Goal: Task Accomplishment & Management: Complete application form

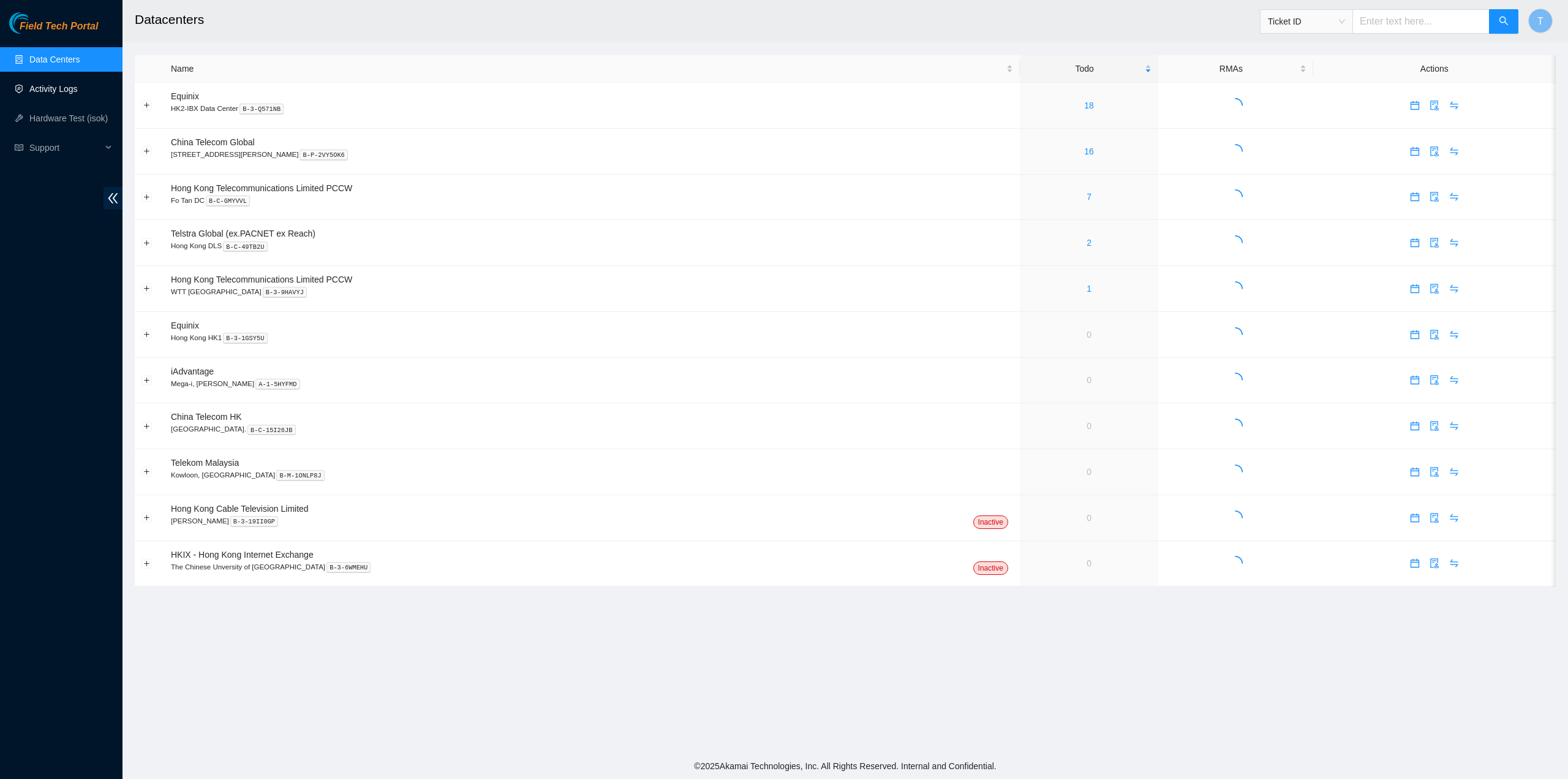
click at [51, 94] on link "Activity Logs" at bounding box center [54, 89] width 49 height 10
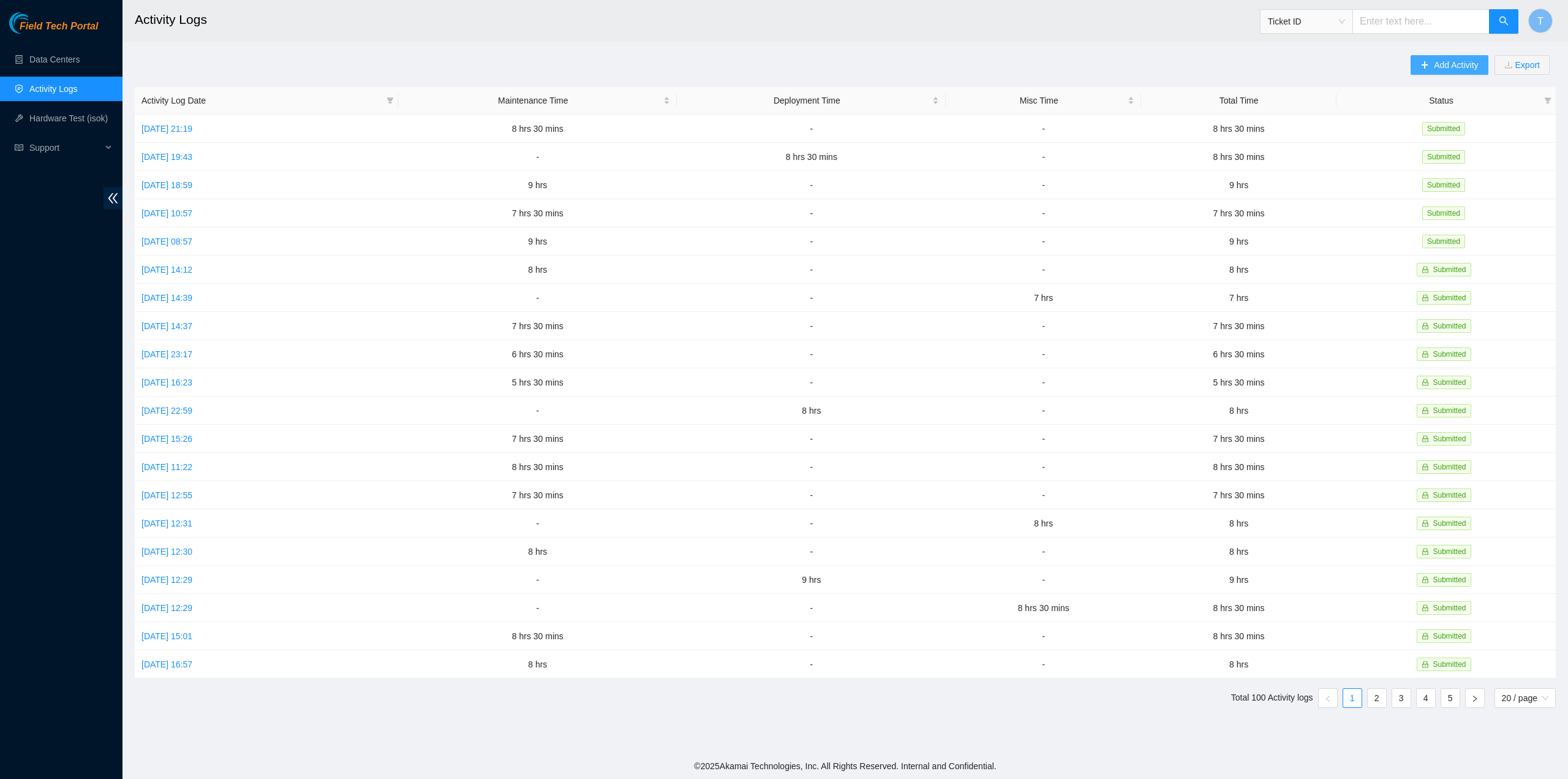
click at [1437, 66] on span "Add Activity" at bounding box center [1456, 65] width 44 height 13
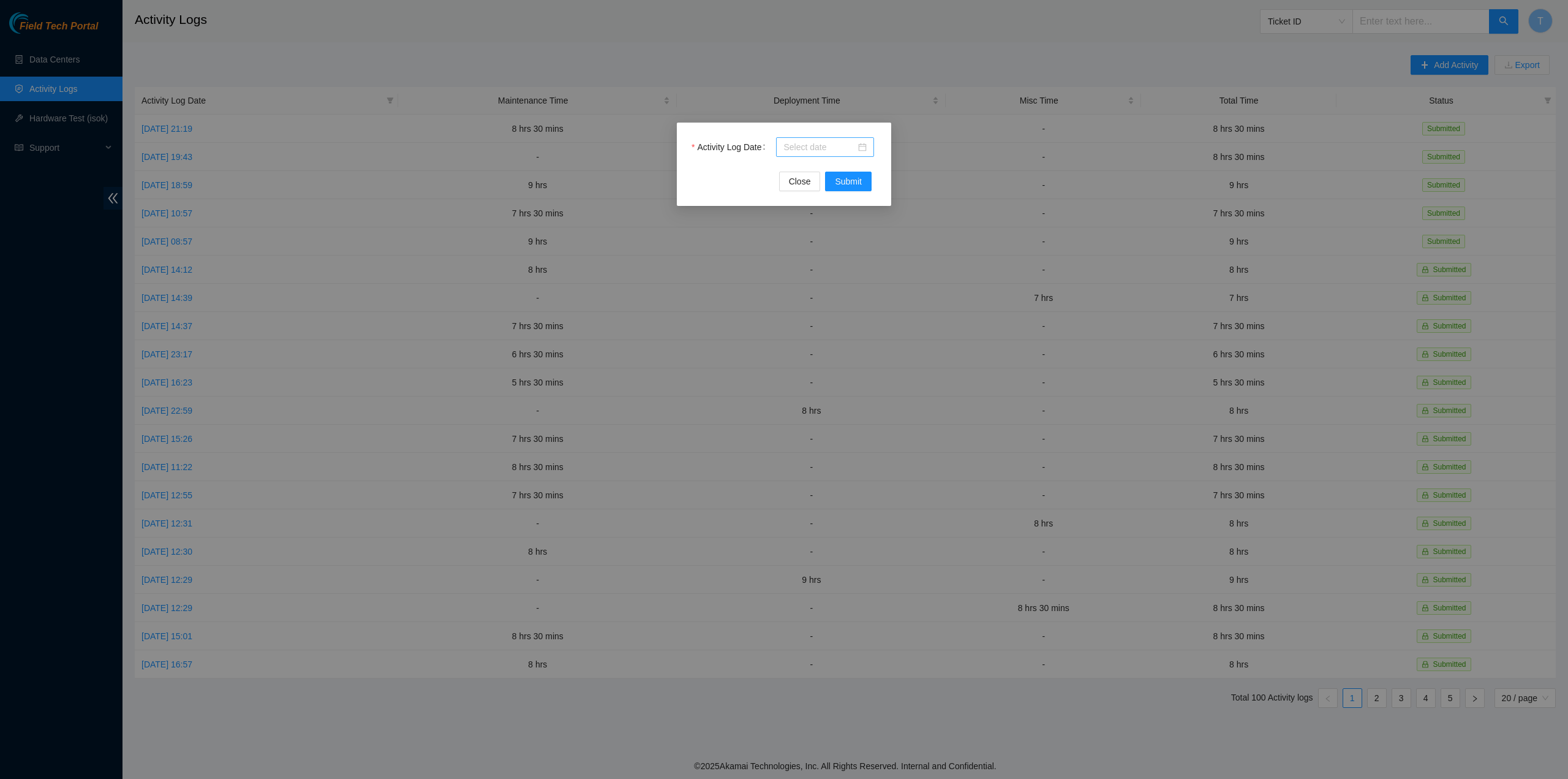
click at [829, 155] on div at bounding box center [824, 147] width 98 height 20
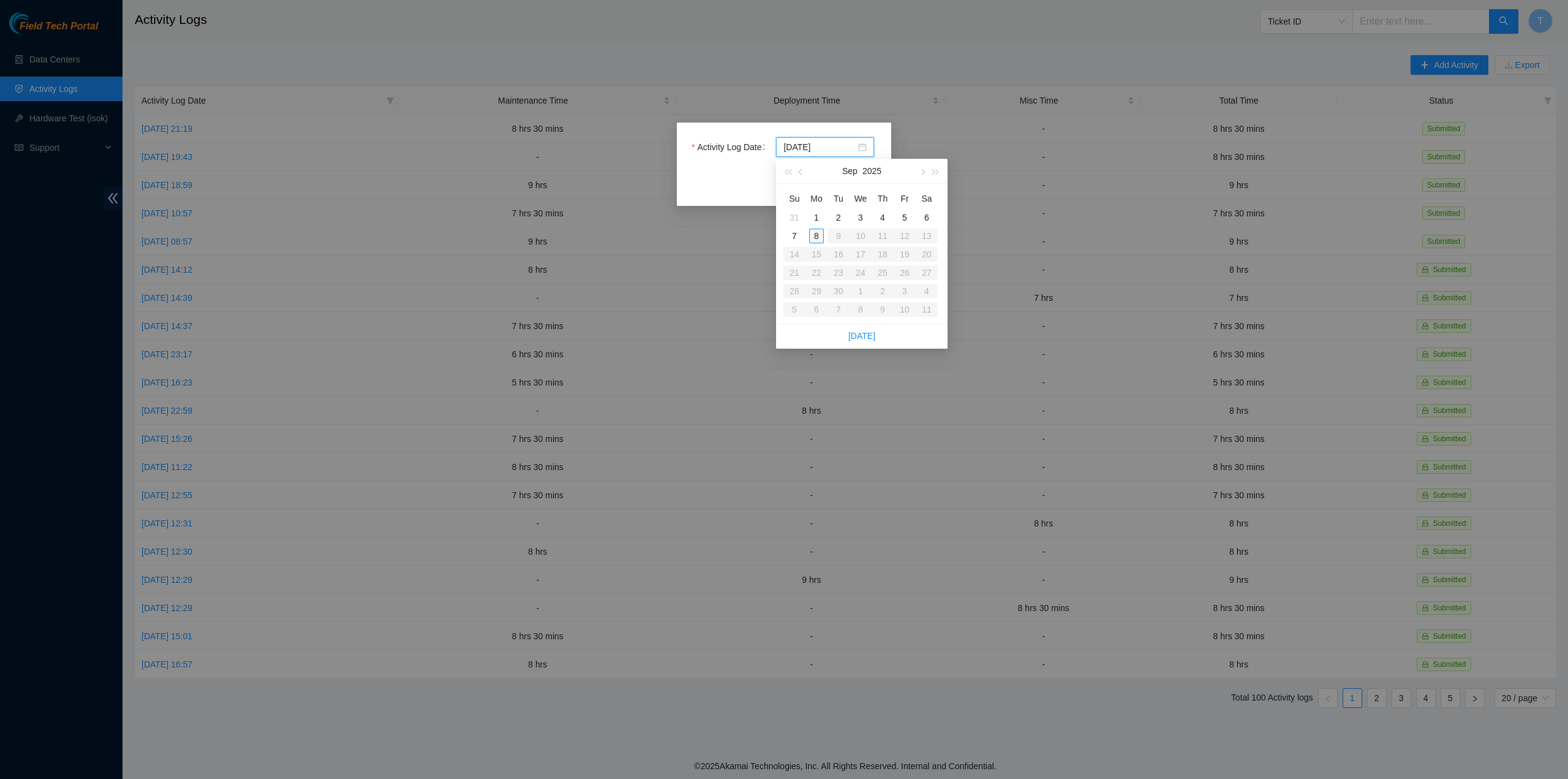
type input "2025-09-08"
type input "2025-09-05"
click at [903, 213] on div "5" at bounding box center [905, 217] width 15 height 15
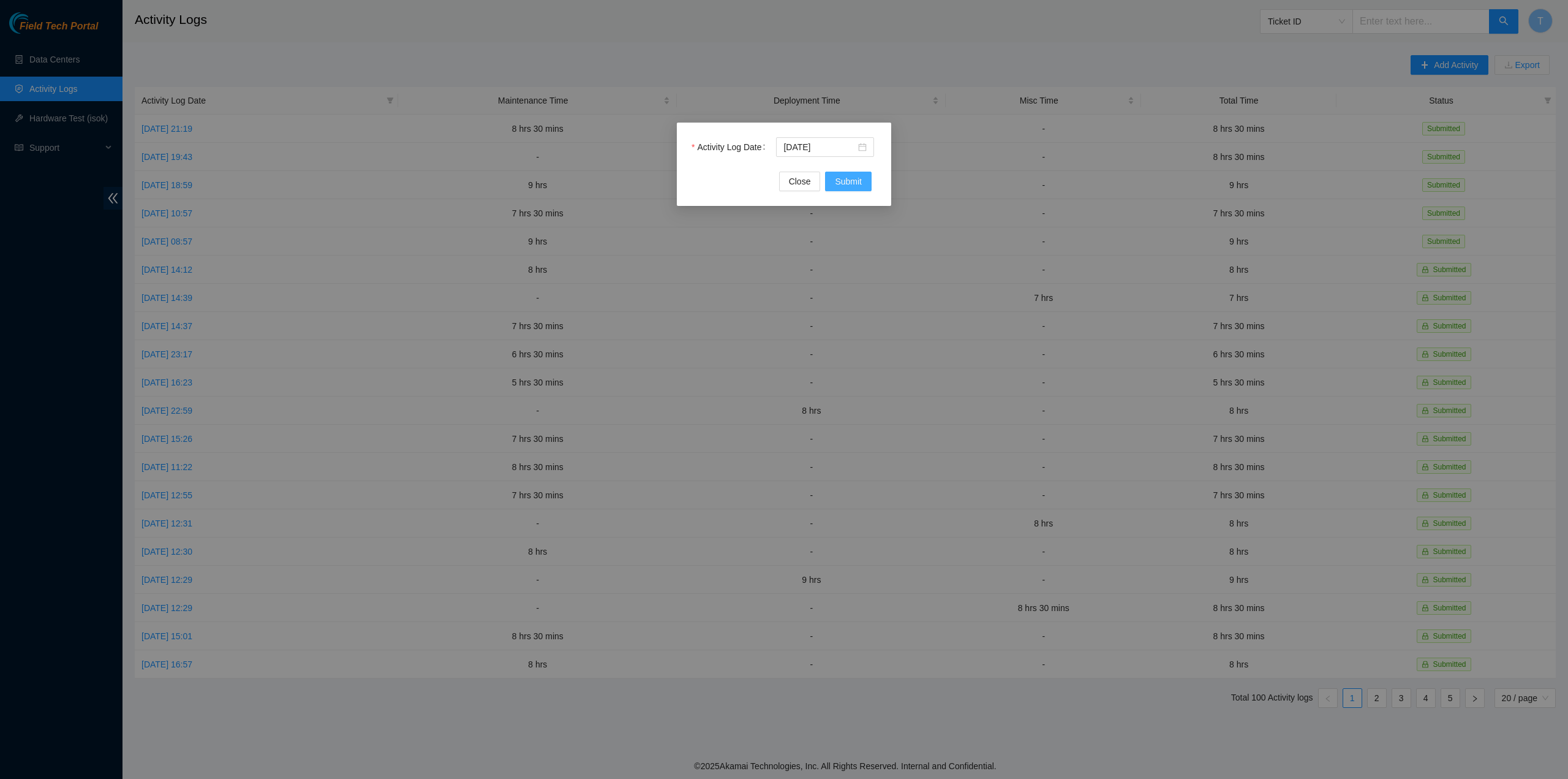
click at [854, 180] on span "Submit" at bounding box center [848, 181] width 27 height 13
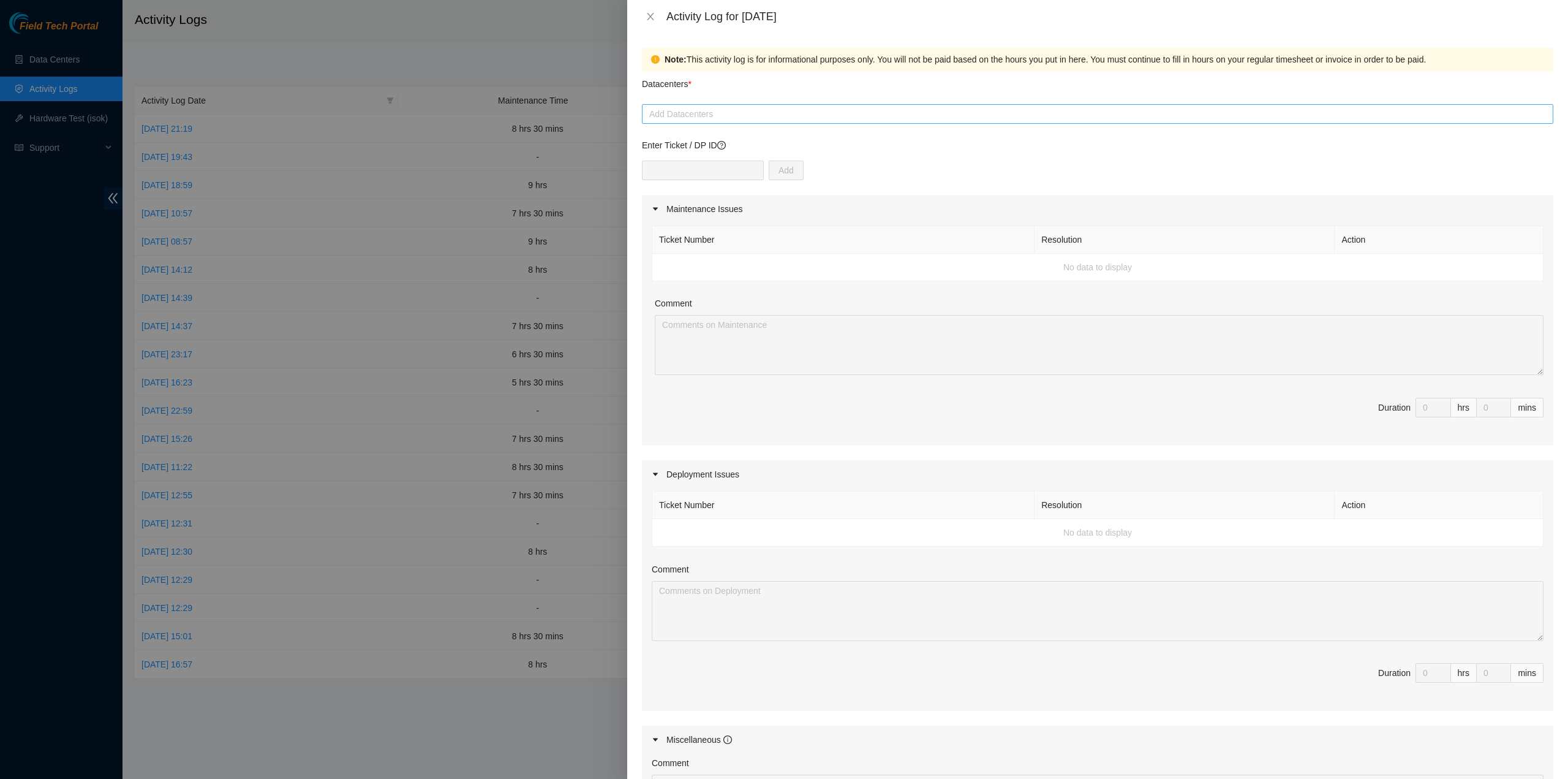
click at [751, 122] on div "Add Datacenters" at bounding box center [1098, 114] width 912 height 20
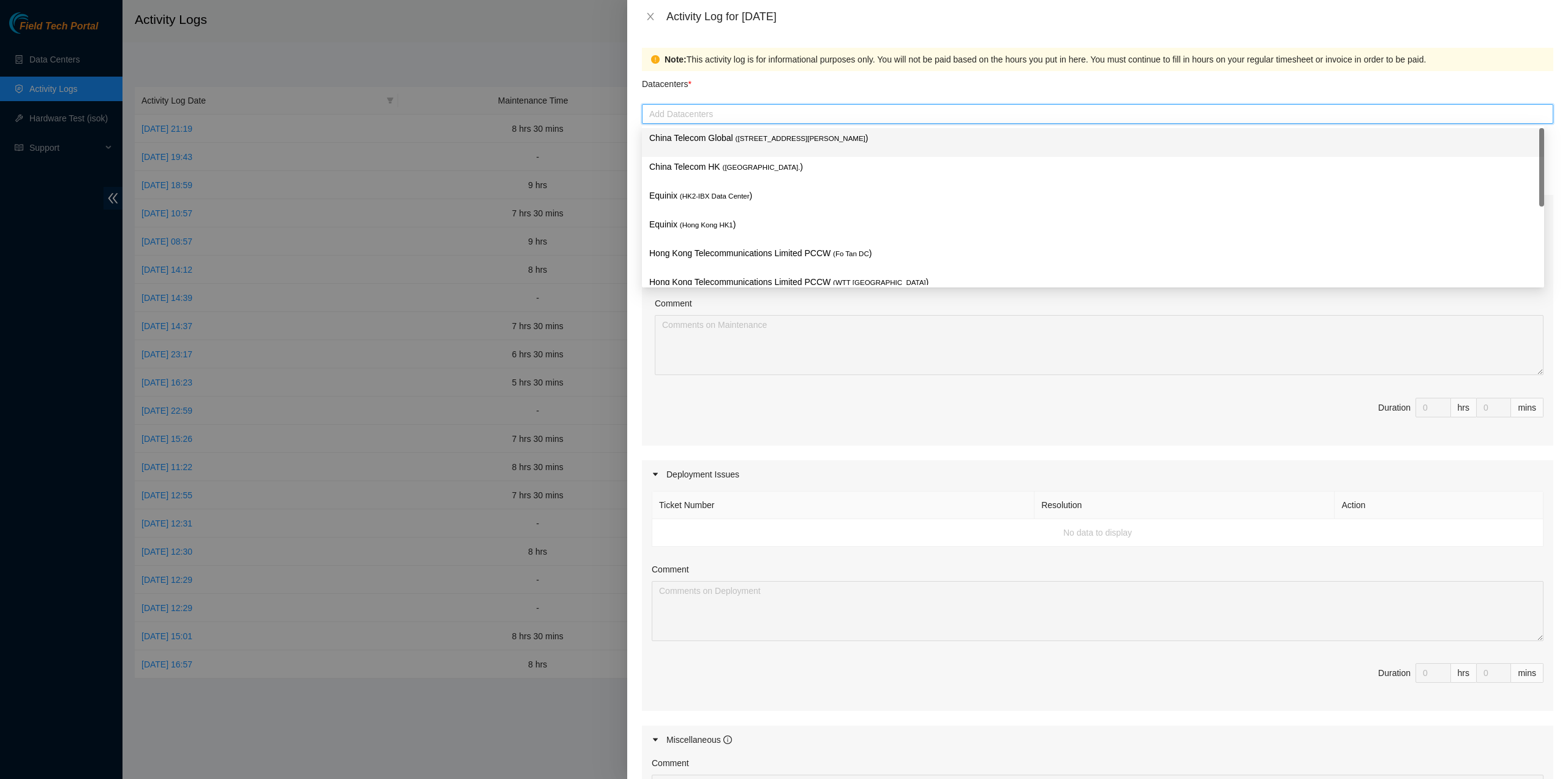
click at [746, 147] on div "China Telecom Global ( Room B11, 2/F, 18 Chun Yat Street, TKO , Hong Kong )" at bounding box center [1093, 142] width 888 height 23
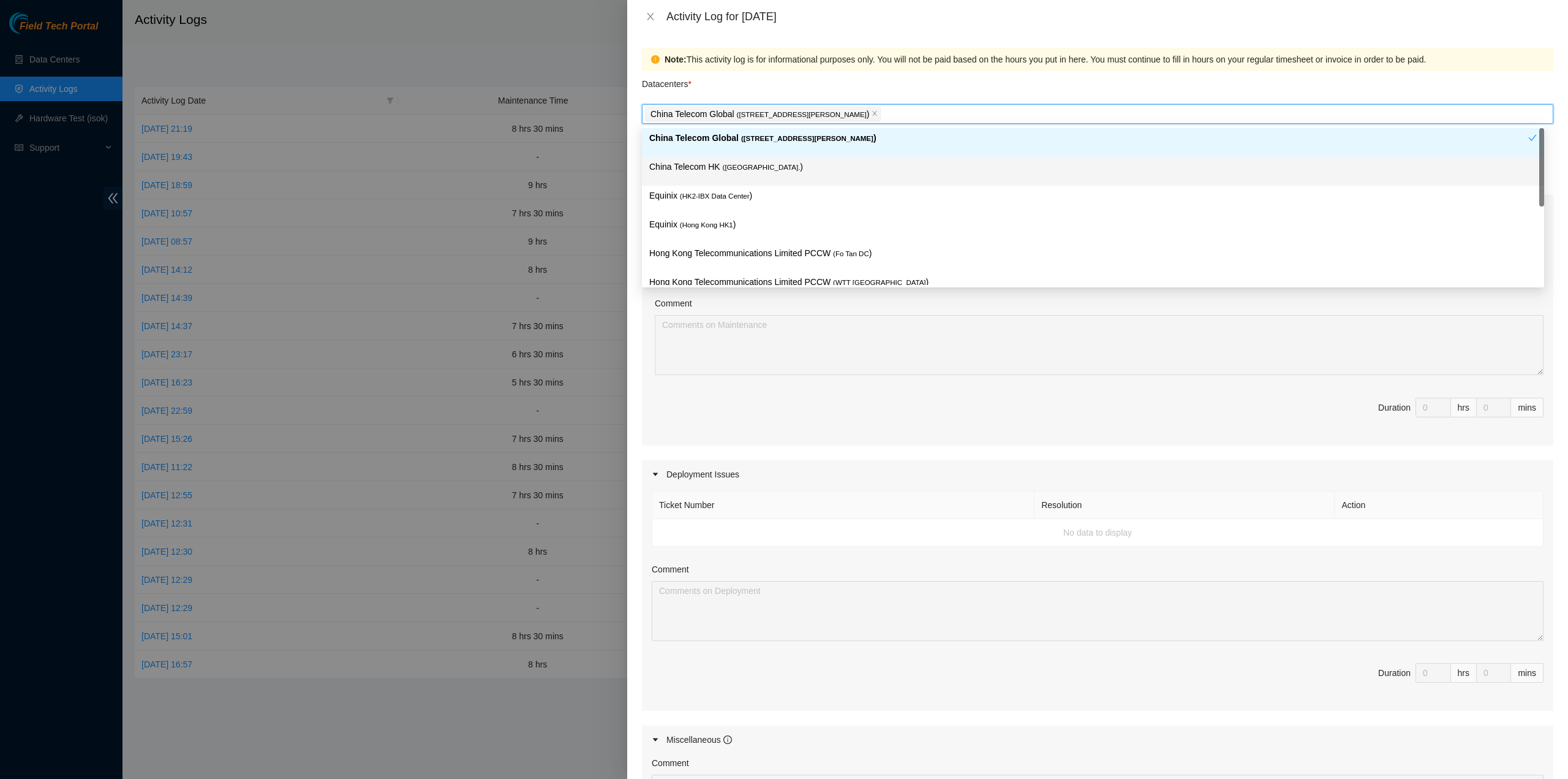
click at [739, 173] on p "China Telecom HK ( Hong Kong. )" at bounding box center [1093, 167] width 888 height 14
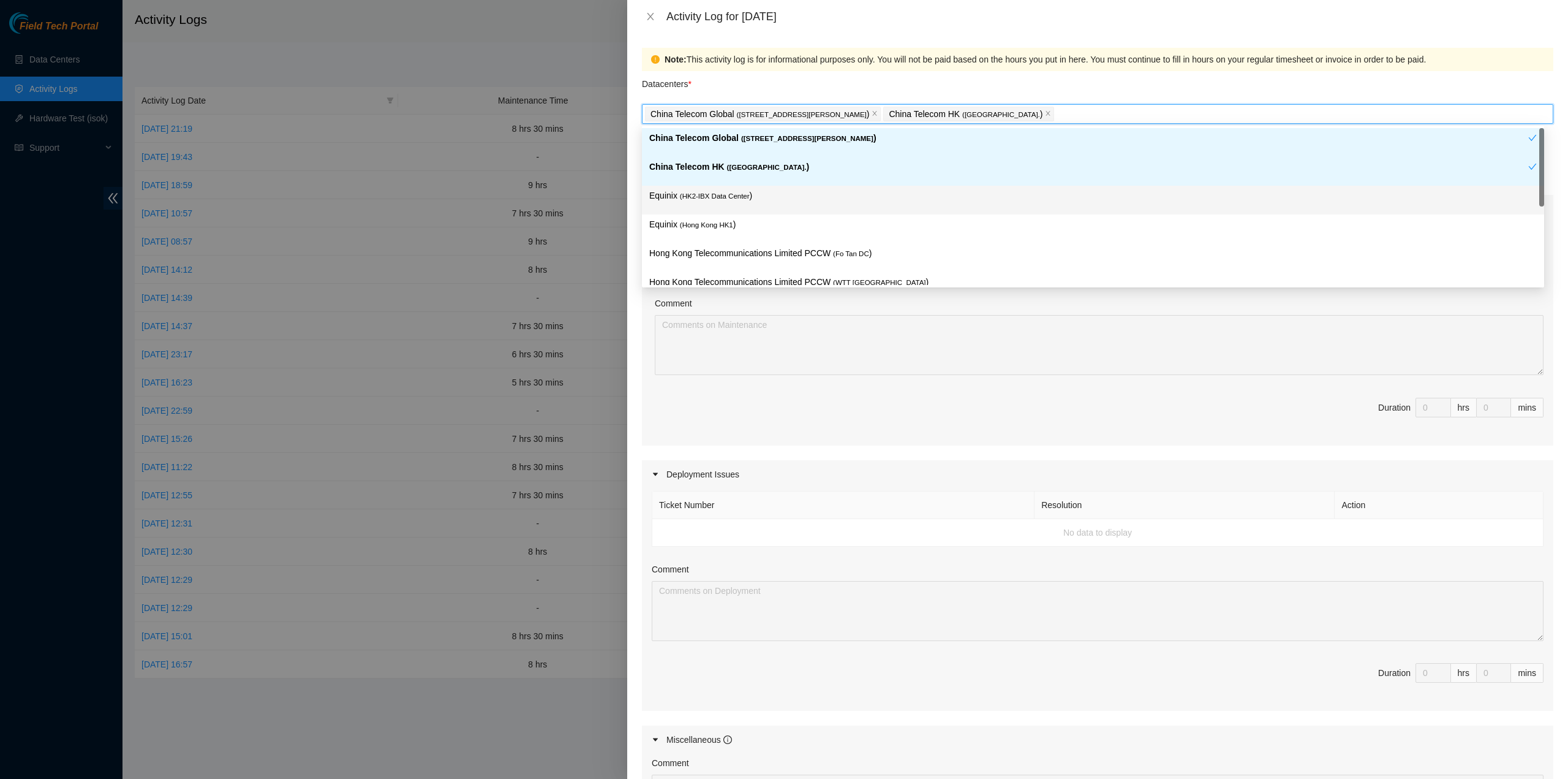
drag, startPoint x: 723, startPoint y: 197, endPoint x: 722, endPoint y: 219, distance: 22.0
click at [722, 200] on p "Equinix ( HK2-IBX Data Center )" at bounding box center [1093, 196] width 888 height 14
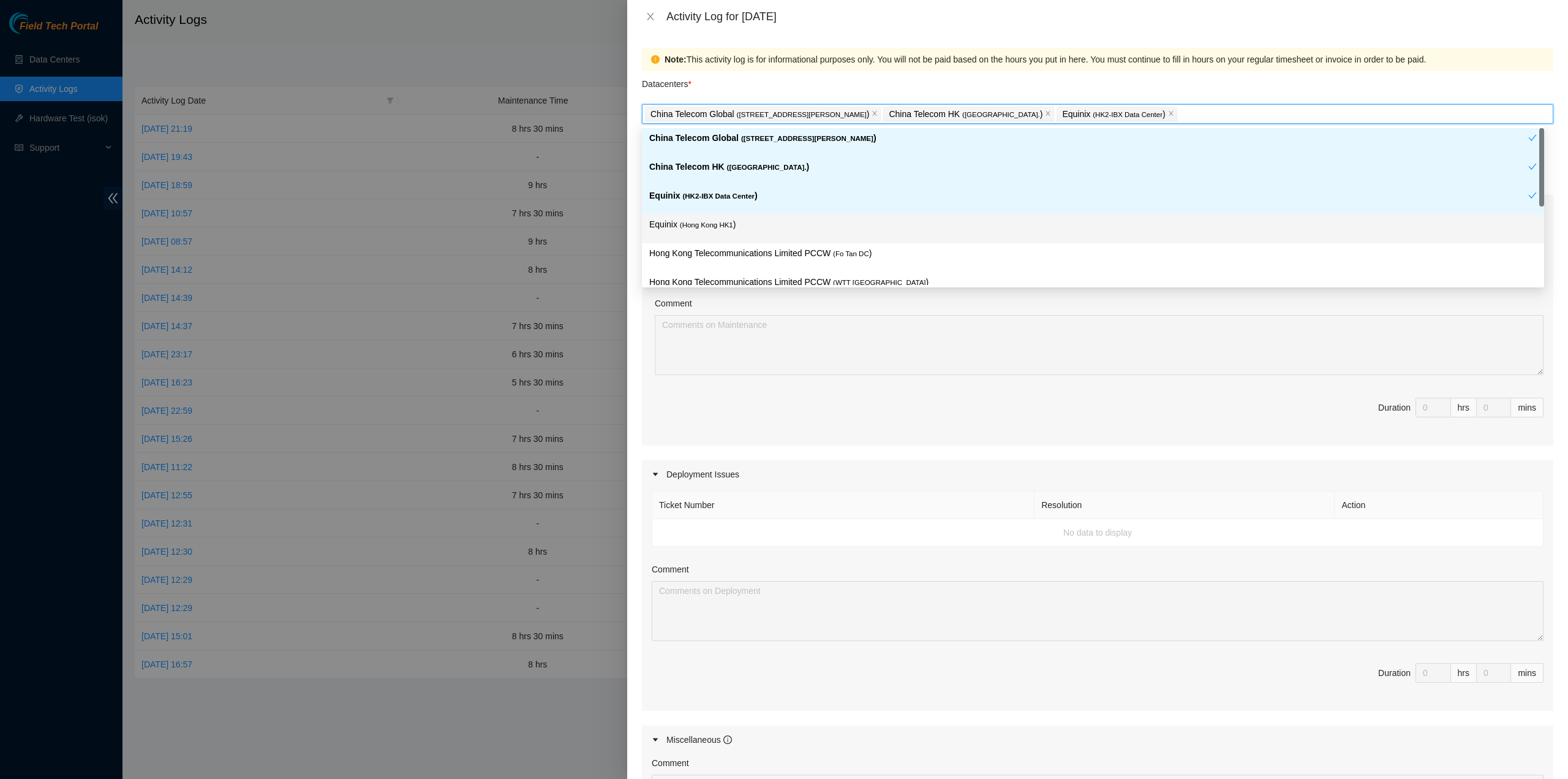
click at [722, 221] on span "( Hong Kong HK1" at bounding box center [707, 225] width 54 height 7
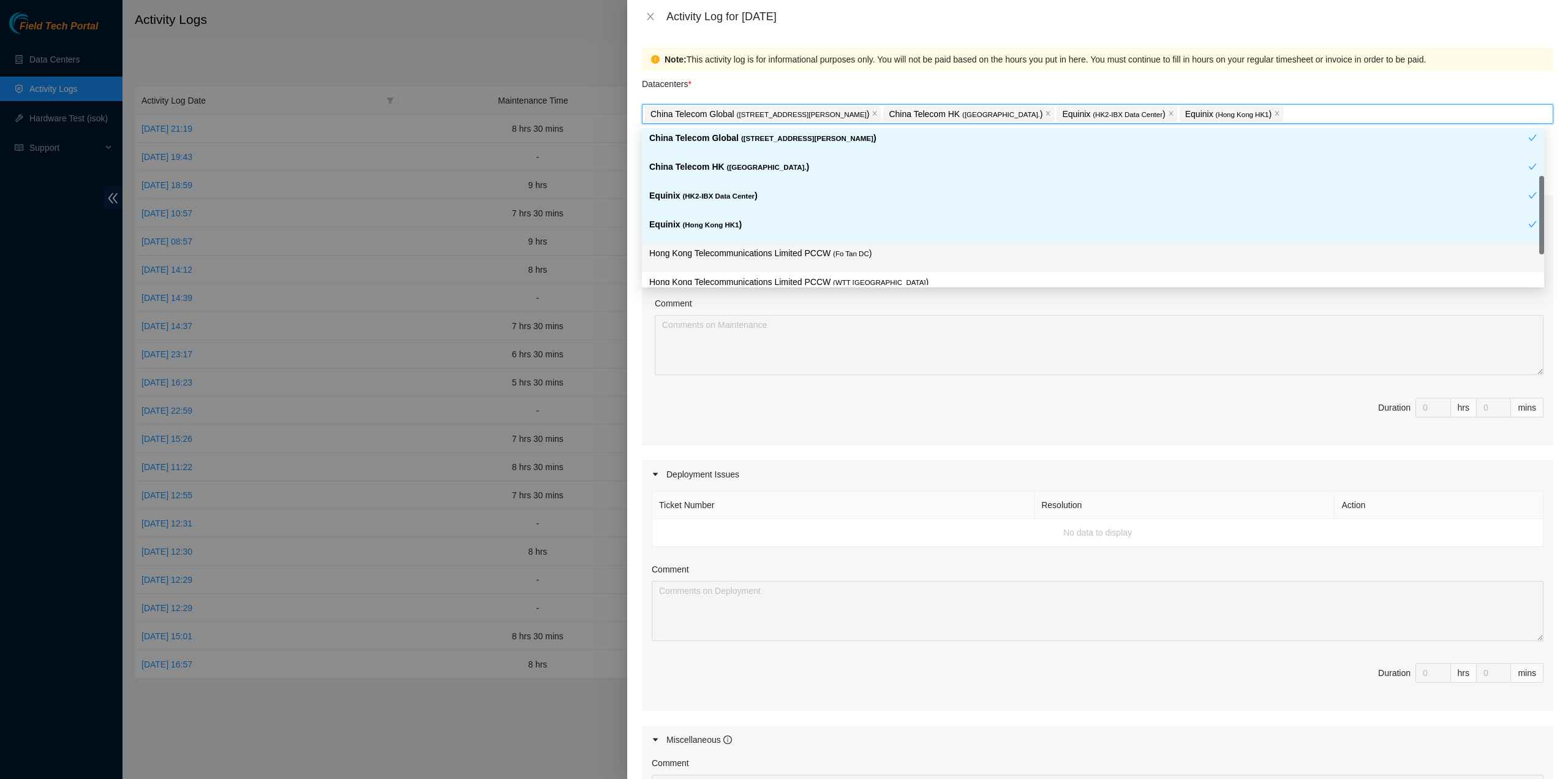
scroll to position [61, 0]
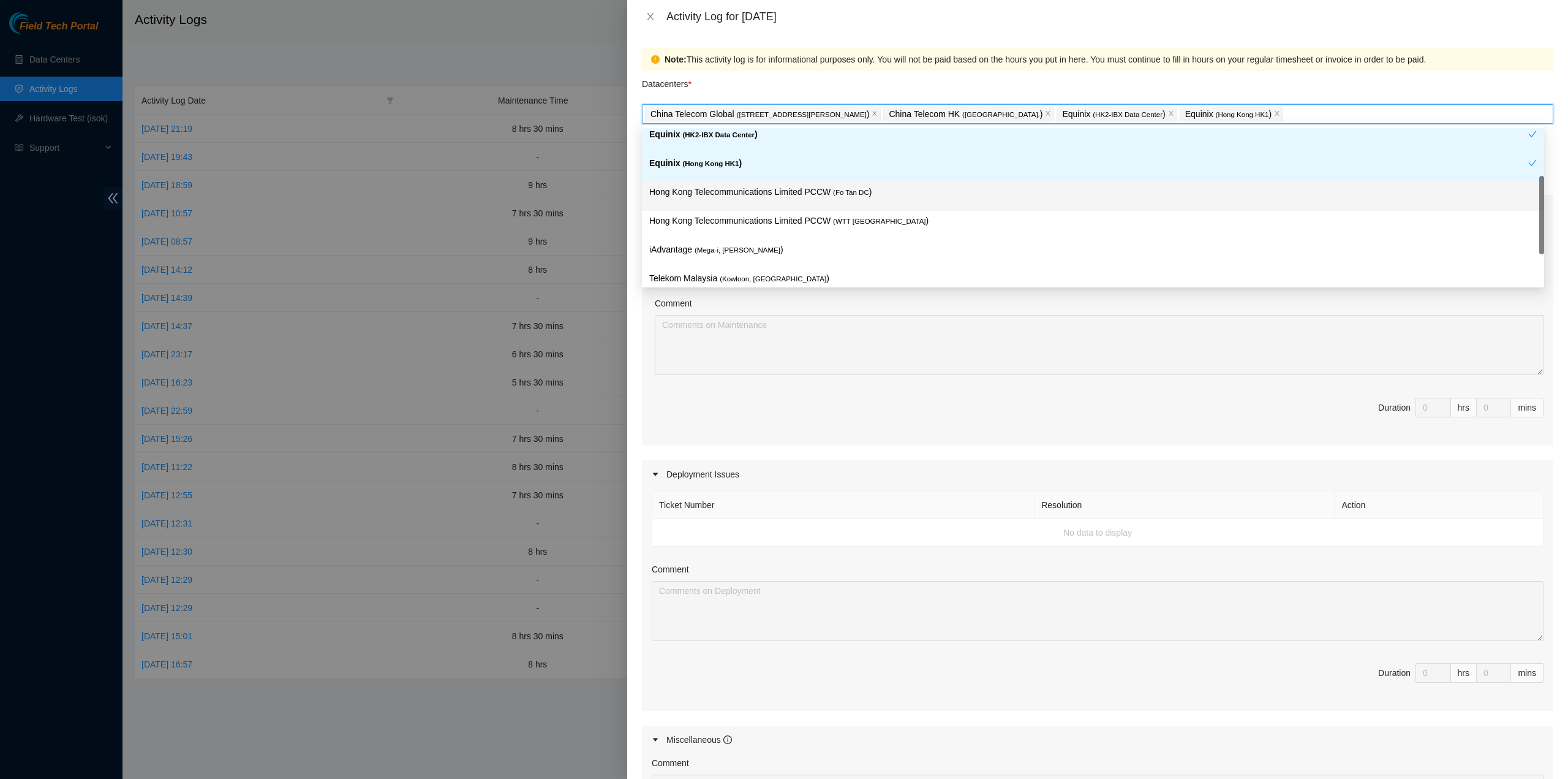
click at [765, 206] on div "Hong Kong Telecommunications Limited PCCW ( Fo Tan DC )" at bounding box center [1093, 196] width 903 height 29
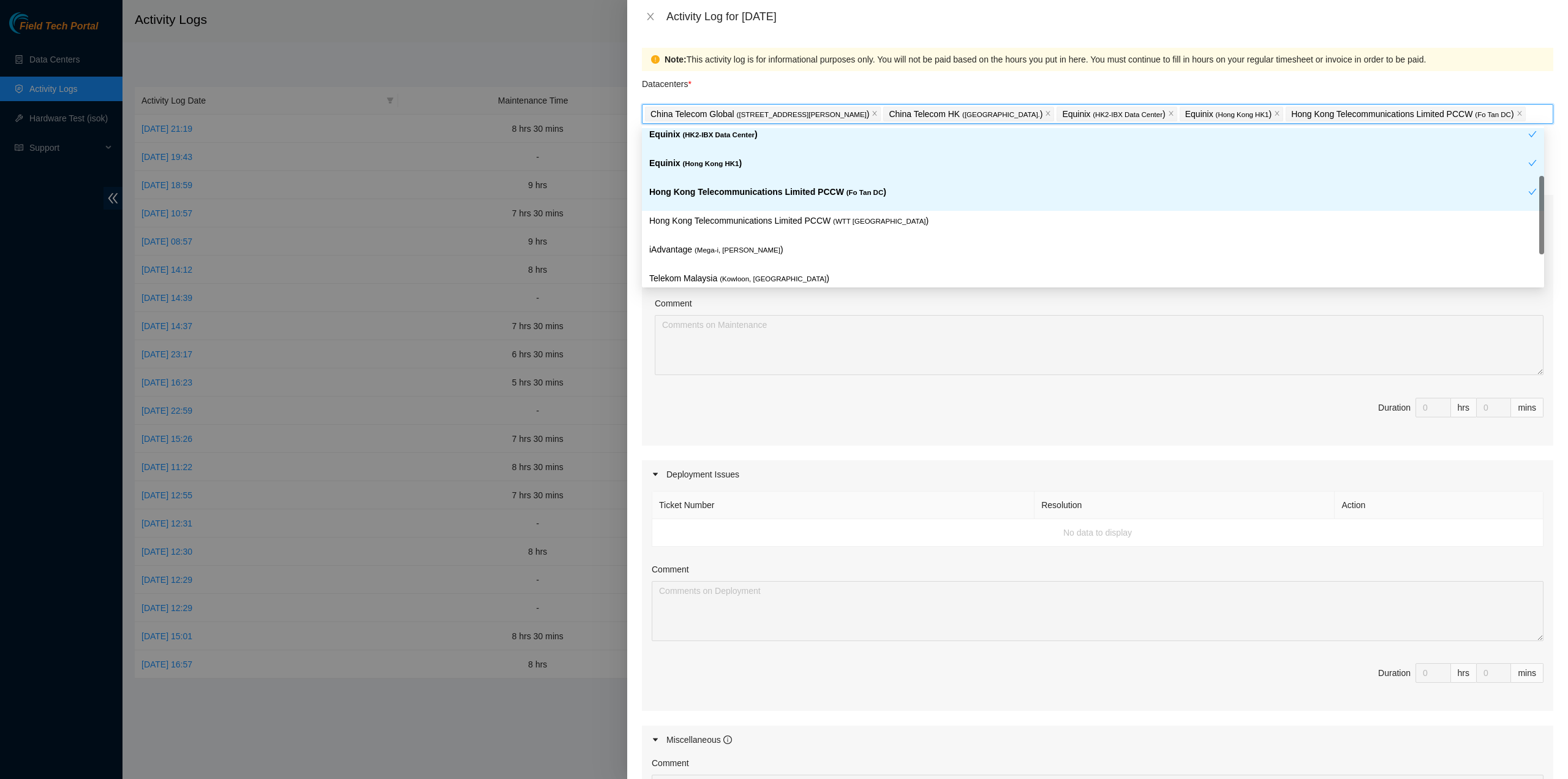
drag, startPoint x: 760, startPoint y: 206, endPoint x: 758, endPoint y: 223, distance: 17.1
click at [760, 206] on div "Hong Kong Telecommunications Limited PCCW ( Fo Tan DC )" at bounding box center [1093, 196] width 903 height 29
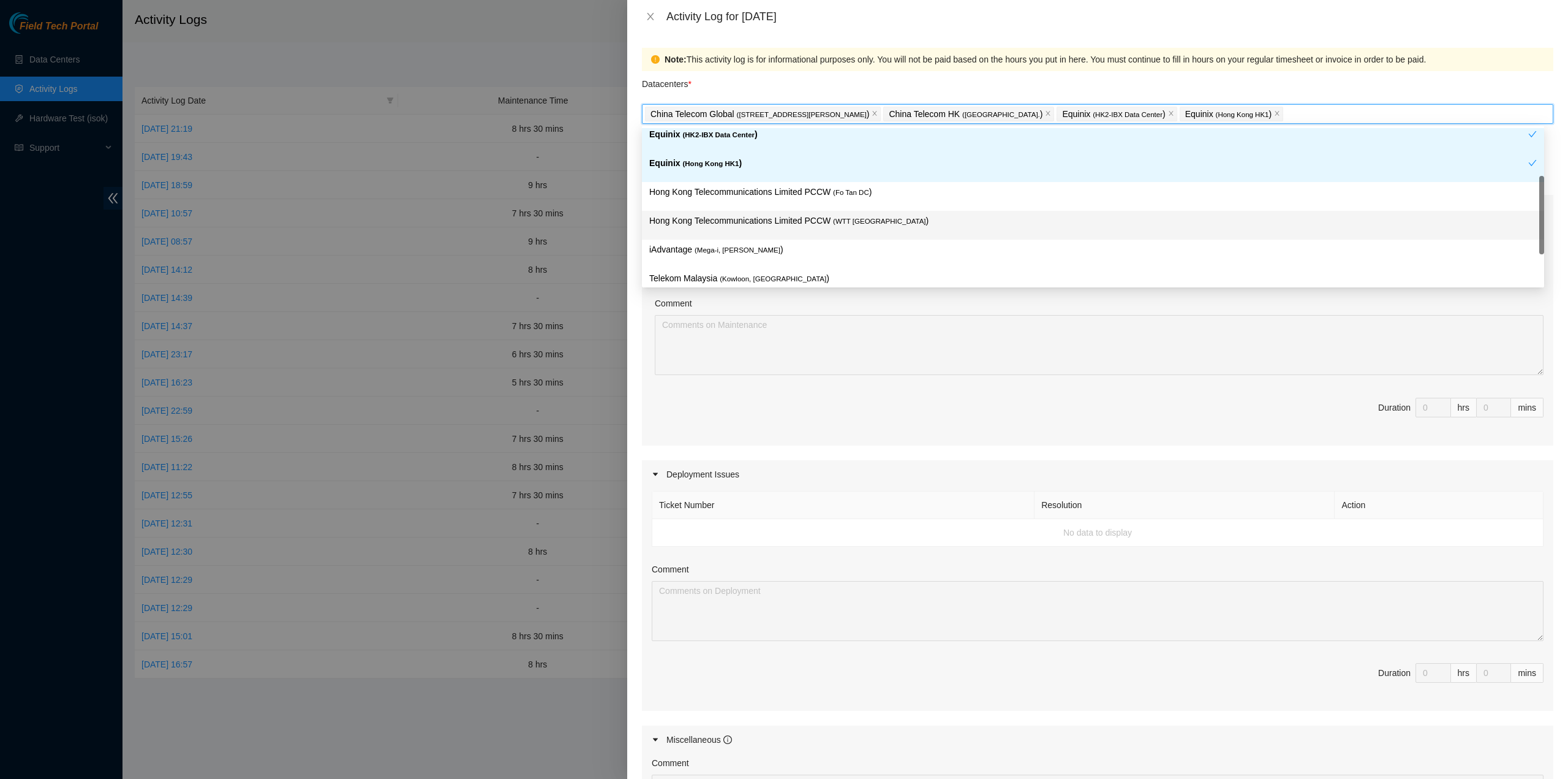
click at [752, 233] on div "Hong Kong Telecommunications Limited PCCW ( WTT DC )" at bounding box center [1093, 225] width 888 height 23
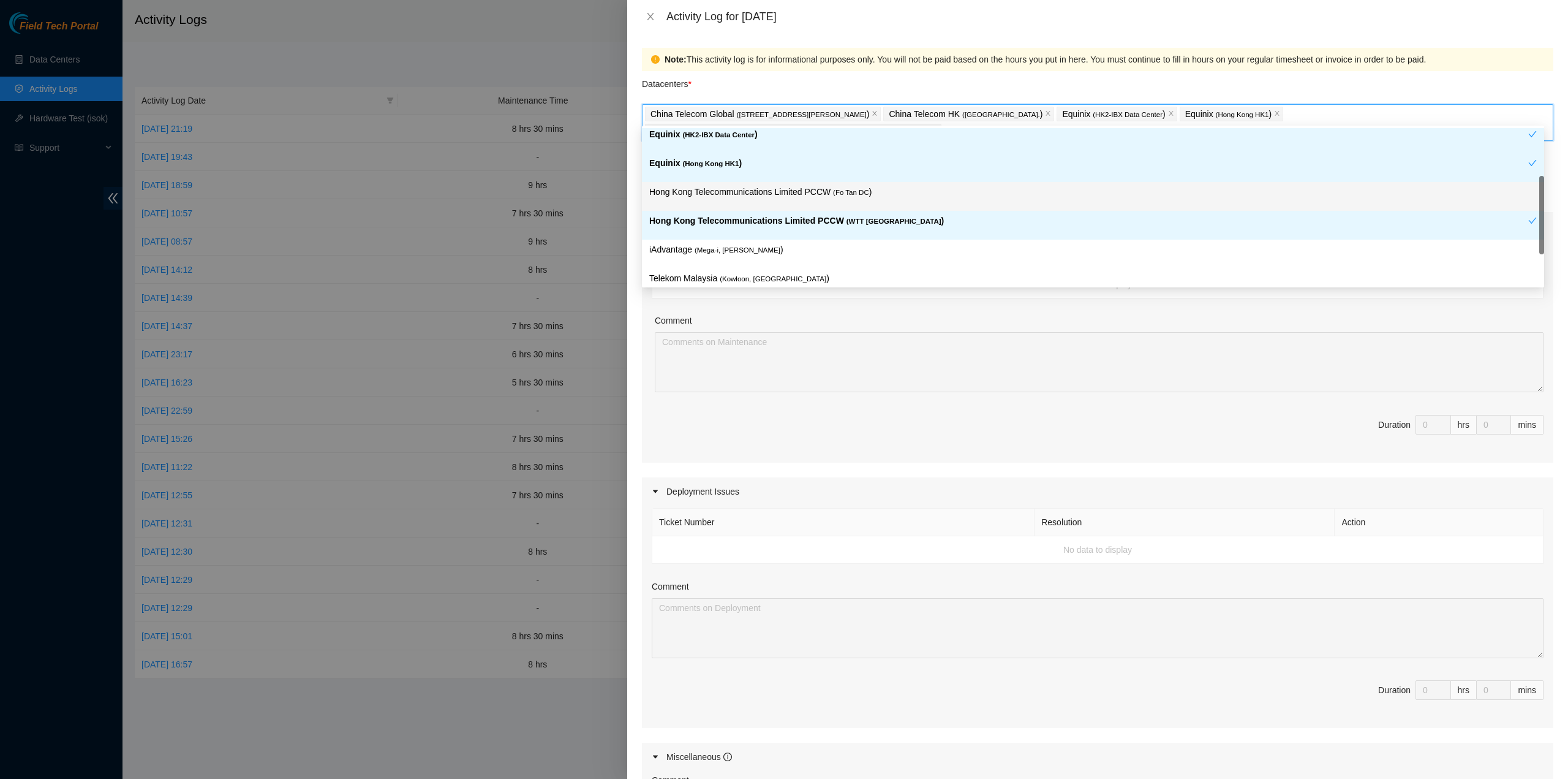
drag, startPoint x: 744, startPoint y: 208, endPoint x: 741, endPoint y: 217, distance: 9.5
click at [744, 207] on div "Hong Kong Telecommunications Limited PCCW ( Fo Tan DC )" at bounding box center [1093, 196] width 903 height 29
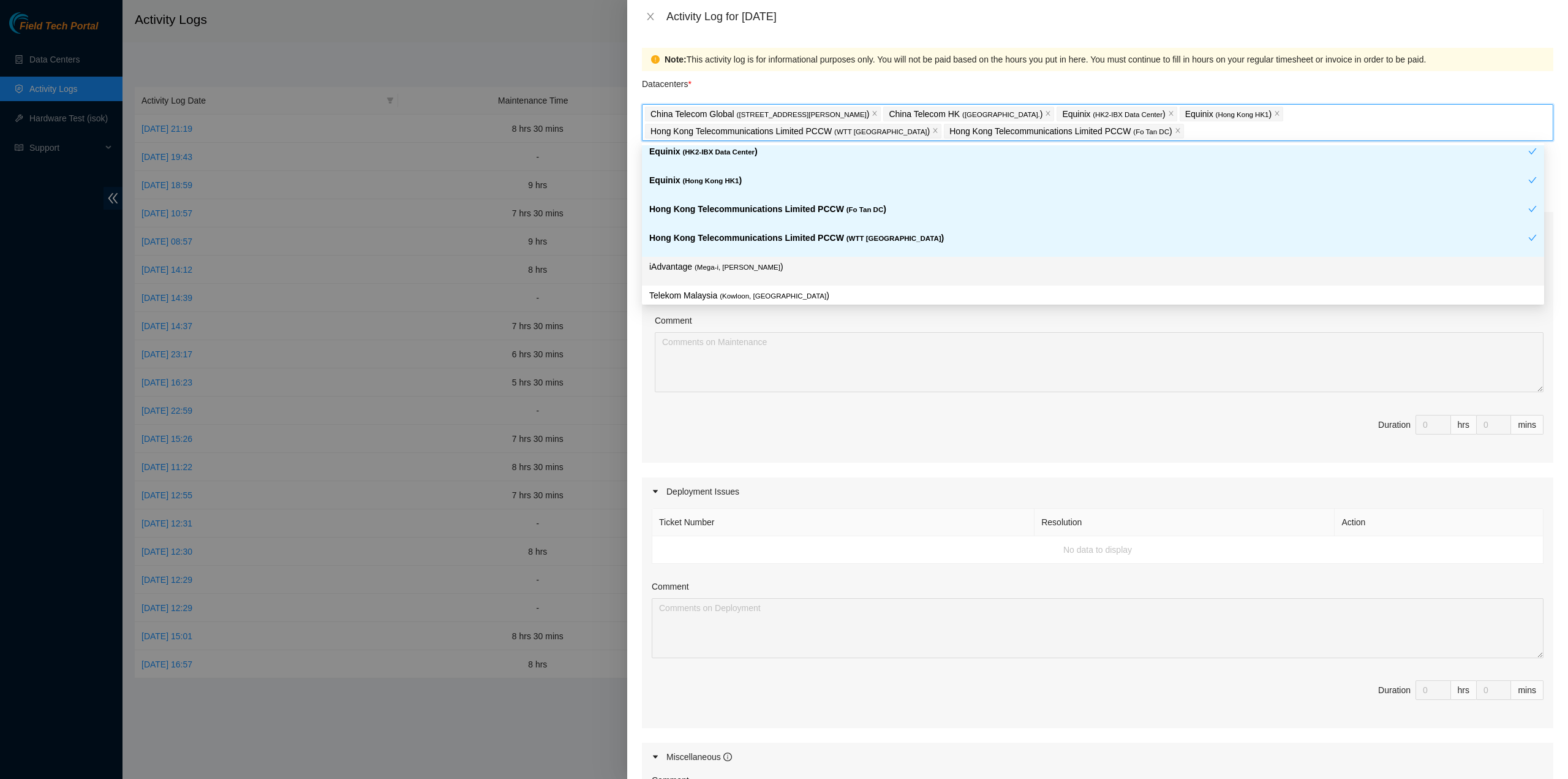
drag, startPoint x: 730, startPoint y: 263, endPoint x: 744, endPoint y: 275, distance: 18.4
click at [730, 263] on span "( Mega-i, Chai Wan" at bounding box center [738, 267] width 86 height 7
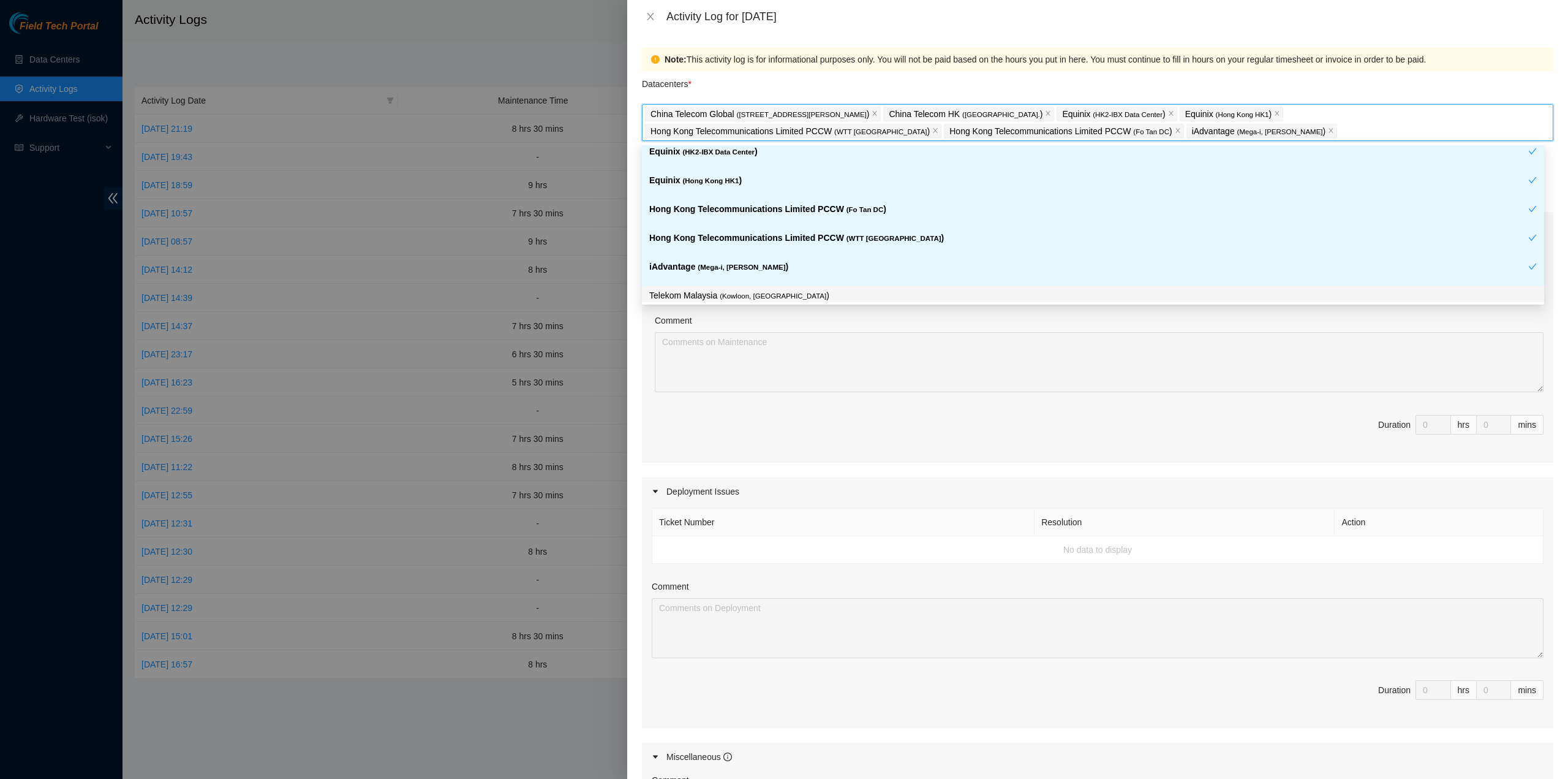
drag, startPoint x: 760, startPoint y: 299, endPoint x: 763, endPoint y: 294, distance: 5.8
click at [760, 300] on p "Telekom Malaysia ( Kowloon, Hong Kong )" at bounding box center [1093, 296] width 888 height 14
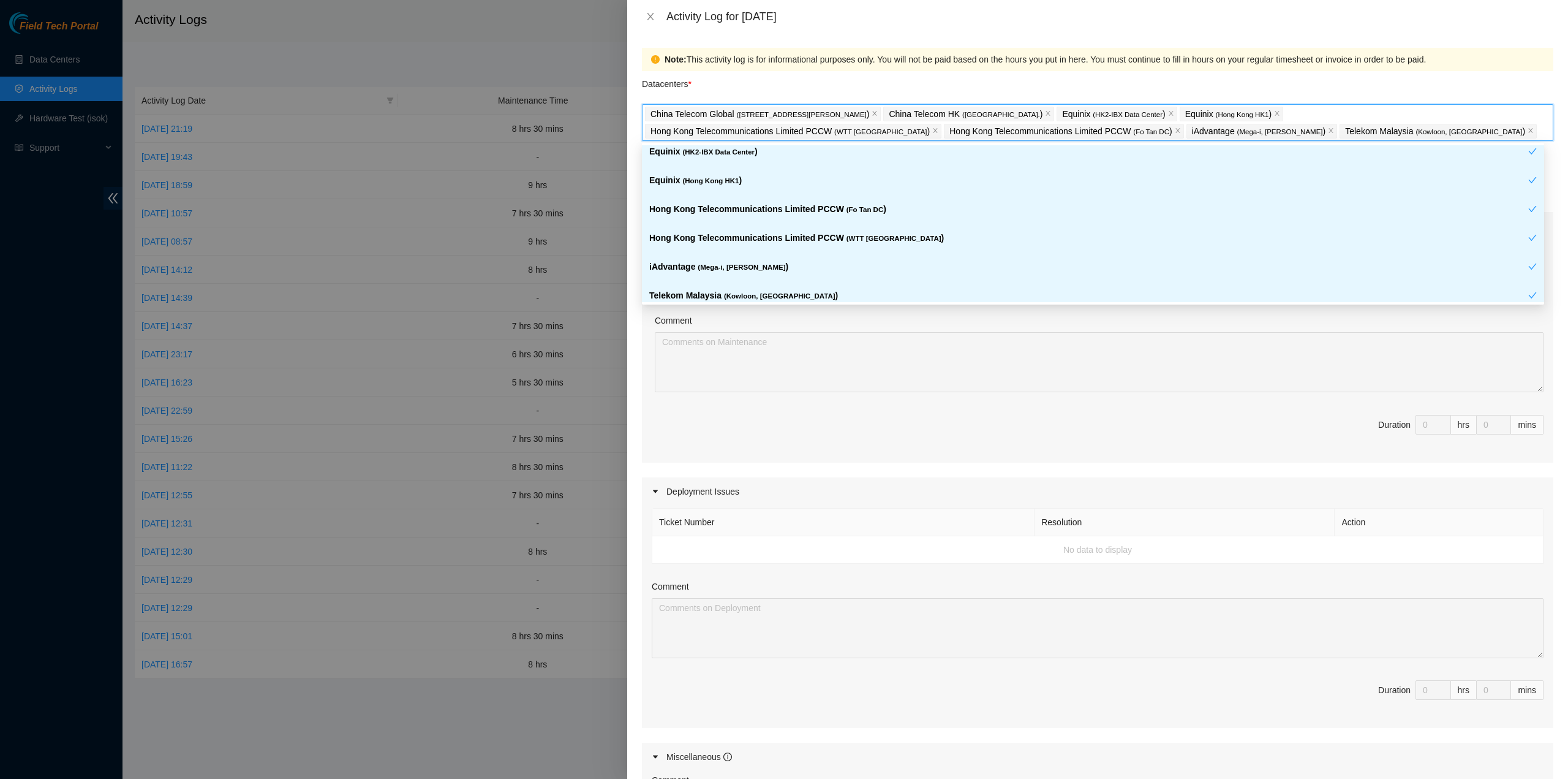
click at [790, 82] on div "Datacenters *" at bounding box center [1098, 87] width 912 height 33
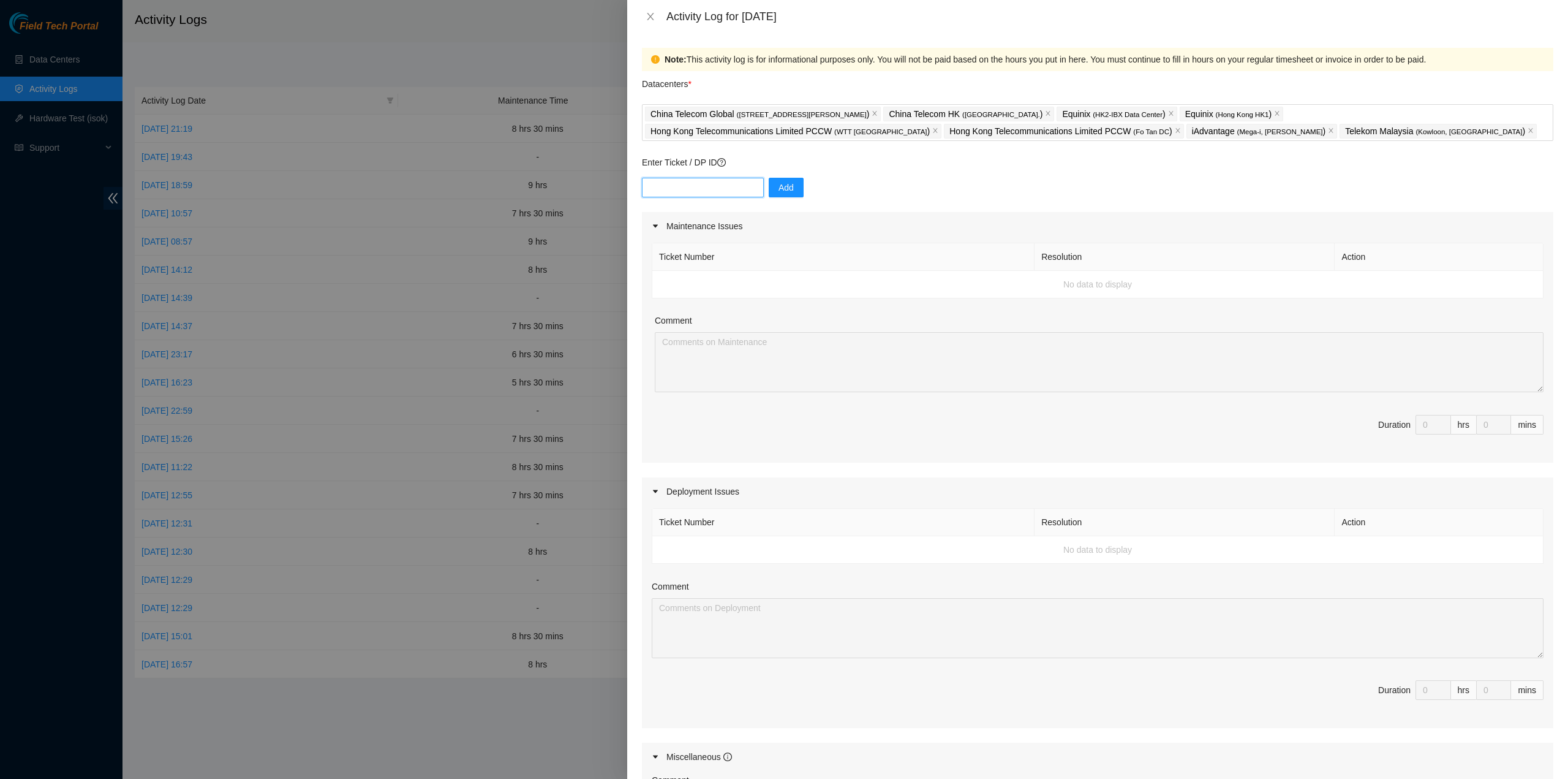
click at [703, 192] on input "text" at bounding box center [703, 187] width 122 height 20
type input "DP80135"
click at [772, 199] on div "DP80135 Add" at bounding box center [1098, 194] width 912 height 35
click at [779, 193] on span "Add" at bounding box center [786, 187] width 15 height 13
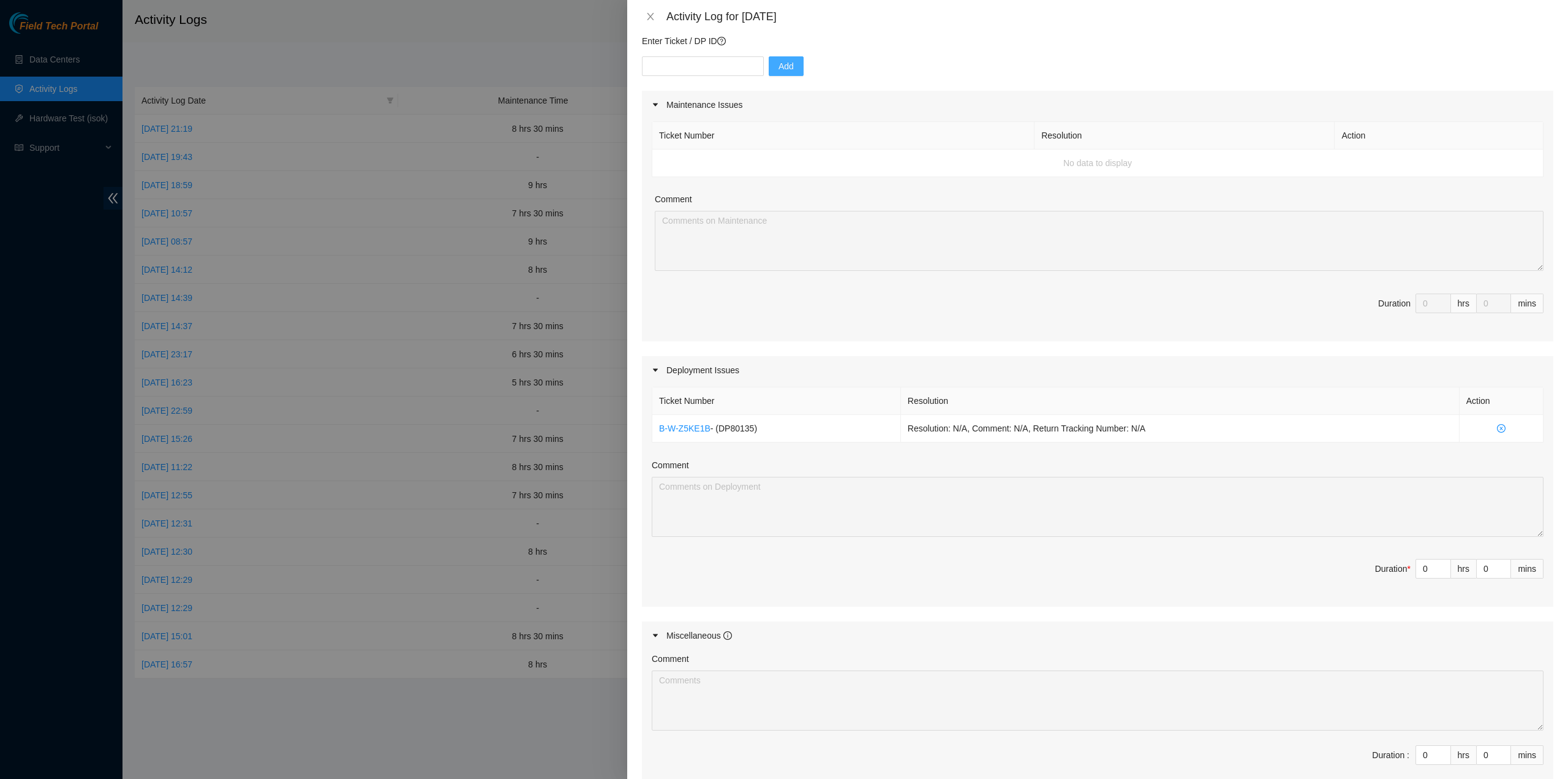
scroll to position [123, 0]
drag, startPoint x: 1510, startPoint y: 423, endPoint x: 646, endPoint y: 399, distance: 864.3
click at [646, 399] on div "Ticket Number Resolution Action B-W-Z5KE1B - ( DP80135 ) Resolution: N/A, Comme…" at bounding box center [1098, 494] width 912 height 223
drag, startPoint x: 1424, startPoint y: 571, endPoint x: 1386, endPoint y: 563, distance: 38.8
click at [1388, 568] on span "Duration * 0 hrs 0 mins" at bounding box center [1098, 575] width 892 height 35
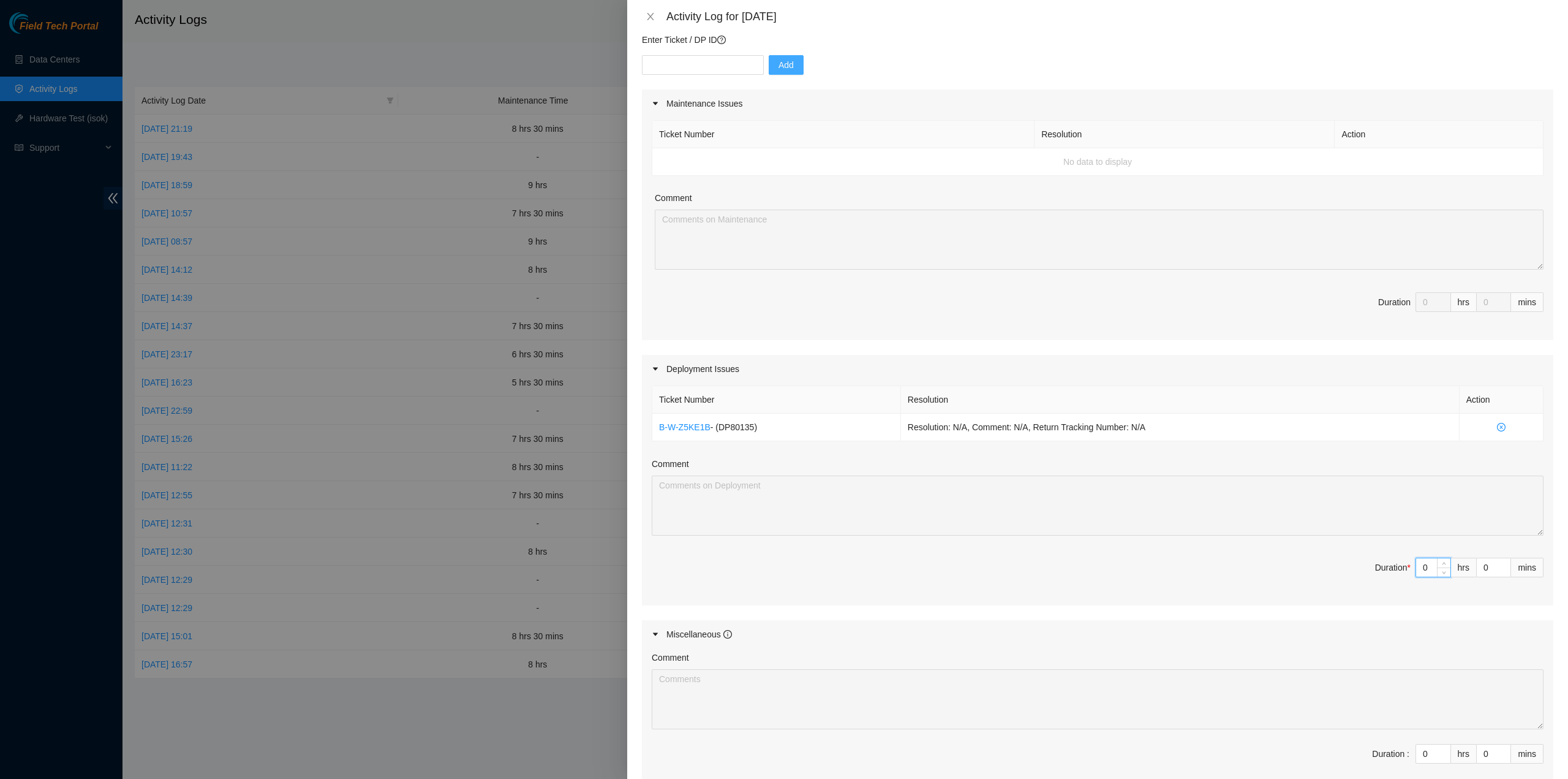
type input "7"
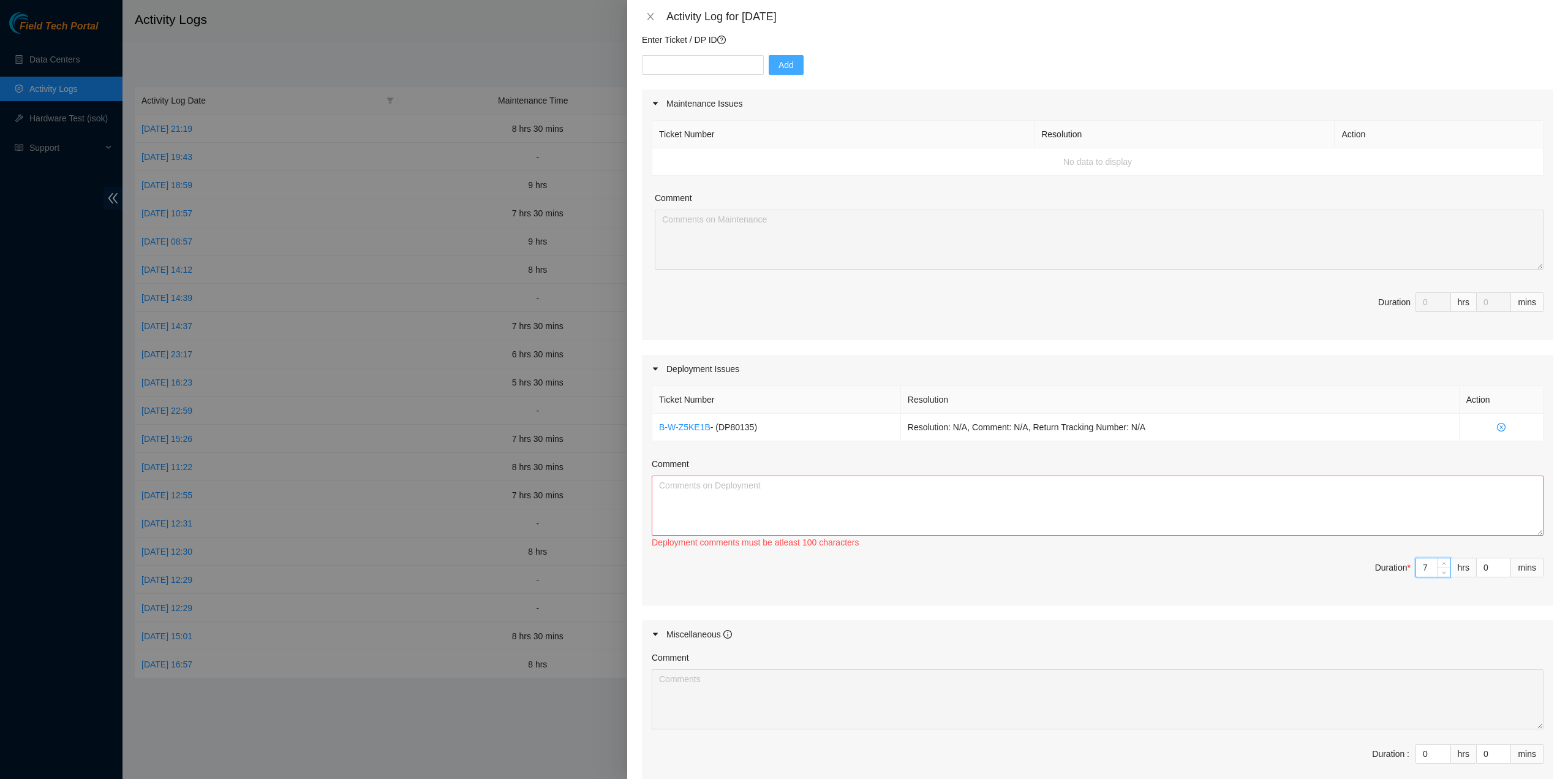
type input "7"
click at [997, 505] on textarea "Comment" at bounding box center [1098, 505] width 892 height 60
paste textarea "Ticket Number Resolution Action B-W-Z5KE1B - (DP80135) Resolution: N/A, Comment…"
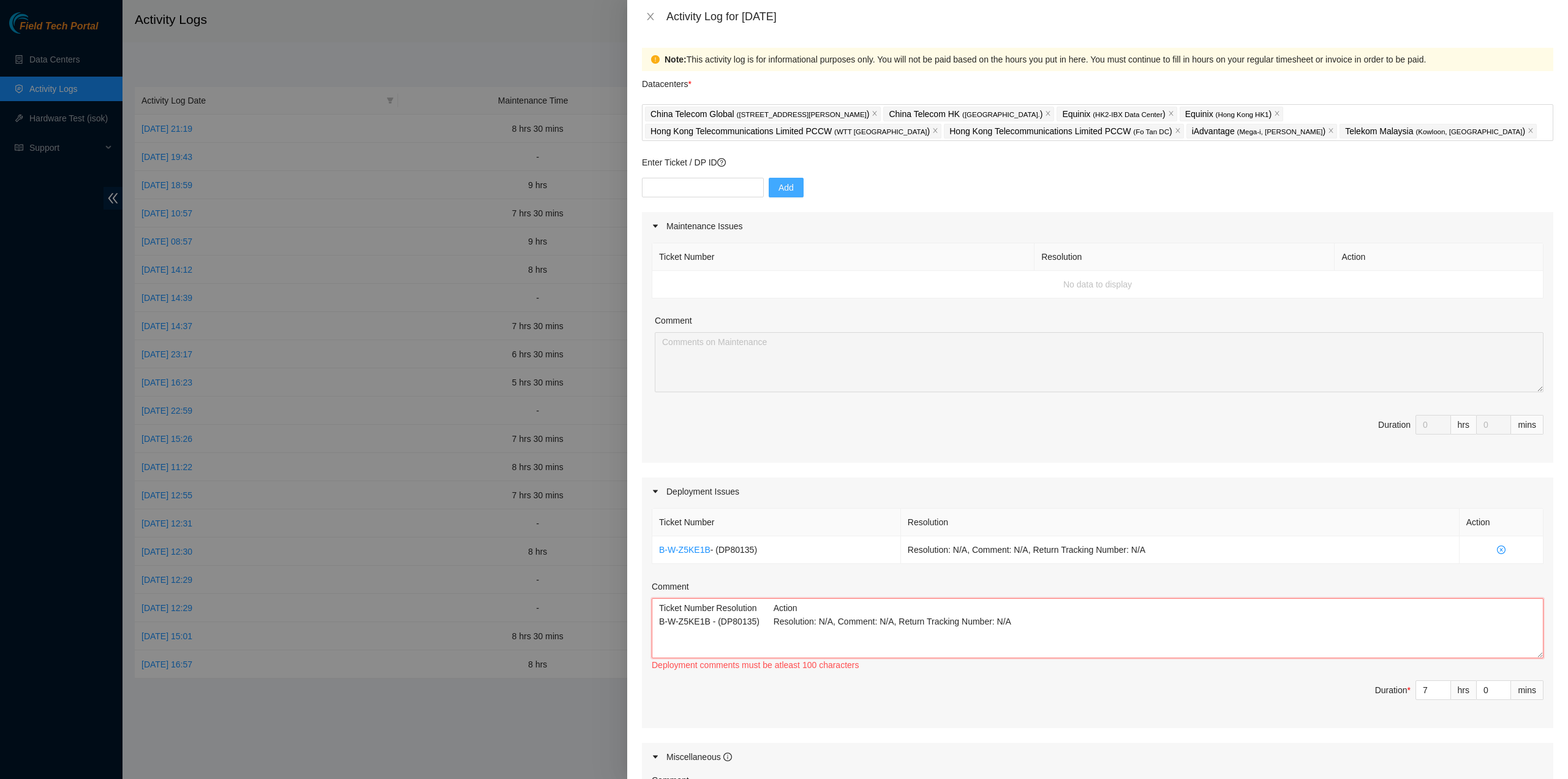
scroll to position [245, 0]
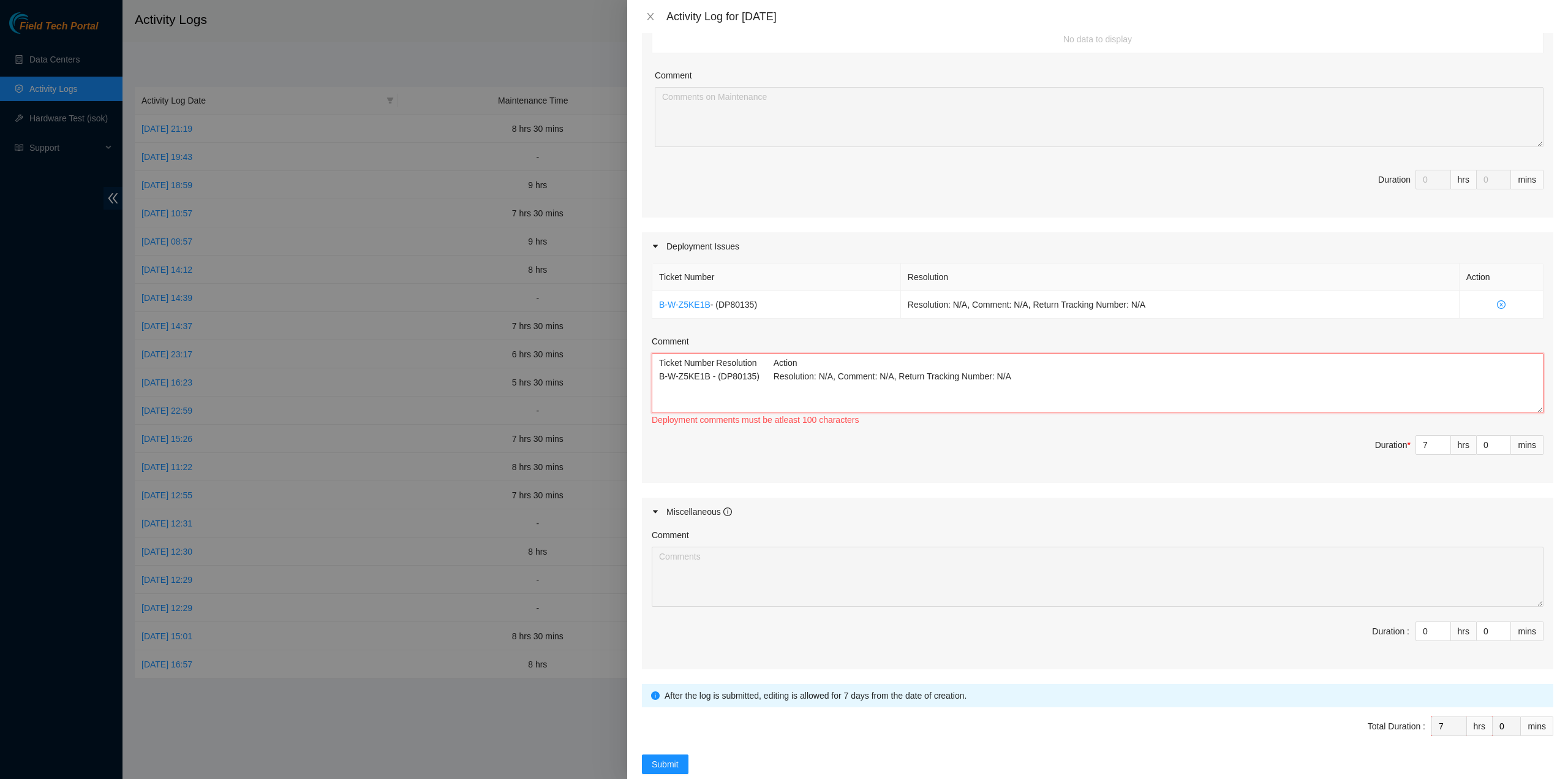
paste textarea "B-V-5OI1LPO"
paste textarea "B-V-5Q7Z74T"
type textarea "Ticket Number Resolution Action B-W-Z5KE1B - (DP80135) Resolution: N/A, Comment…"
drag, startPoint x: 1474, startPoint y: 447, endPoint x: 1481, endPoint y: 451, distance: 8.1
click at [1477, 447] on input "0" at bounding box center [1494, 445] width 34 height 18
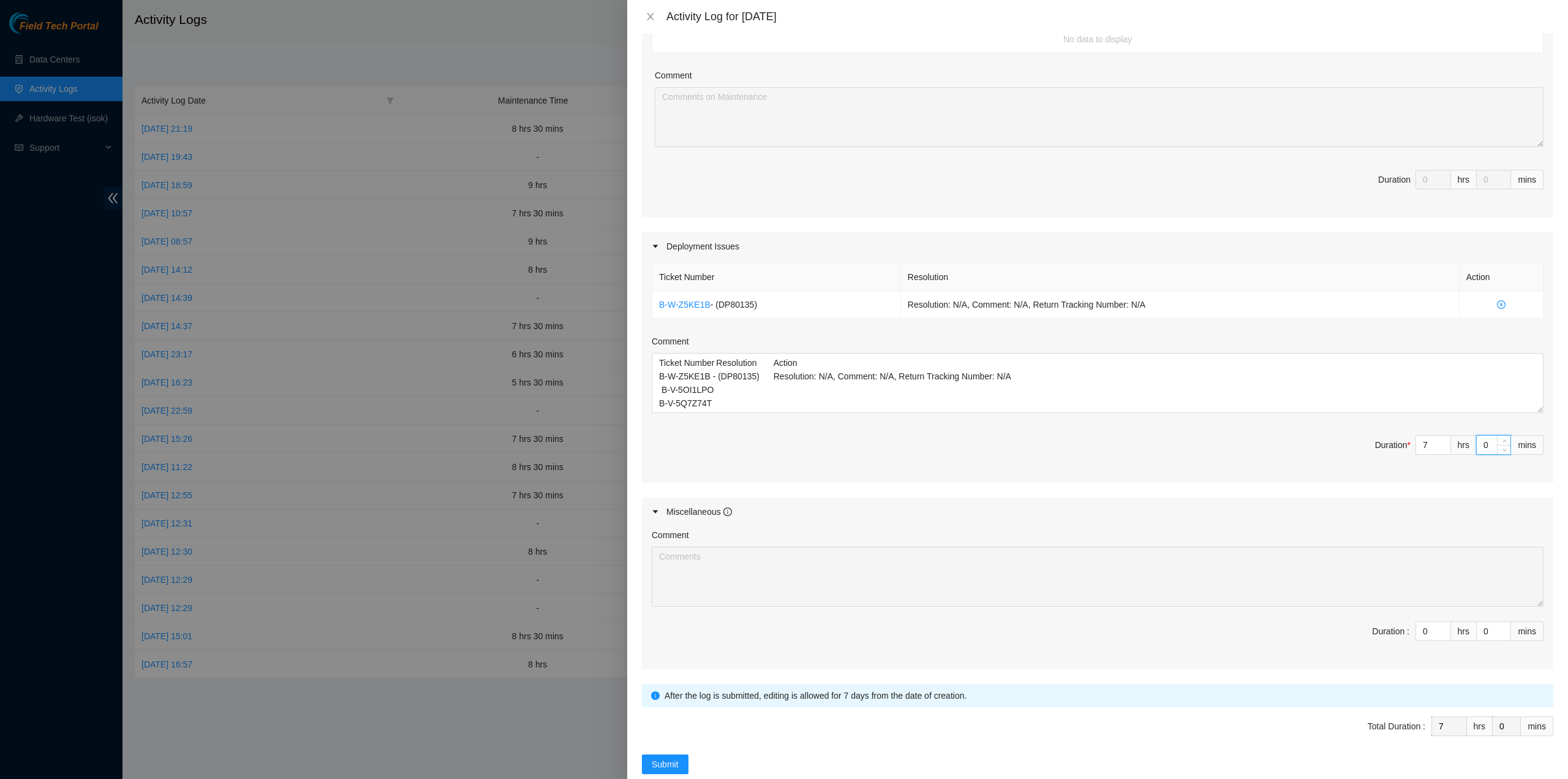
type input "30"
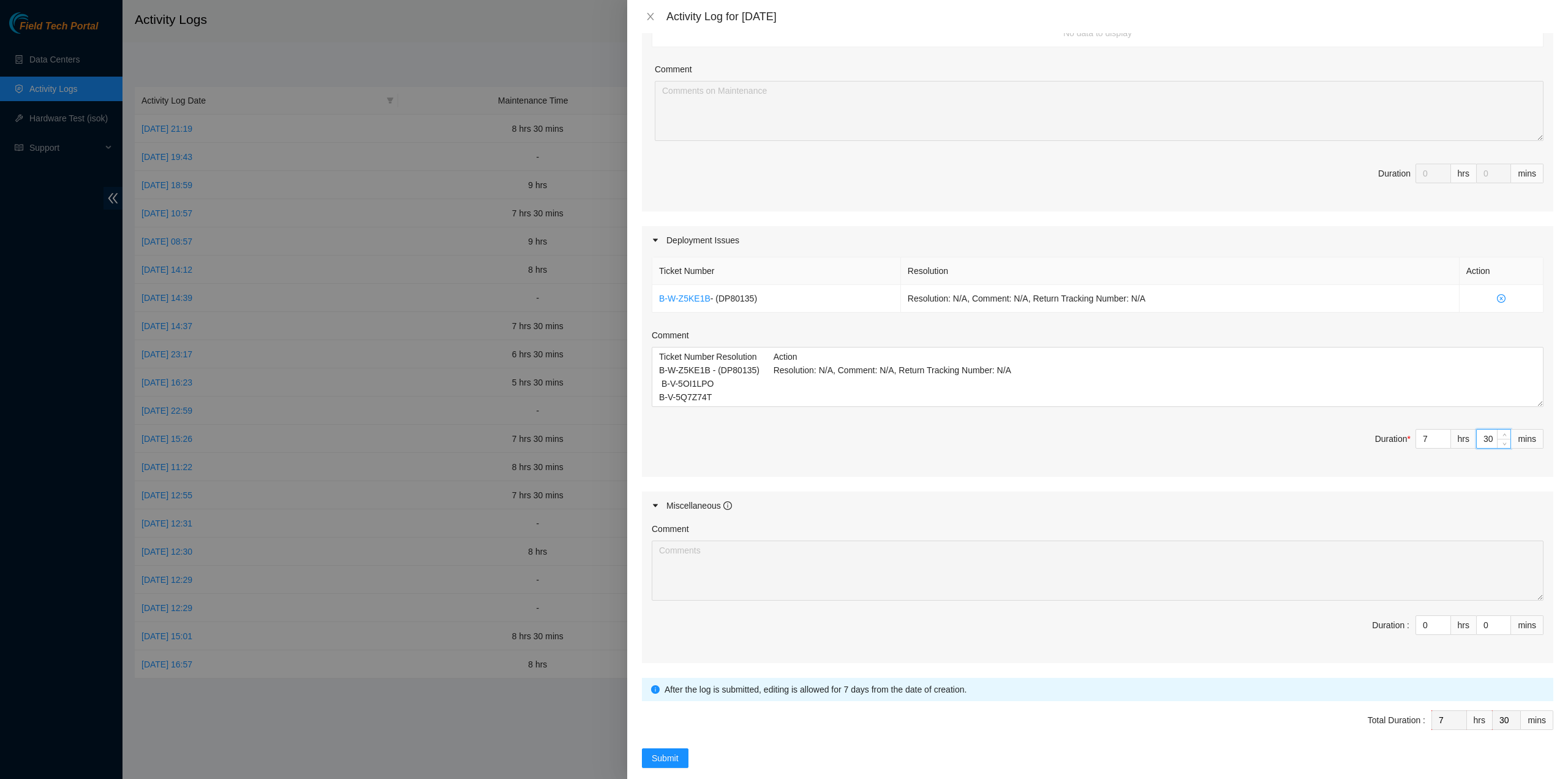
scroll to position [265, 0]
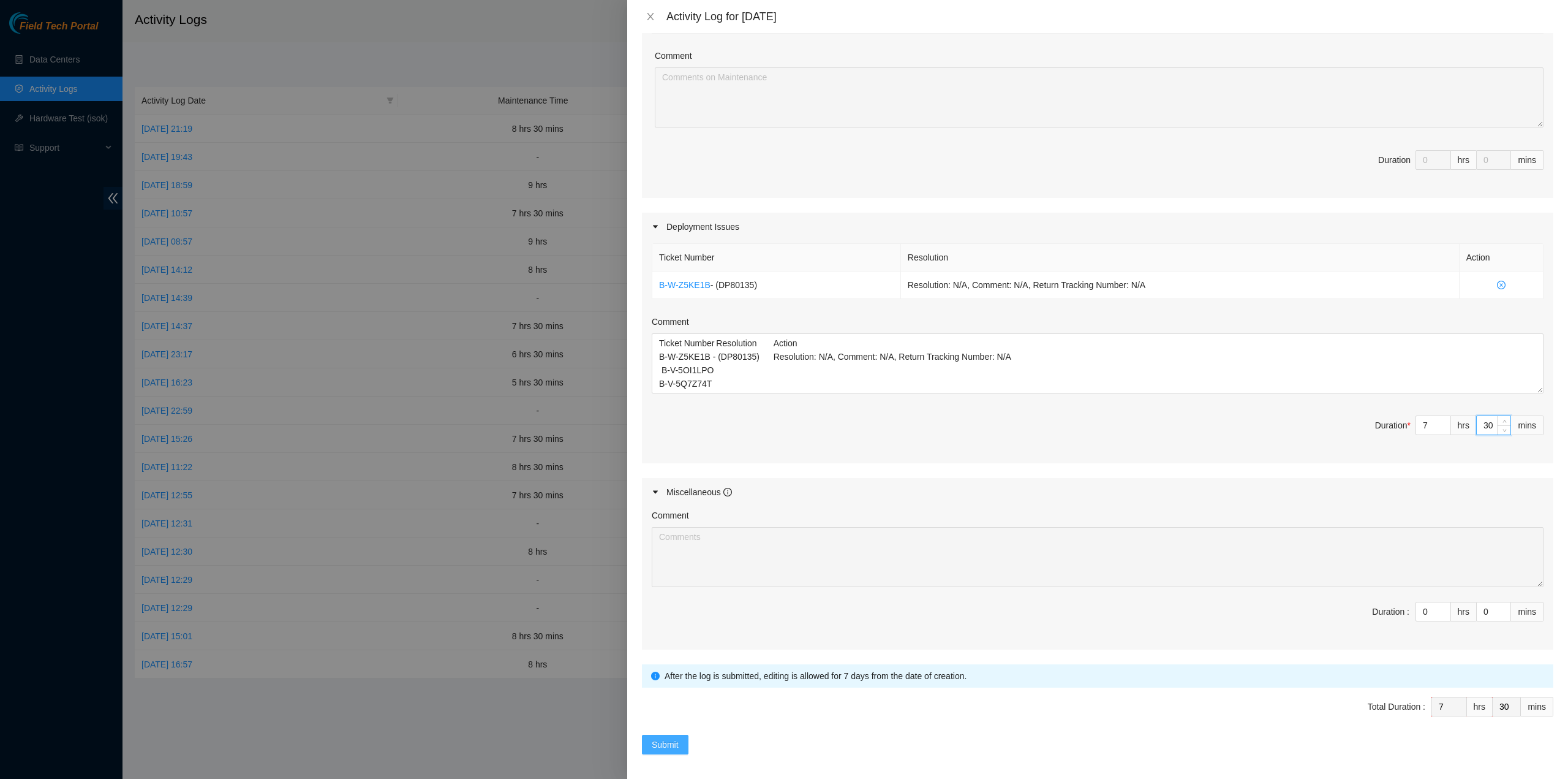
type input "30"
click at [668, 735] on button "Submit" at bounding box center [665, 744] width 46 height 20
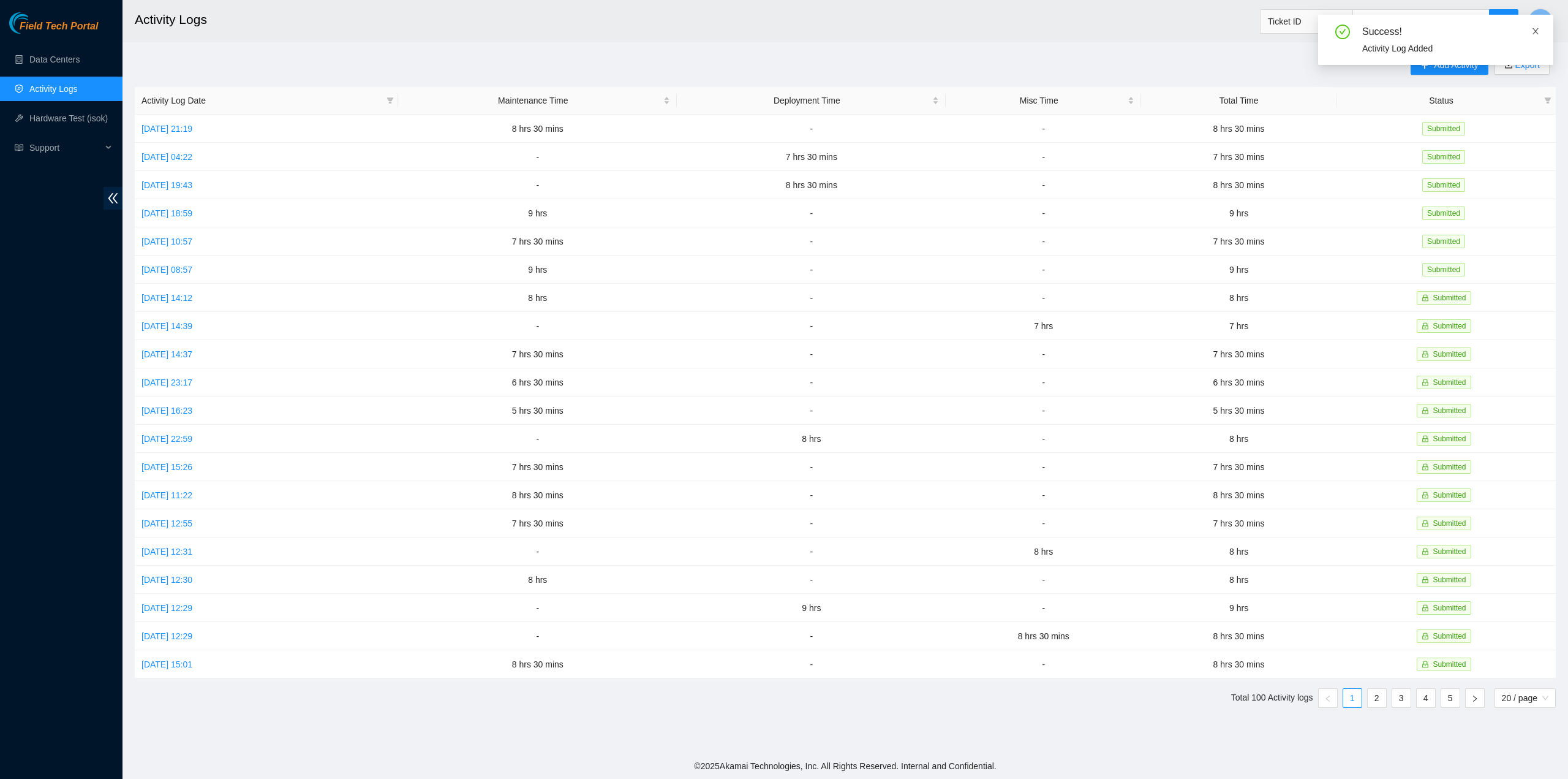
click at [1539, 35] on icon "close" at bounding box center [1536, 31] width 8 height 8
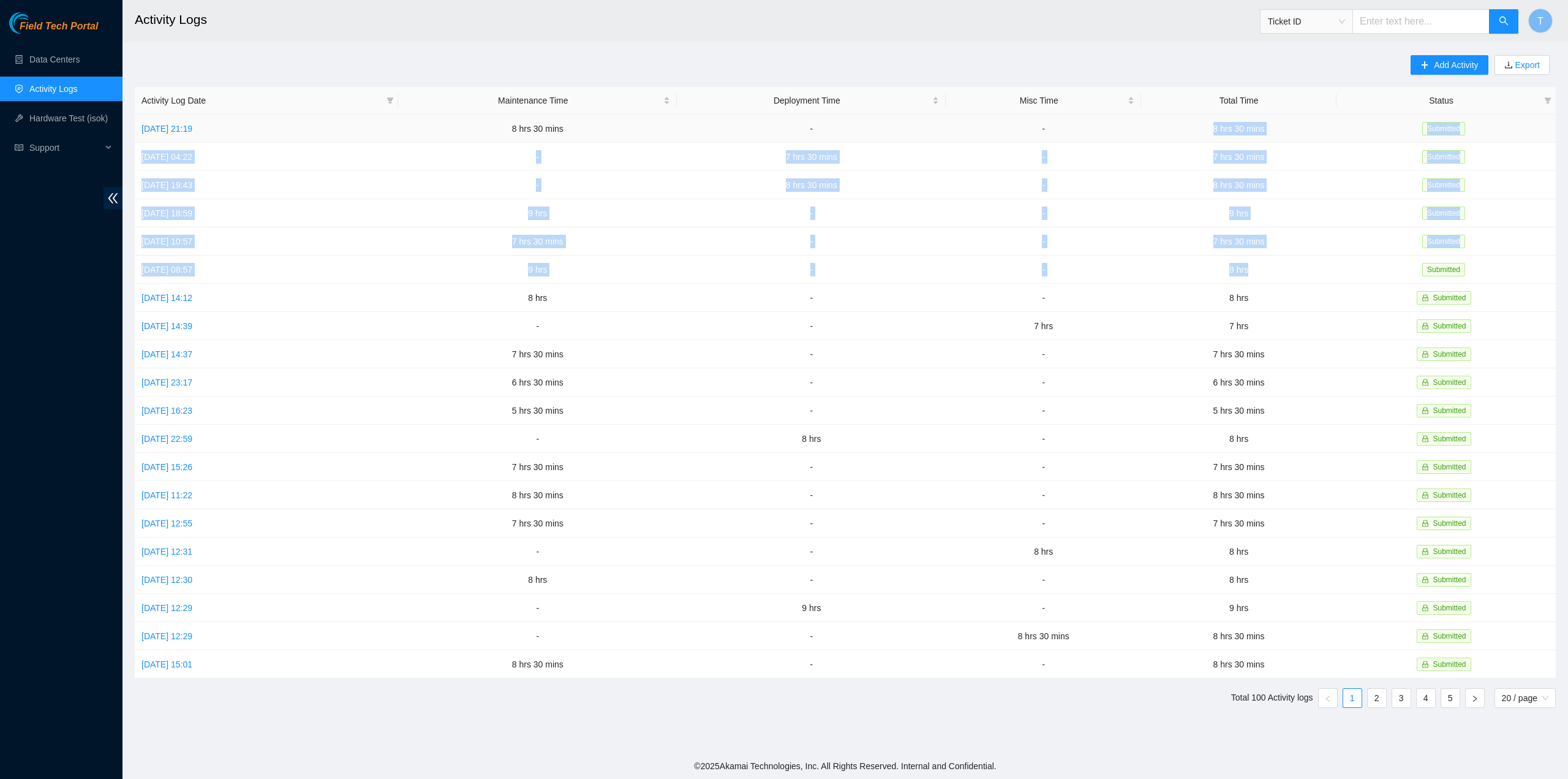
drag, startPoint x: 1274, startPoint y: 270, endPoint x: 1227, endPoint y: 137, distance: 141.1
click at [1227, 137] on tbody "Sun, 07 Sep 2025 21:19 8 hrs 30 mins - - 8 hrs 30 mins Submitted Fri, 05 Sep 20…" at bounding box center [845, 397] width 1421 height 563
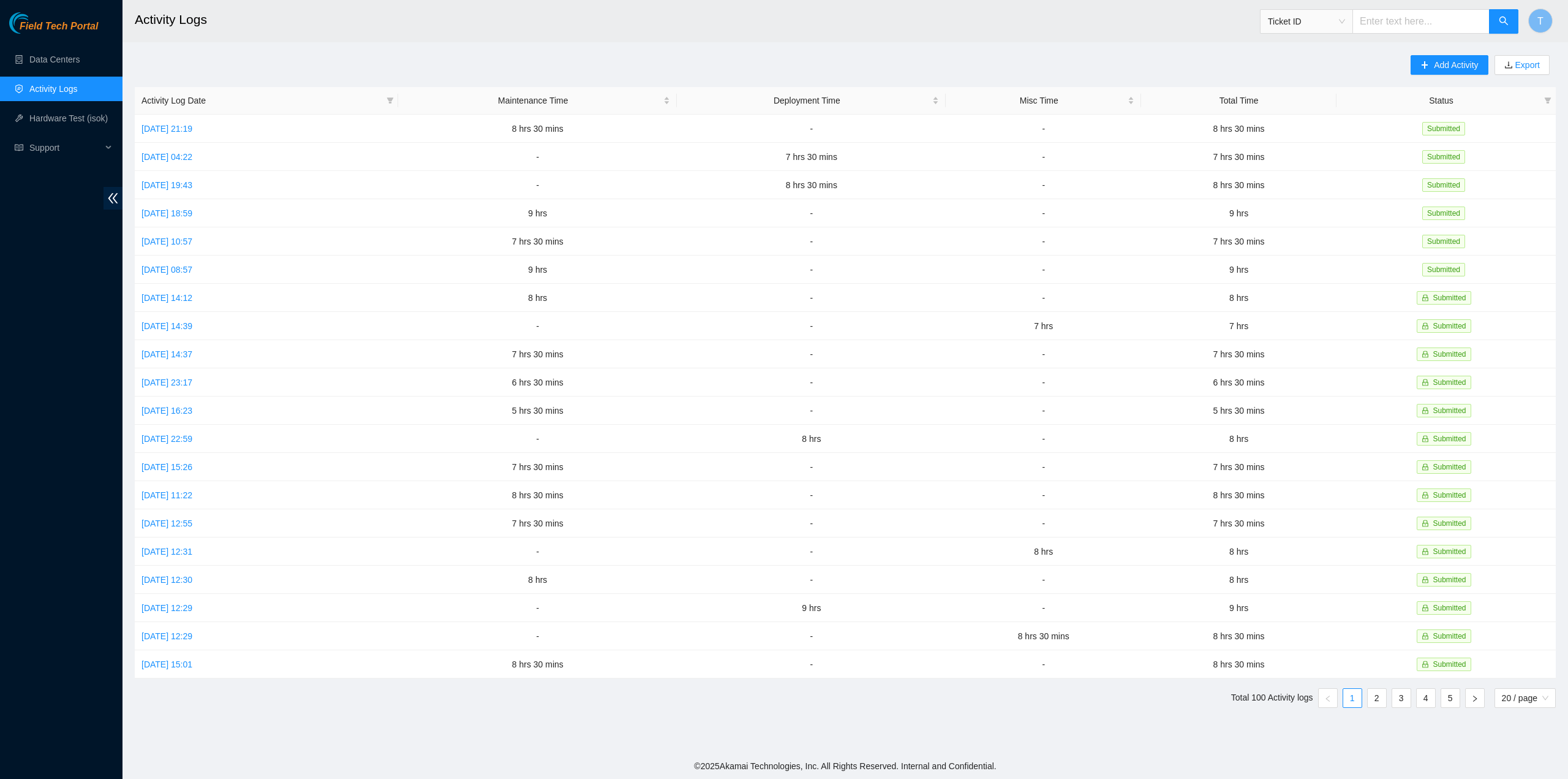
click at [497, 64] on div "Add Activity Export Activity Log Date Maintenance Time Deployment Time Misc Tim…" at bounding box center [845, 386] width 1421 height 663
click at [192, 188] on link "Thu, 04 Sep 2025 19:43" at bounding box center [167, 185] width 51 height 10
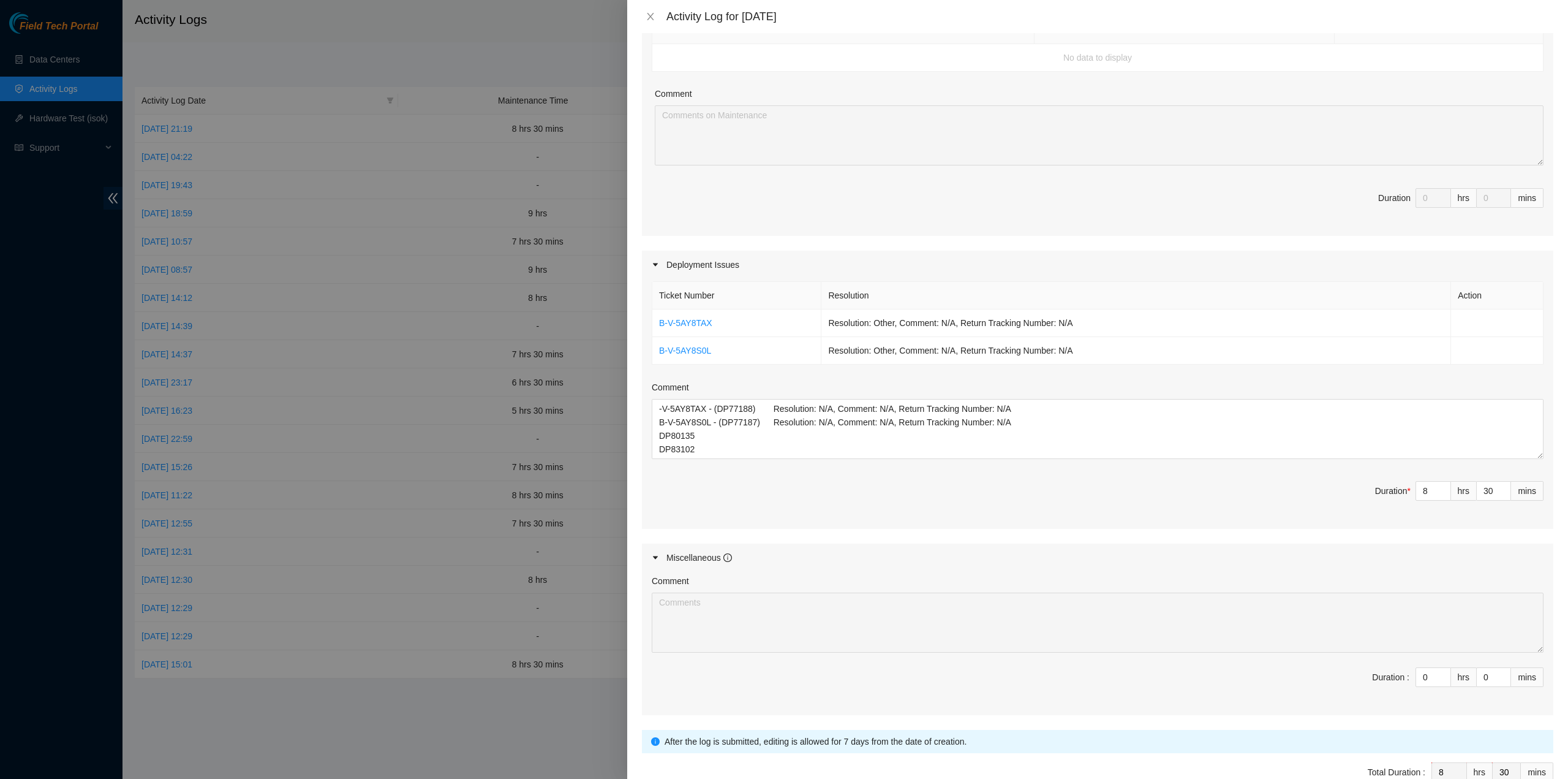
scroll to position [47, 0]
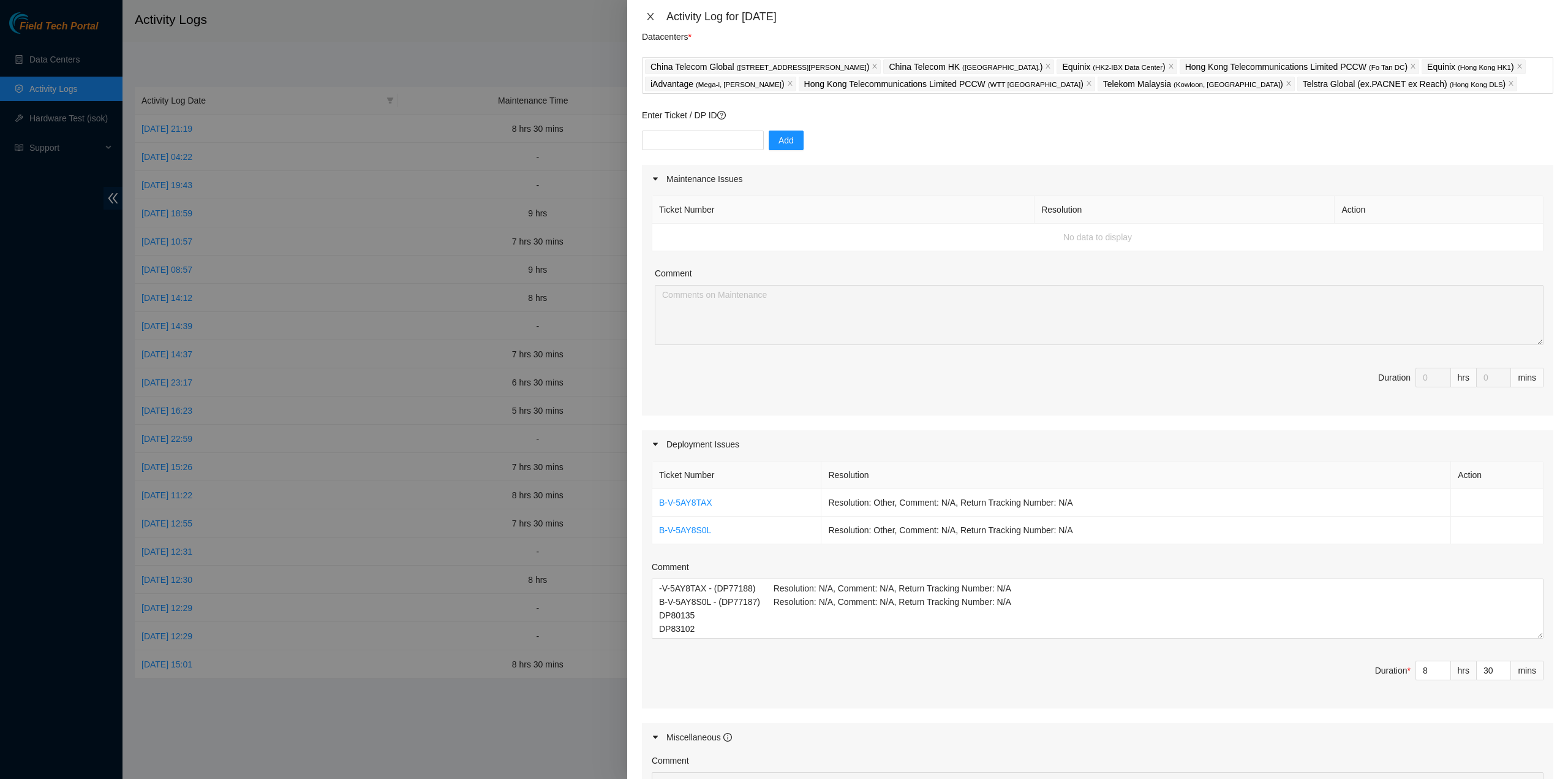
click at [648, 16] on icon "close" at bounding box center [651, 17] width 10 height 10
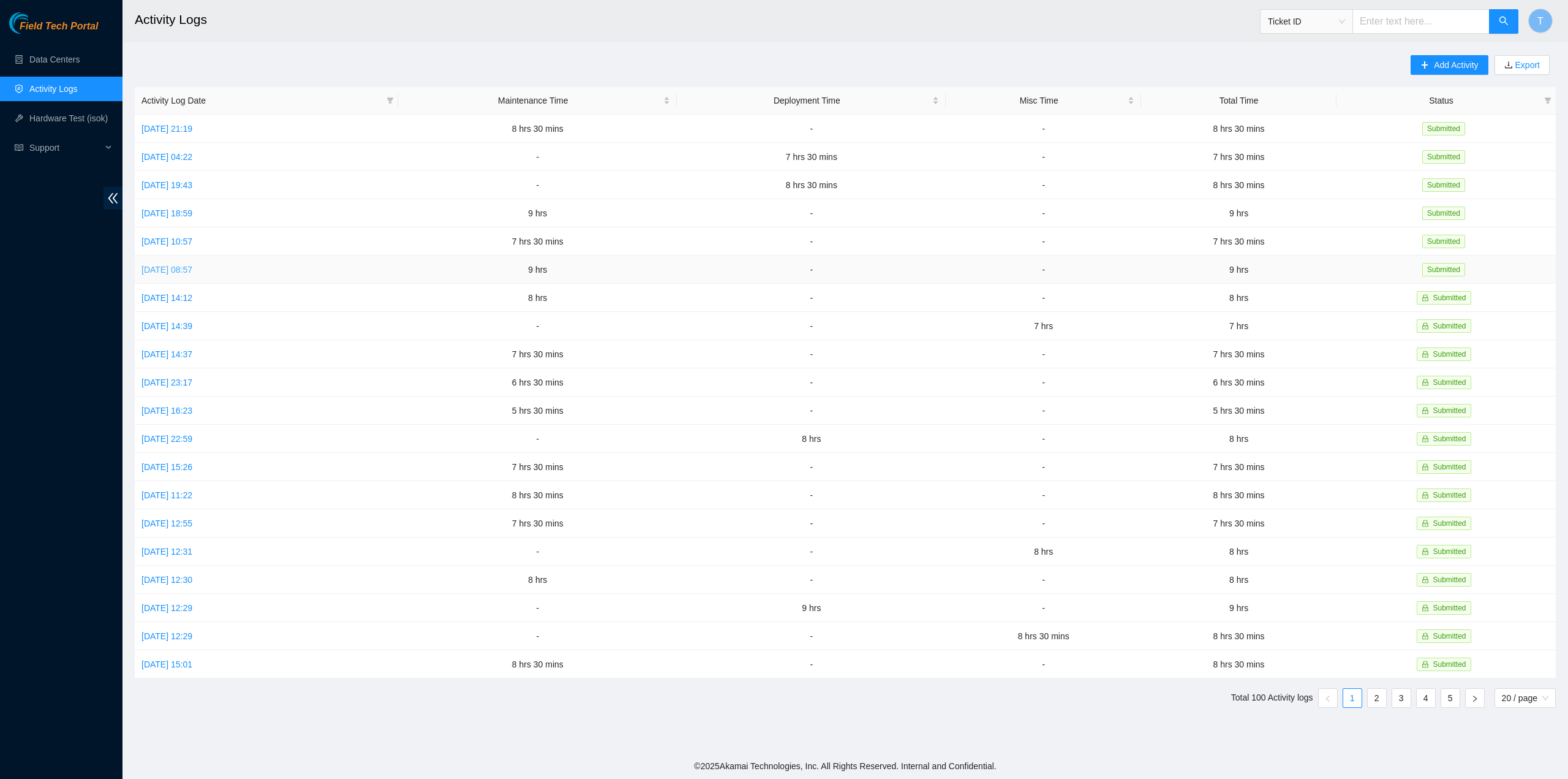
click at [192, 268] on link "Mon, 01 Sep 2025 08:57" at bounding box center [167, 270] width 51 height 10
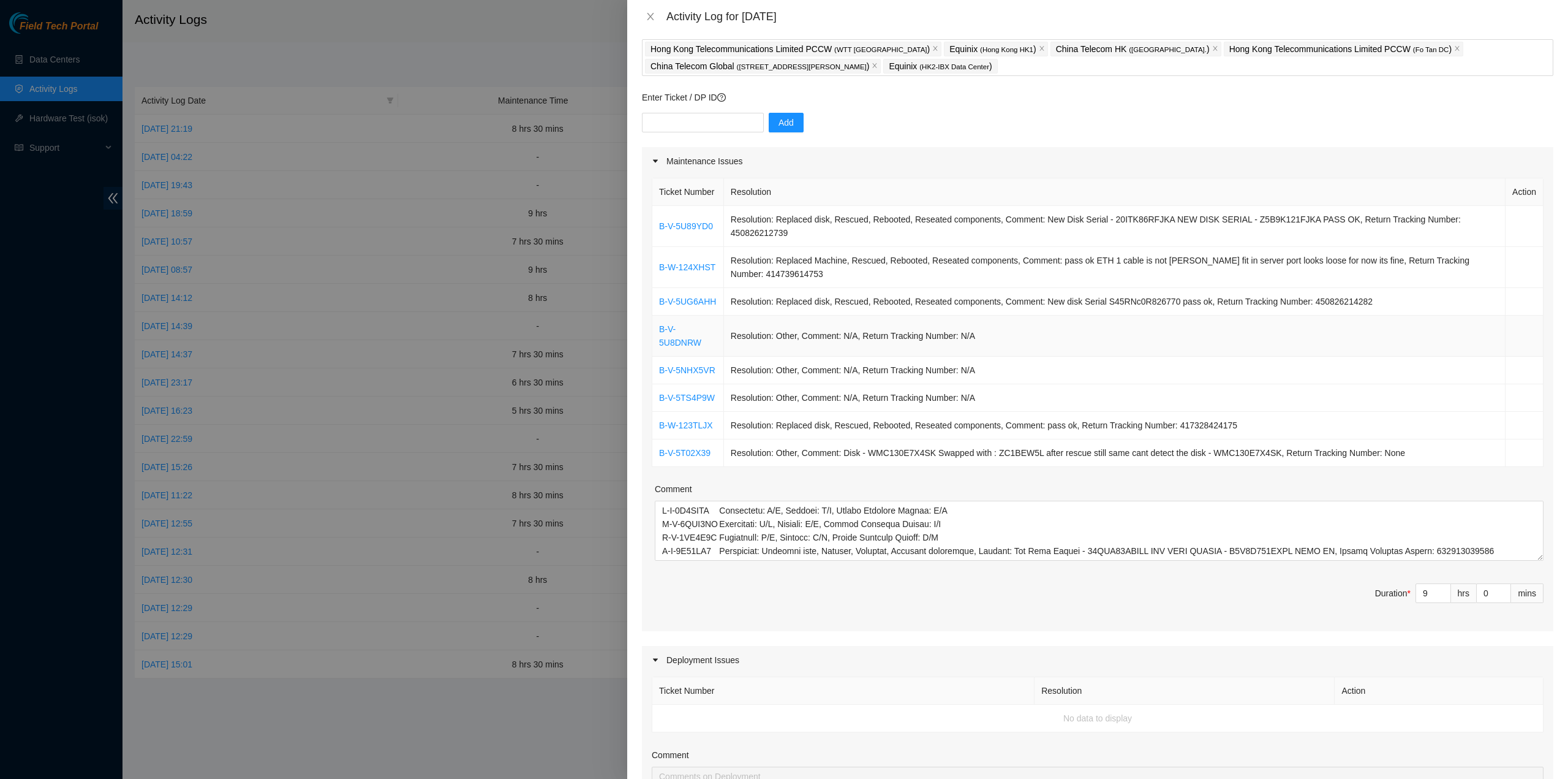
scroll to position [306, 0]
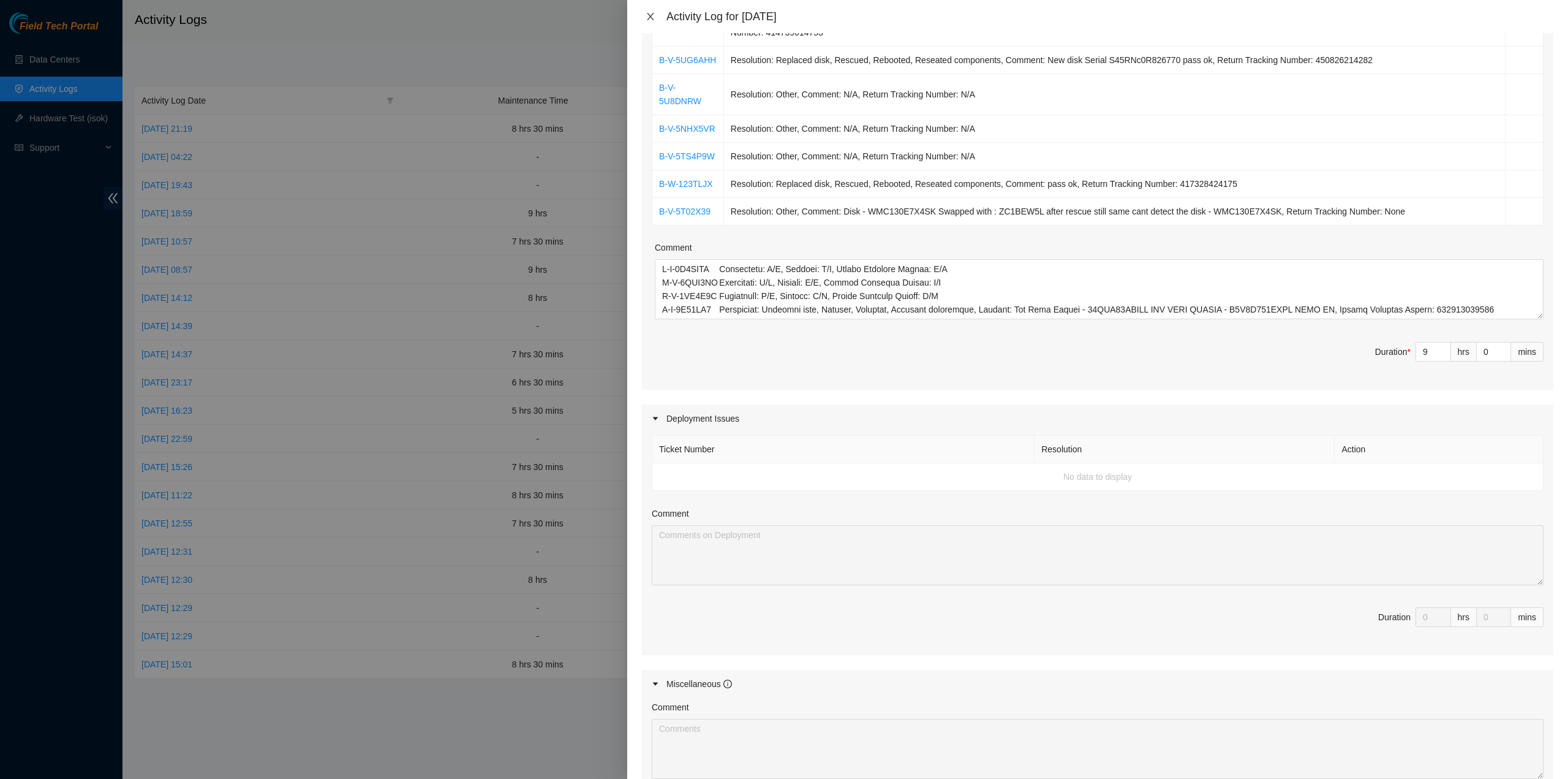
click at [647, 13] on icon "close" at bounding box center [651, 17] width 10 height 10
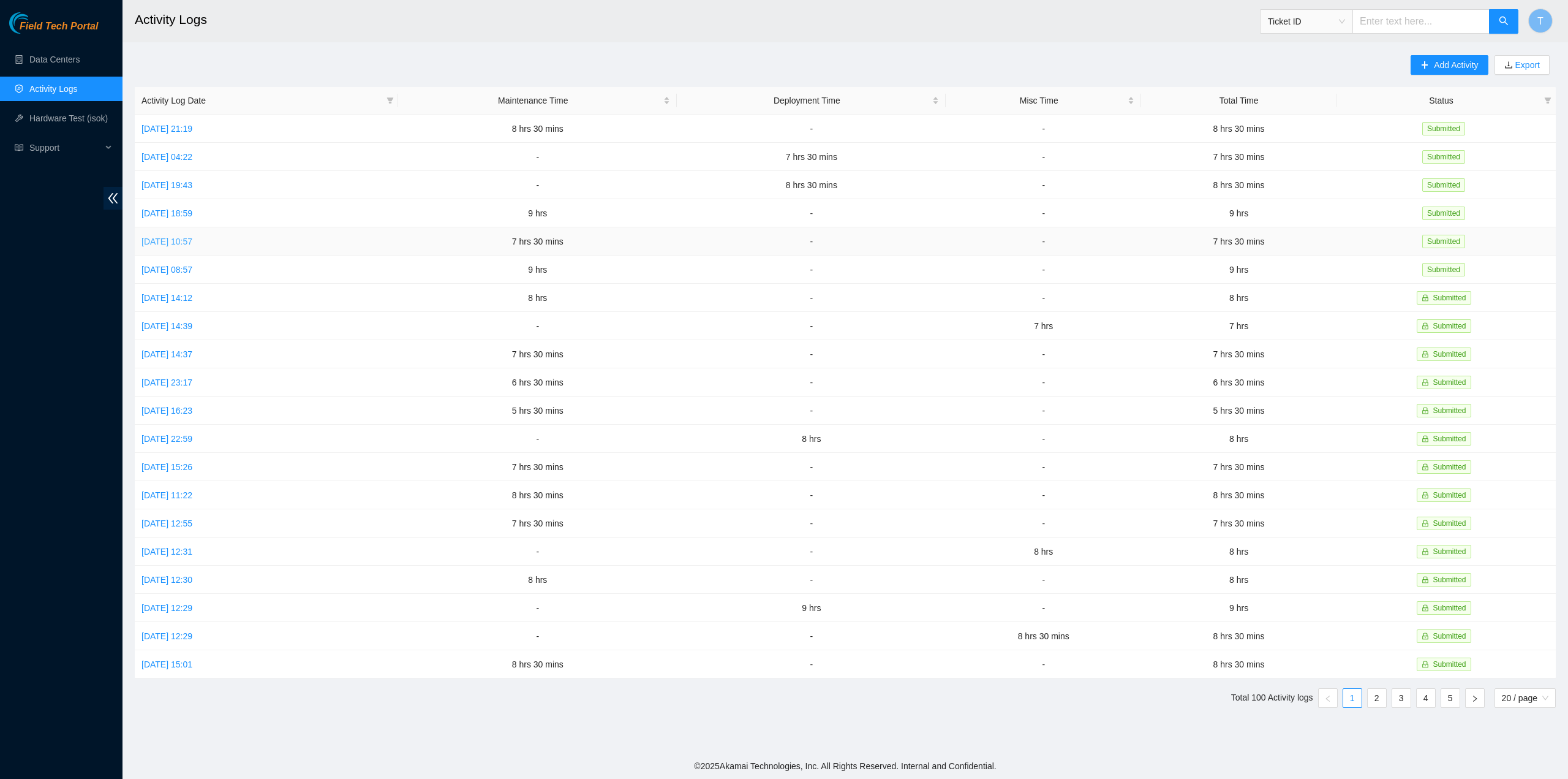
click at [192, 239] on link "Tue, 02 Sep 2025 10:57" at bounding box center [167, 242] width 51 height 10
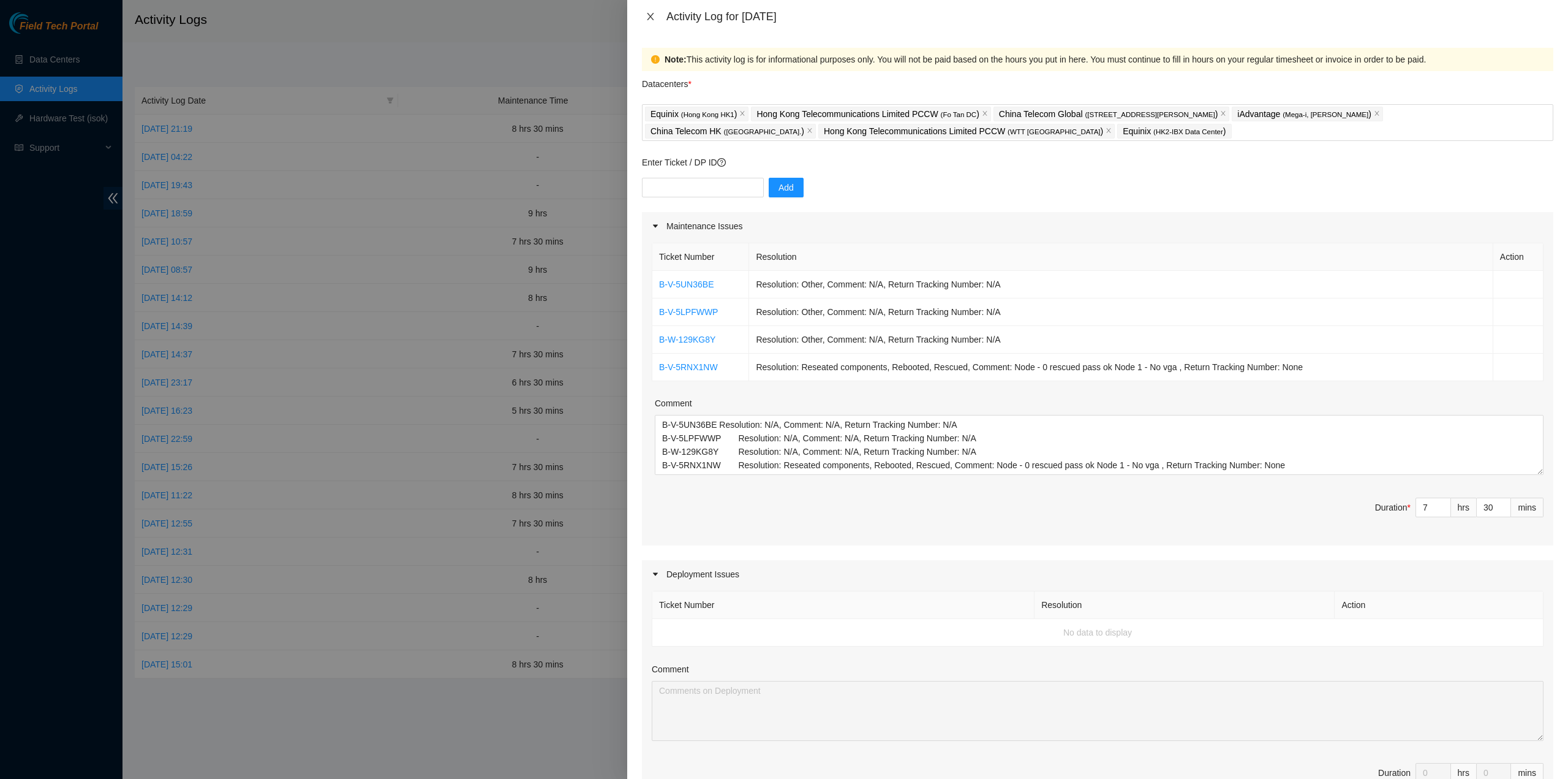
drag, startPoint x: 648, startPoint y: 18, endPoint x: 429, endPoint y: 151, distance: 256.2
click at [648, 19] on icon "close" at bounding box center [651, 16] width 7 height 7
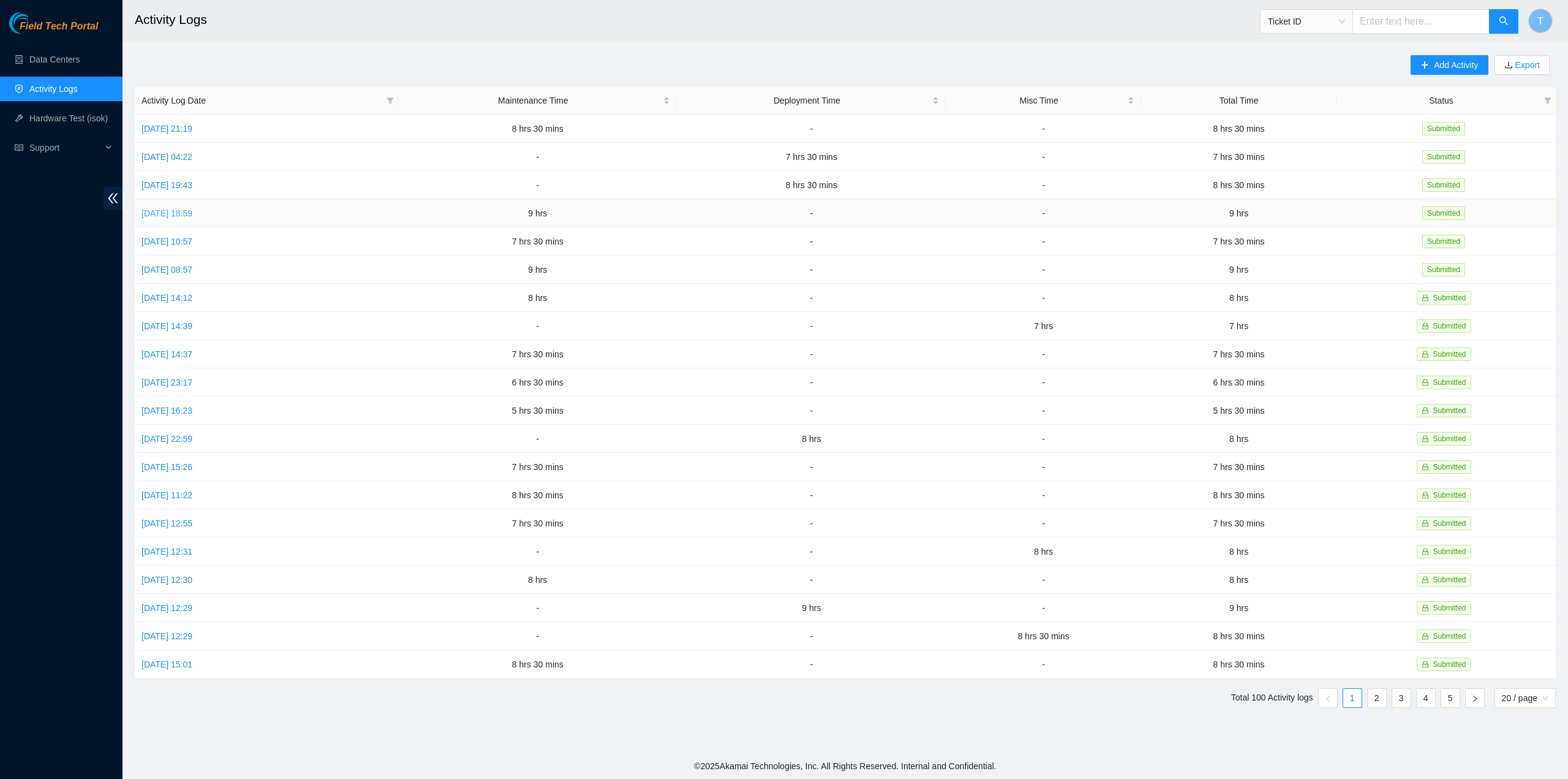
click at [177, 213] on link "Wed, 03 Sep 2025 18:59" at bounding box center [167, 213] width 51 height 10
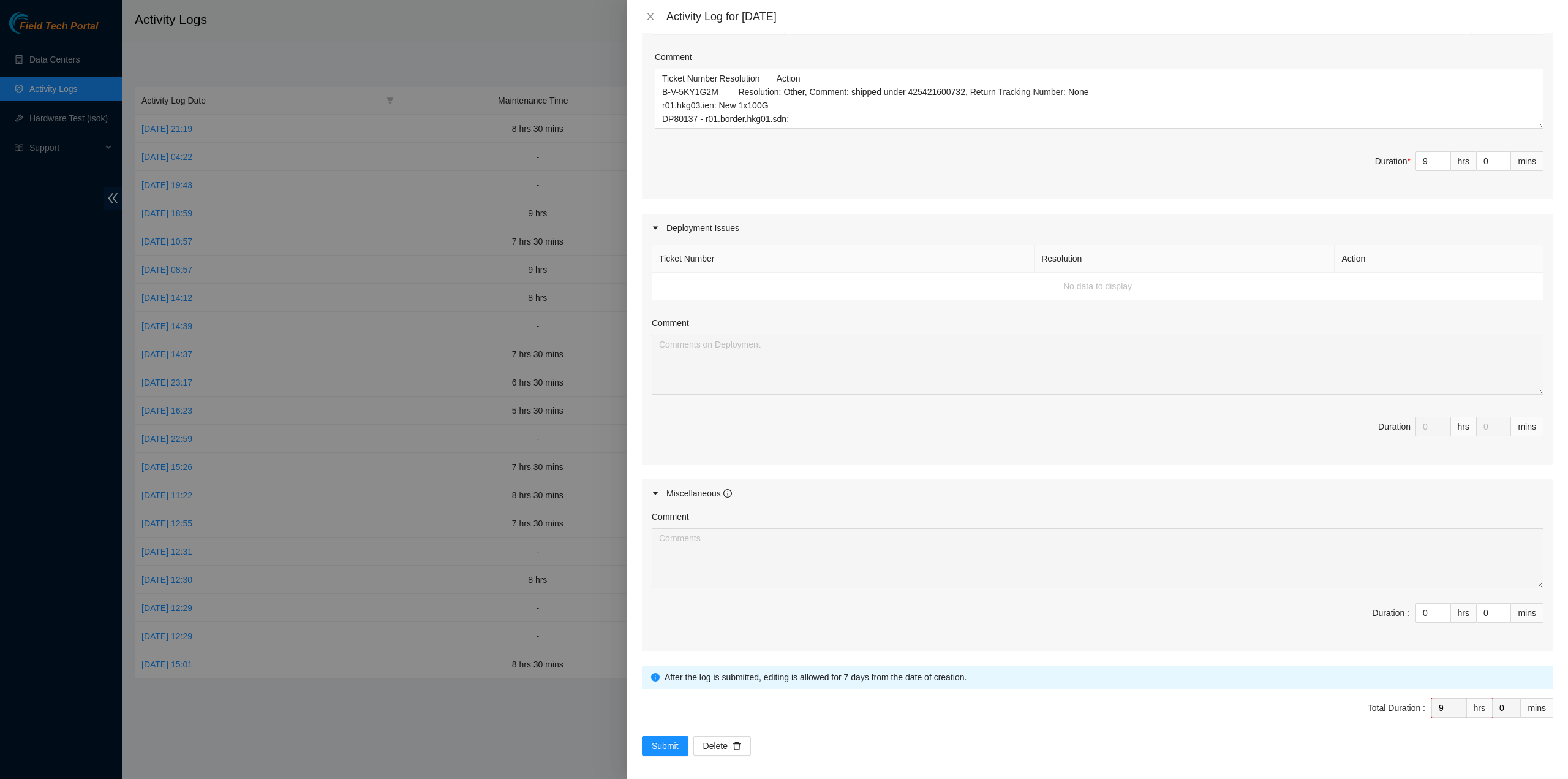
scroll to position [248, 0]
click at [653, 14] on icon "close" at bounding box center [651, 16] width 7 height 7
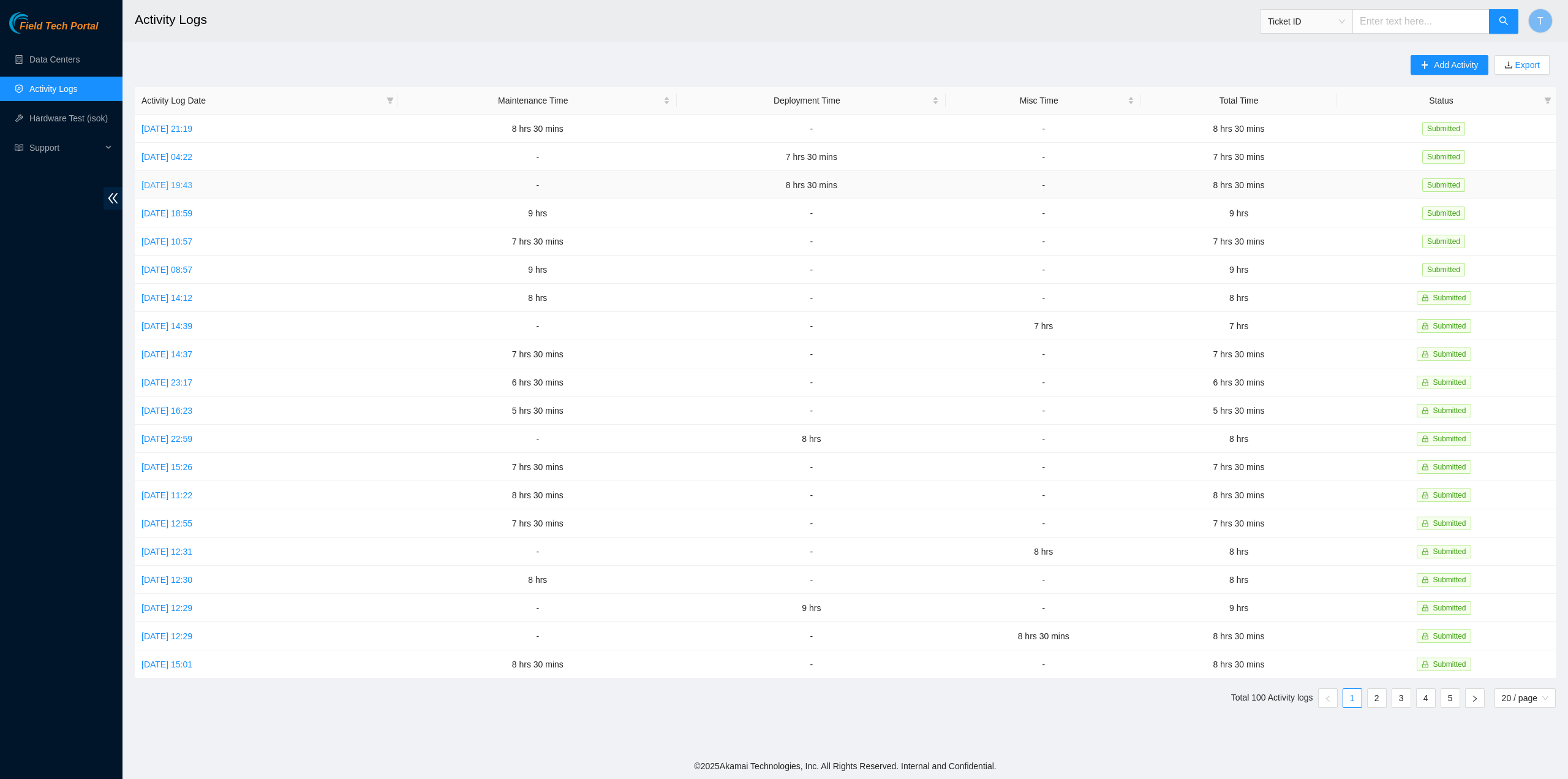
click at [192, 185] on link "Thu, 04 Sep 2025 19:43" at bounding box center [167, 185] width 51 height 10
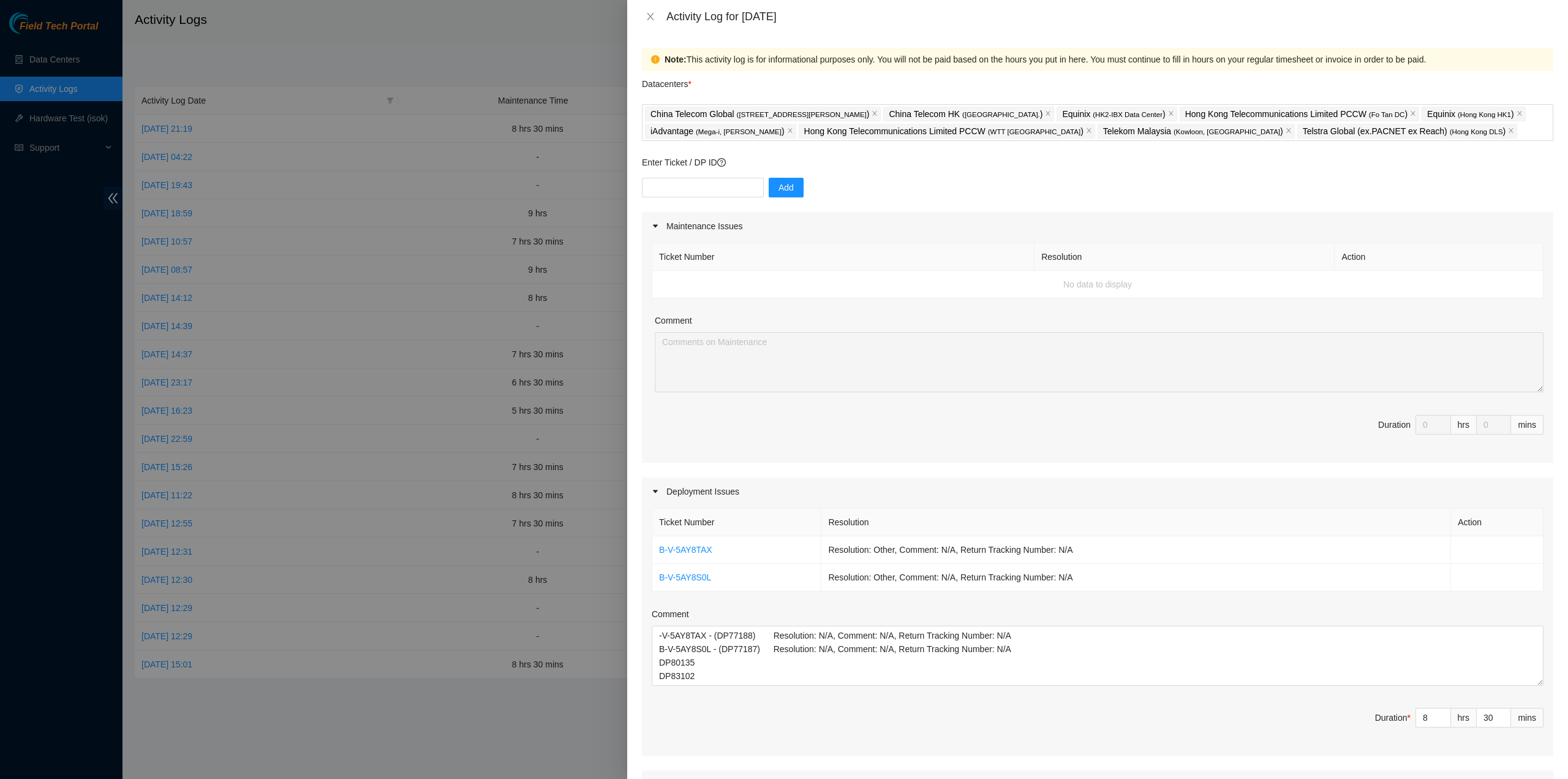
scroll to position [292, 0]
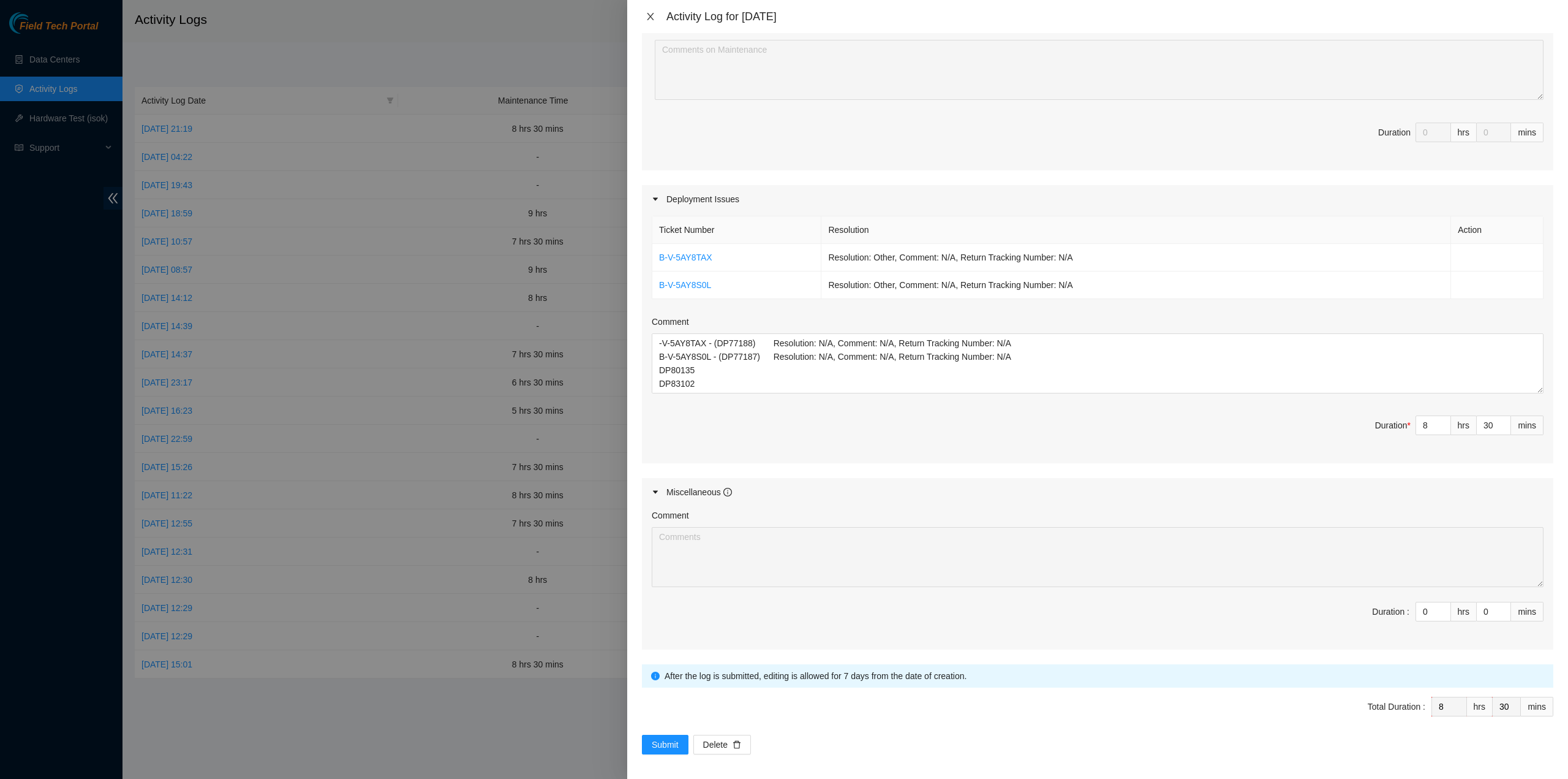
drag, startPoint x: 652, startPoint y: 16, endPoint x: 427, endPoint y: 95, distance: 238.5
click at [652, 16] on icon "close" at bounding box center [651, 17] width 10 height 10
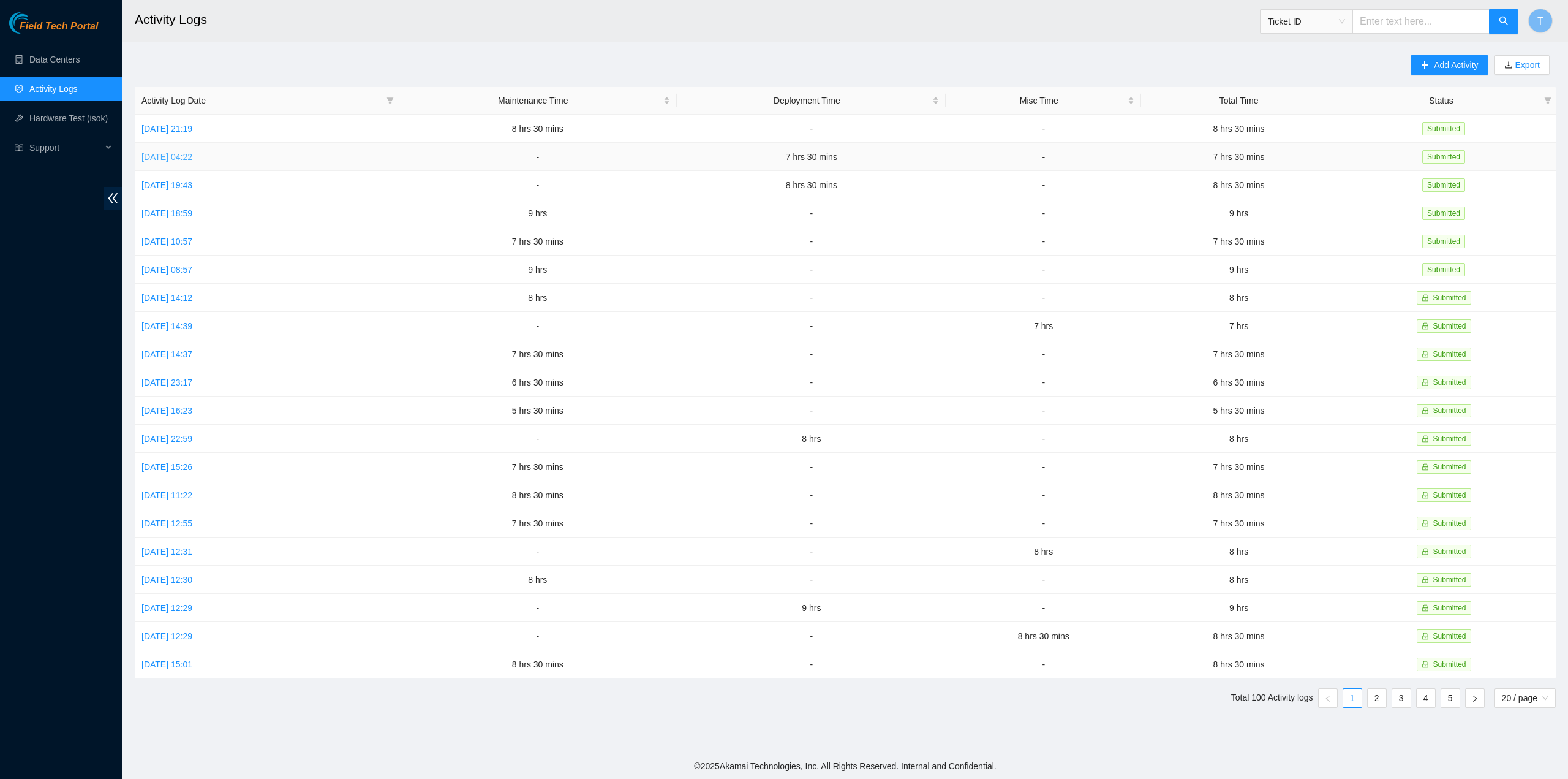
click at [192, 152] on link "Fri, 05 Sep 2025 04:22" at bounding box center [167, 157] width 51 height 10
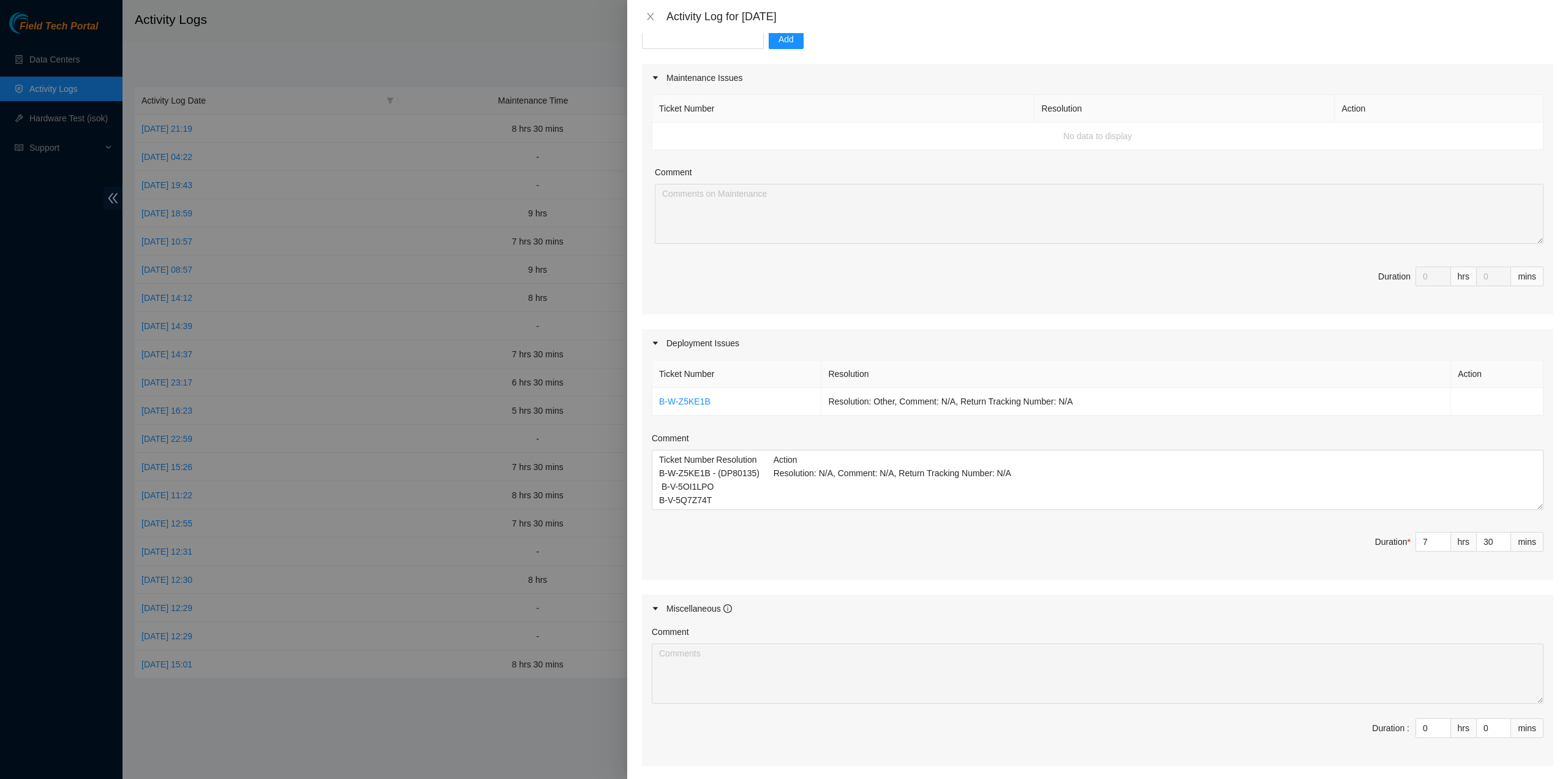
scroll to position [0, 0]
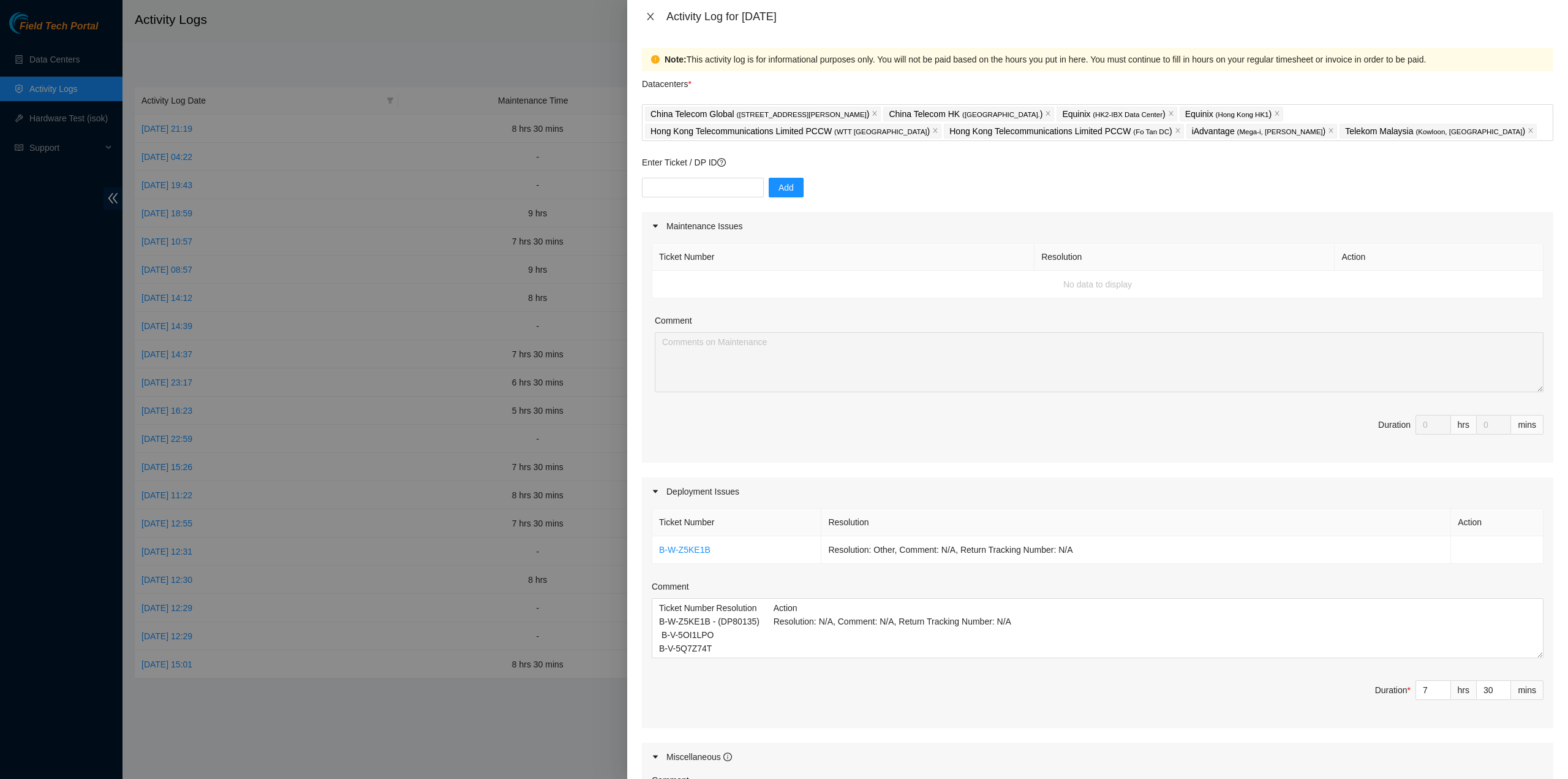
click at [651, 12] on icon "close" at bounding box center [651, 17] width 10 height 10
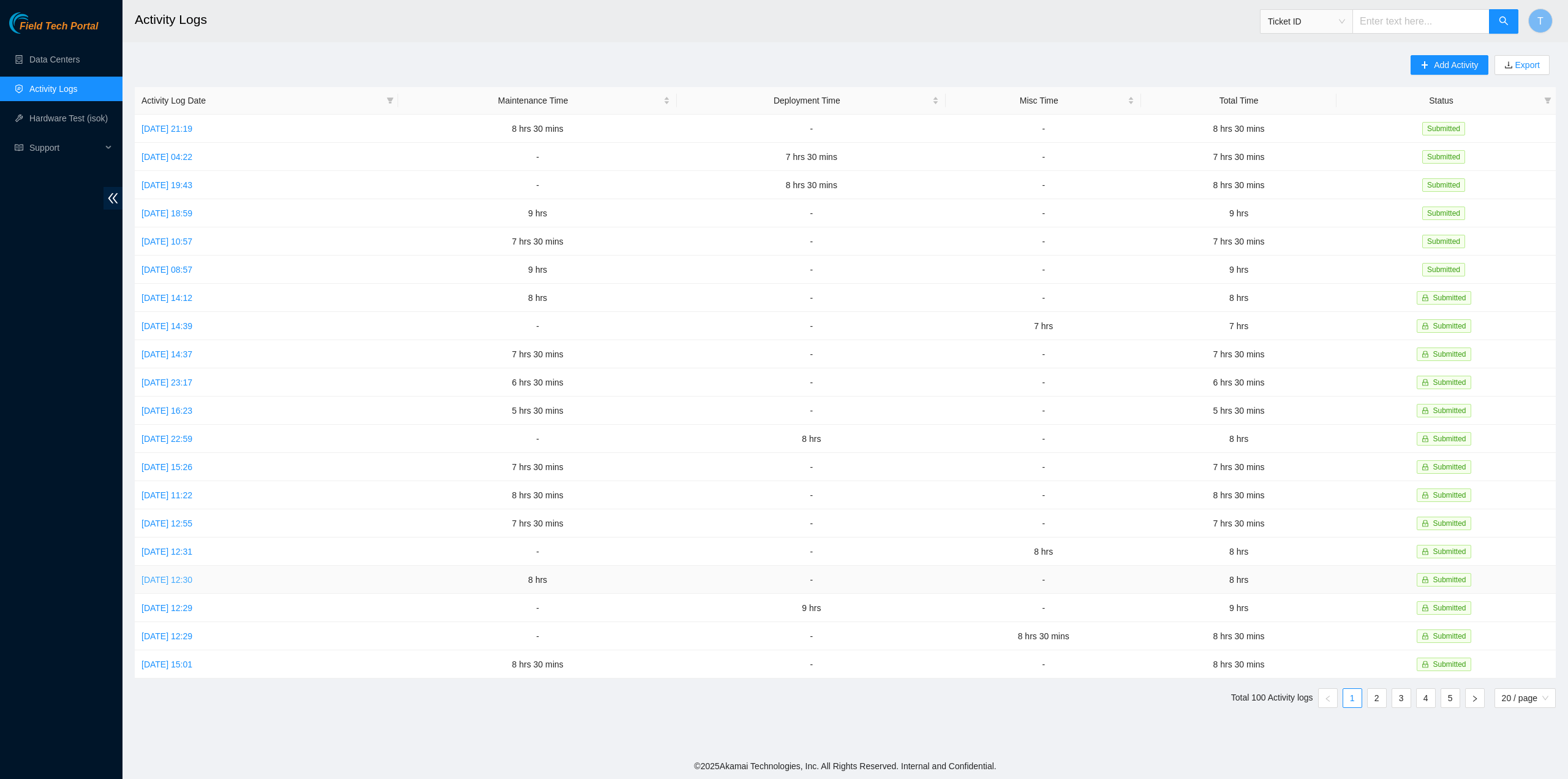
click at [182, 575] on link "Thu, 21 Aug 2025 12:30" at bounding box center [167, 580] width 51 height 10
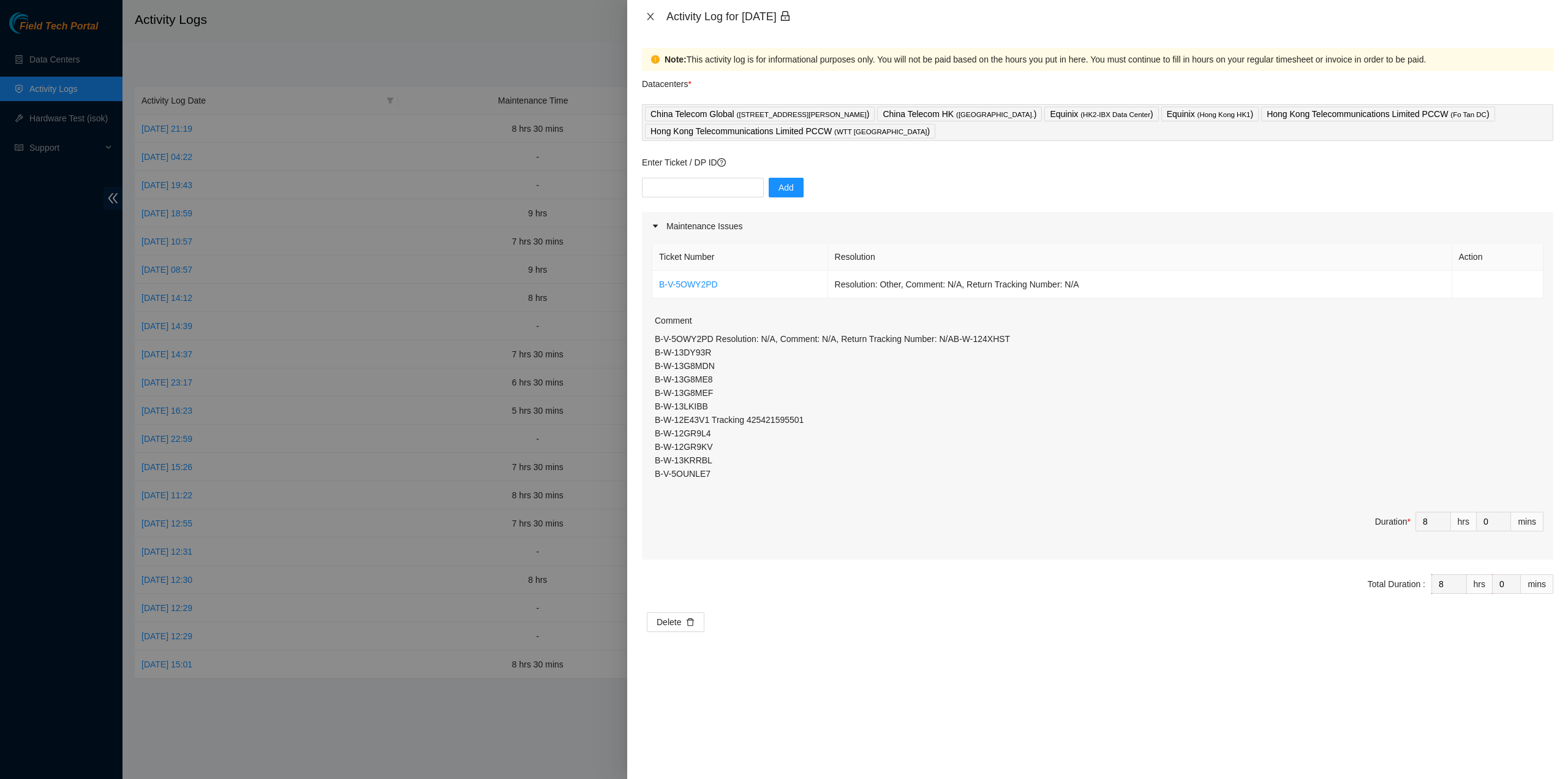
click at [653, 19] on icon "close" at bounding box center [651, 17] width 10 height 10
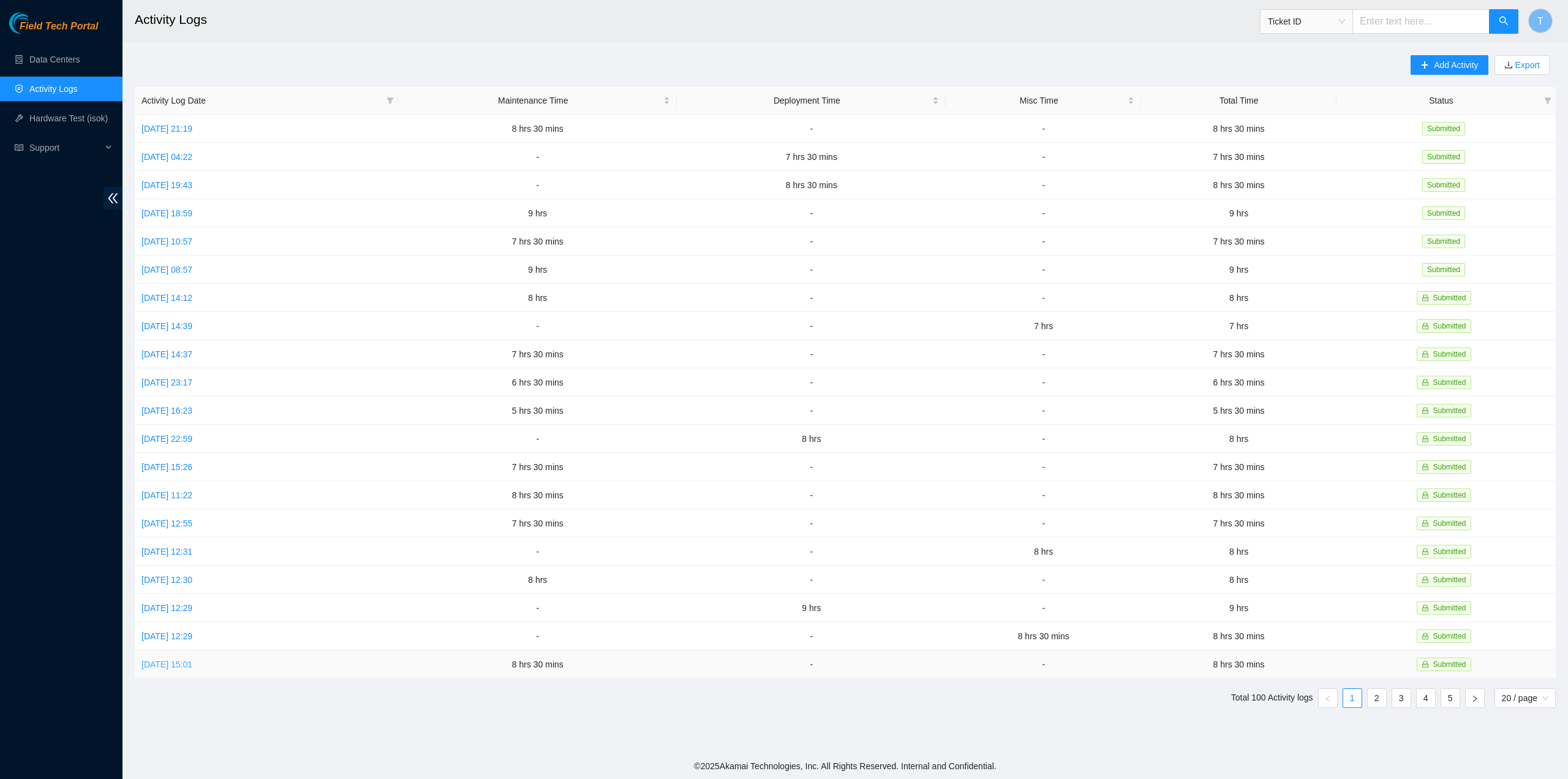
click at [192, 659] on link "Mon, 18 Aug 2025 15:01" at bounding box center [167, 664] width 51 height 10
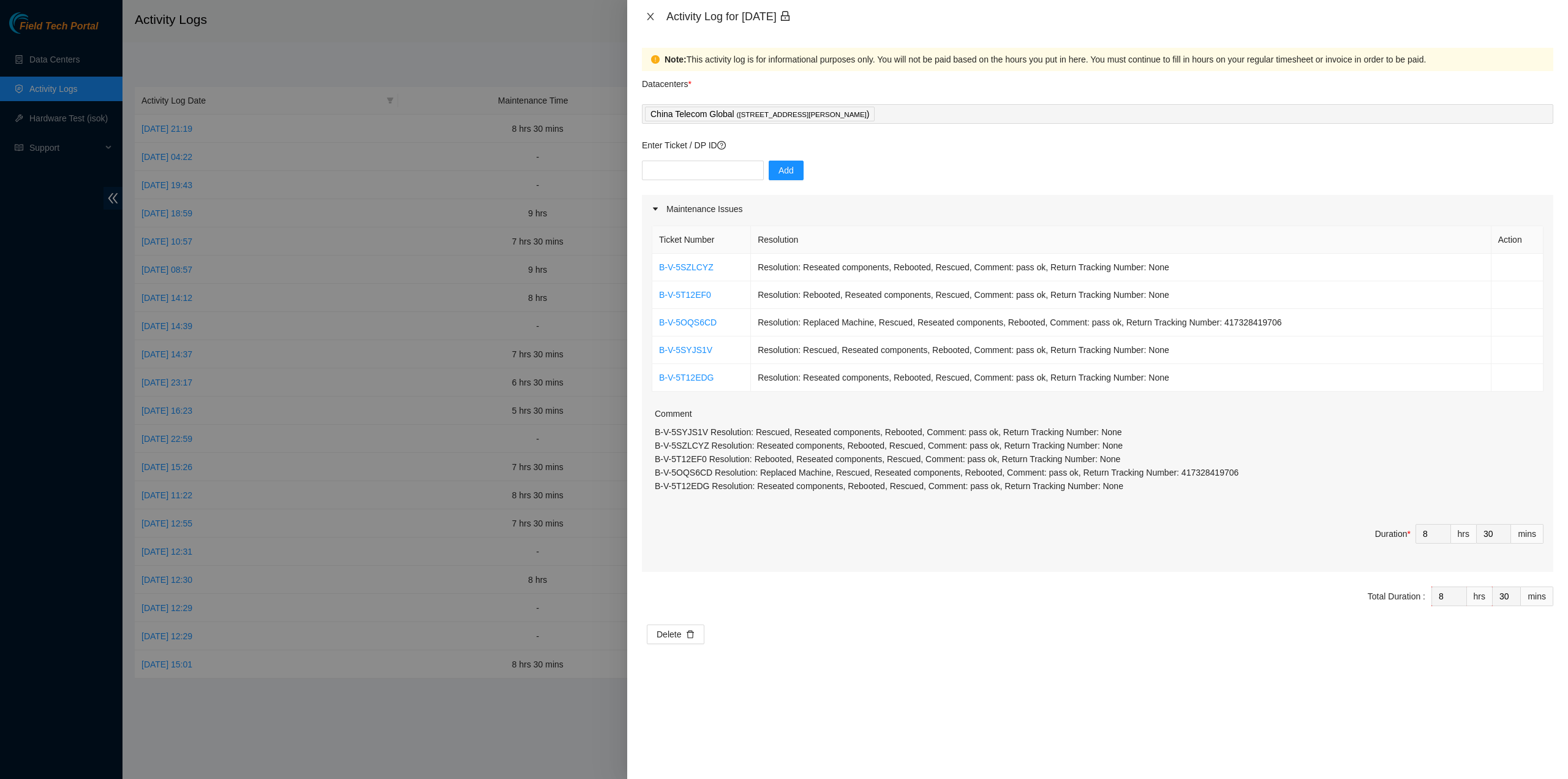
click at [652, 11] on div "Activity Log for 18-08-2025" at bounding box center [1098, 16] width 912 height 13
click at [653, 11] on button "Close" at bounding box center [651, 17] width 17 height 12
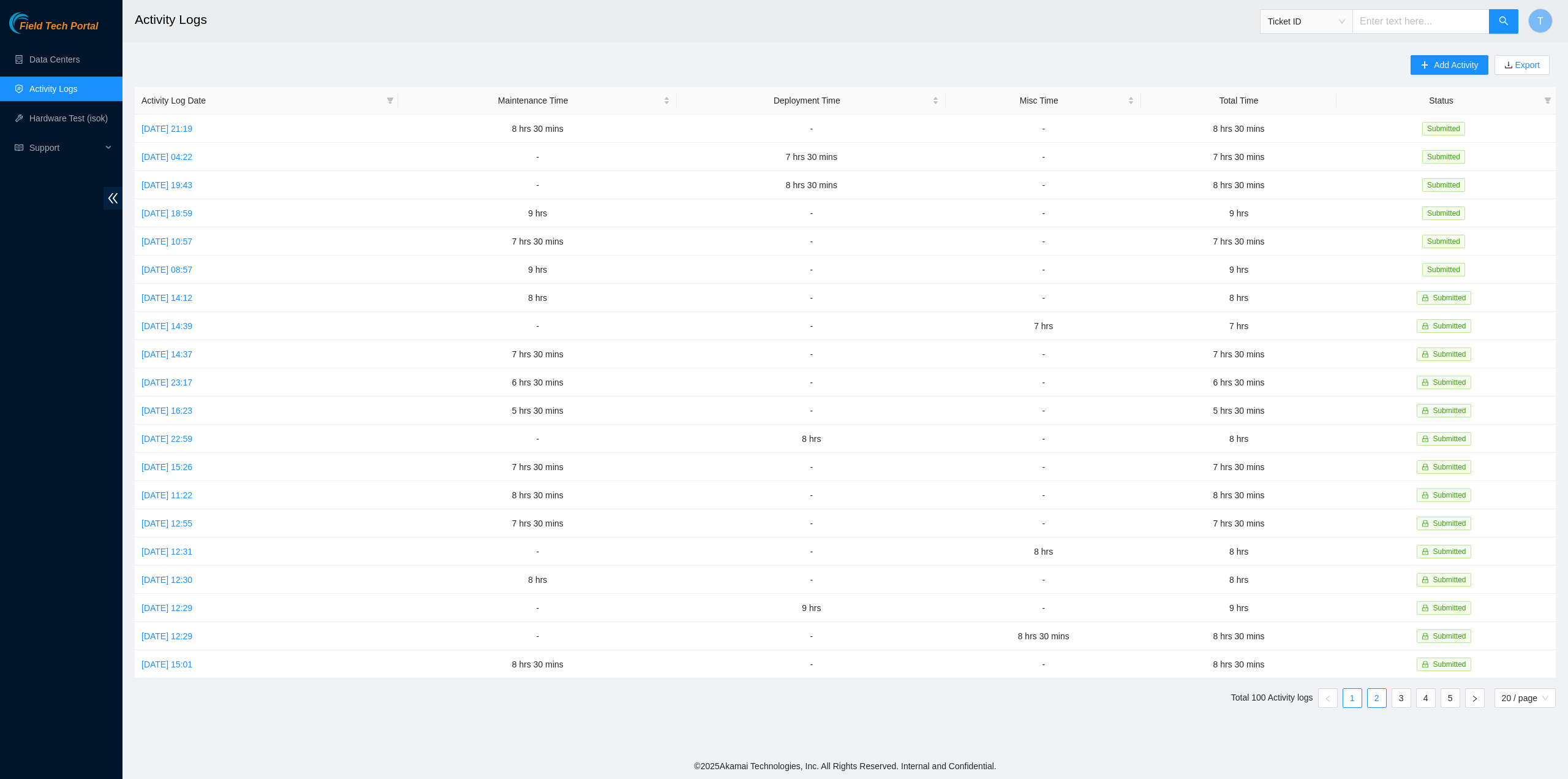
drag, startPoint x: 1369, startPoint y: 675, endPoint x: 1373, endPoint y: 693, distance: 18.4
click at [1369, 677] on div "Activity Log Date Maintenance Time Deployment Time Misc Time Total Time Status …" at bounding box center [845, 397] width 1421 height 621
click at [1373, 693] on link "2" at bounding box center [1377, 698] width 18 height 18
click at [401, 188] on td "Fri, 15 Aug 2025 16:56" at bounding box center [268, 185] width 266 height 28
click at [574, 294] on td "9 hrs" at bounding box center [541, 298] width 281 height 28
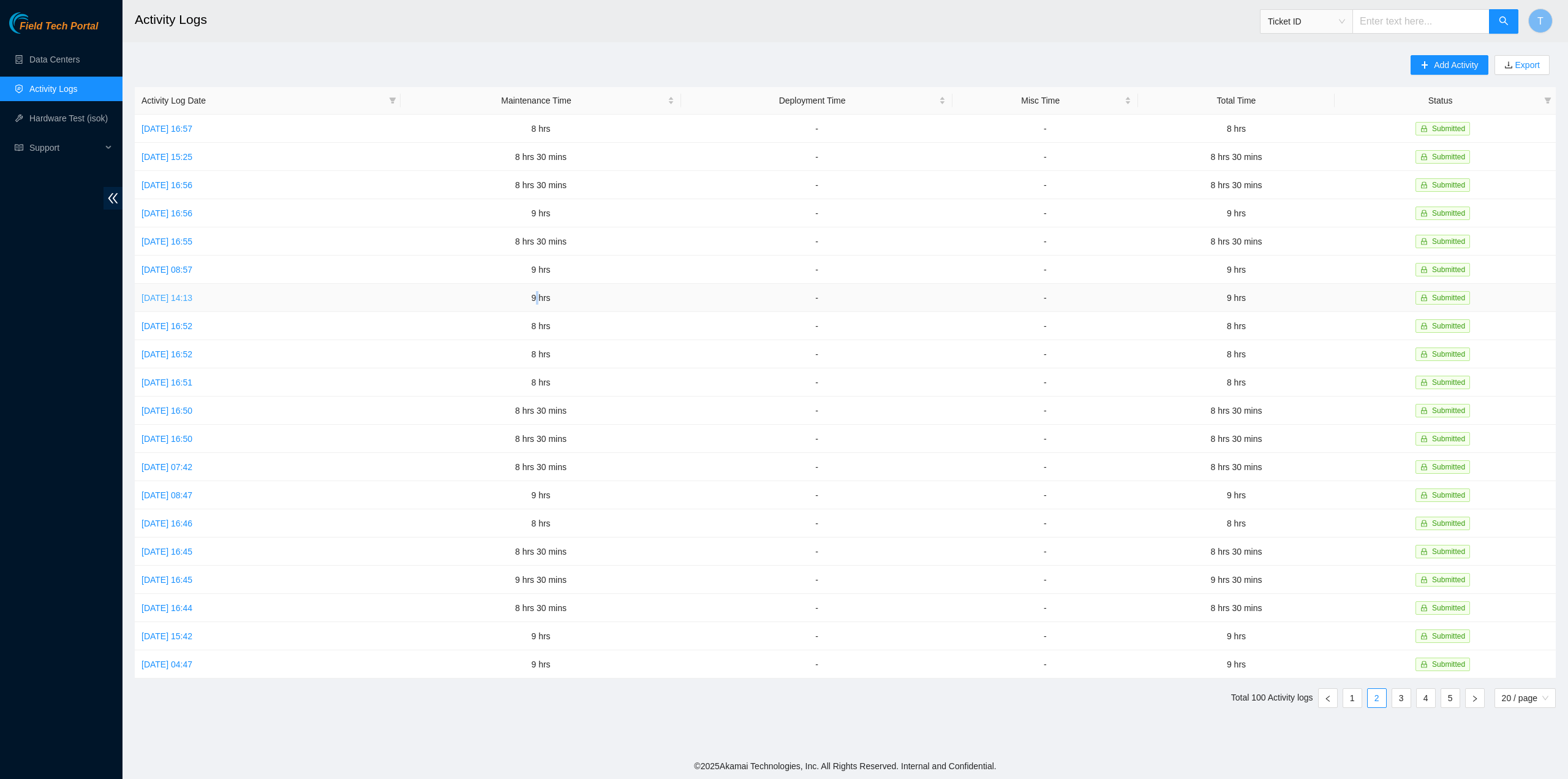
click at [192, 293] on link "Mon, 11 Aug 2025 14:13" at bounding box center [167, 298] width 51 height 10
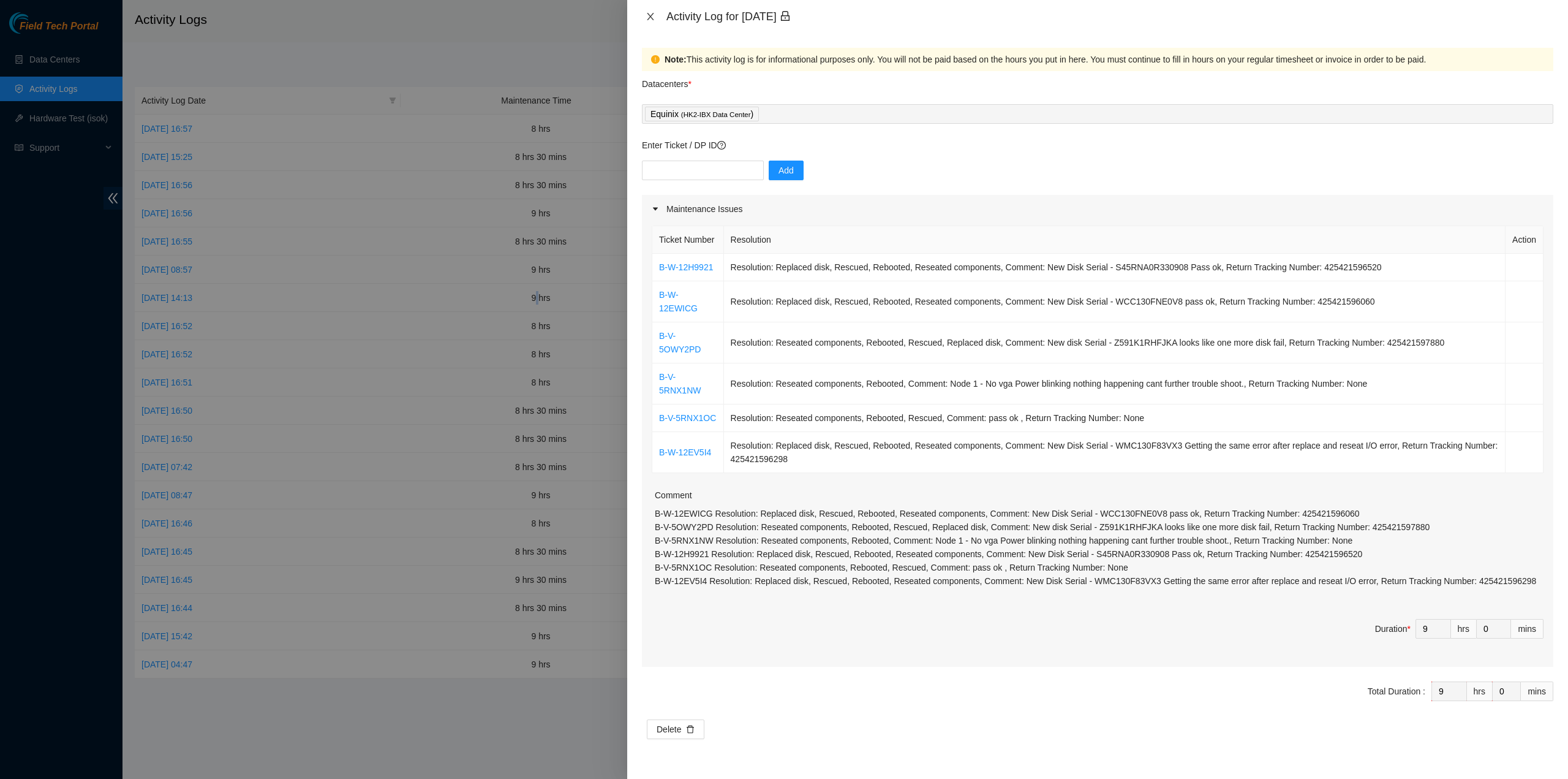
click at [653, 17] on icon "close" at bounding box center [651, 17] width 10 height 10
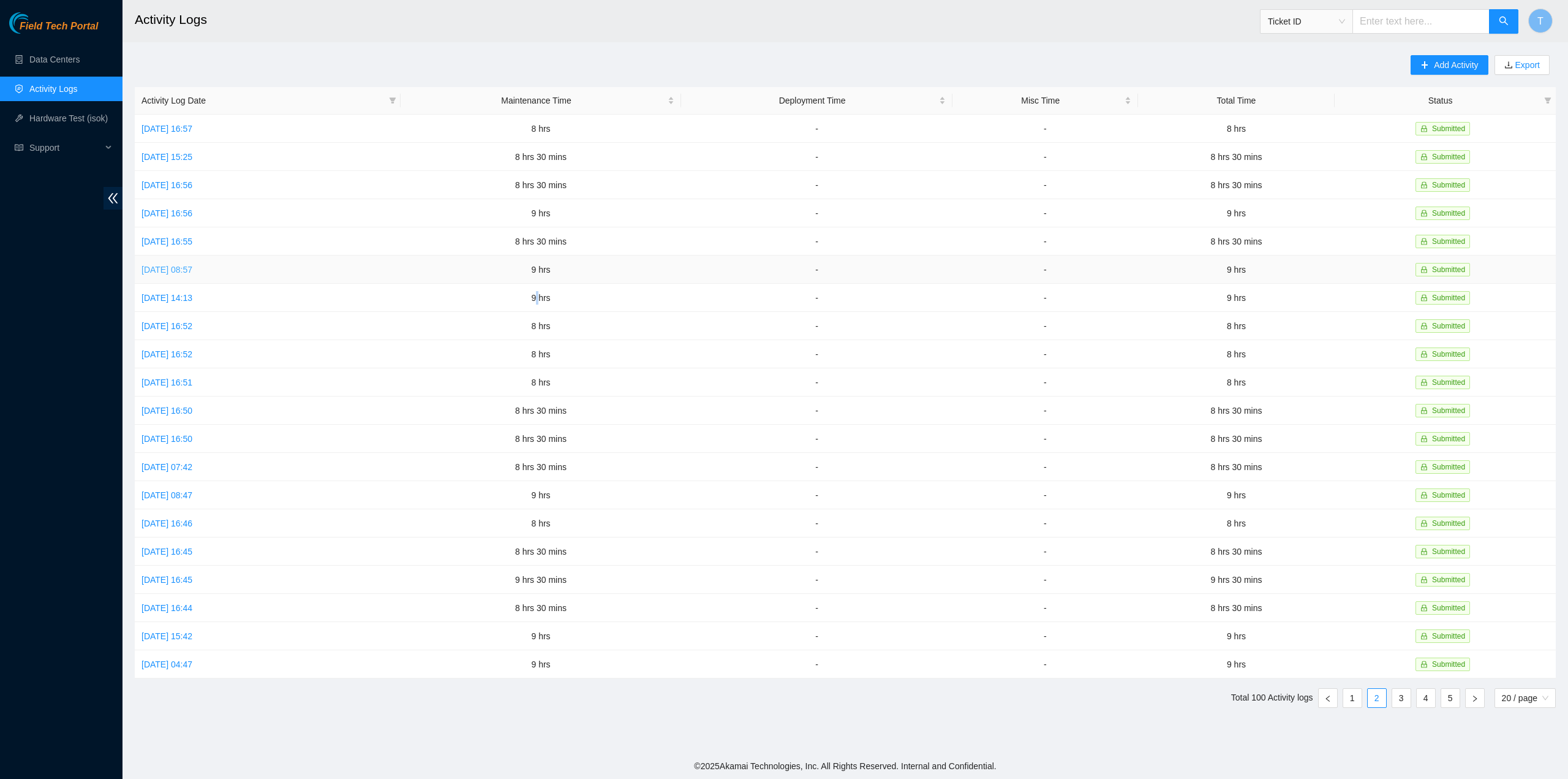
click at [184, 265] on link "Tue, 12 Aug 2025 08:57" at bounding box center [167, 270] width 51 height 10
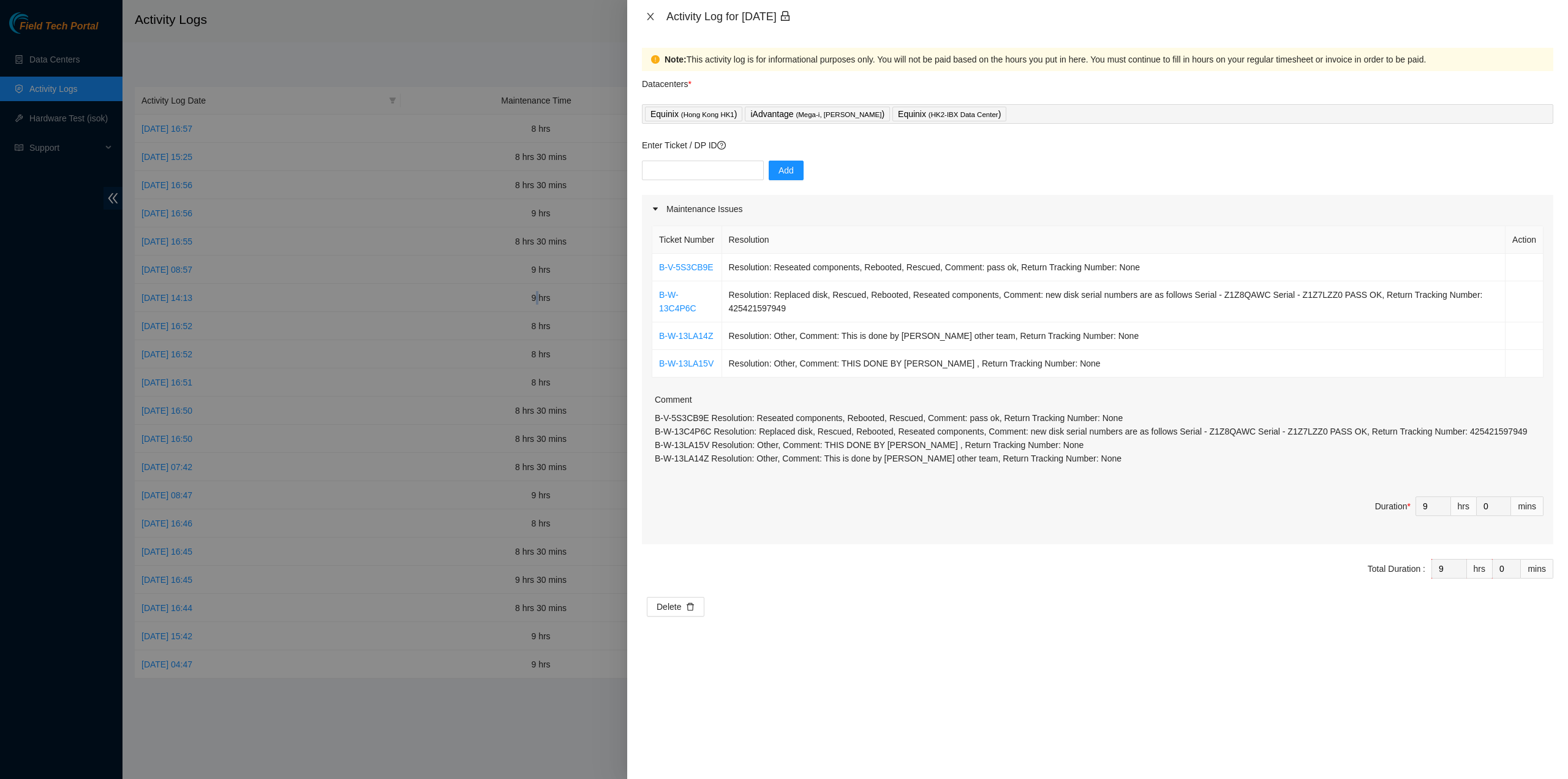
click at [647, 15] on icon "close" at bounding box center [651, 17] width 10 height 10
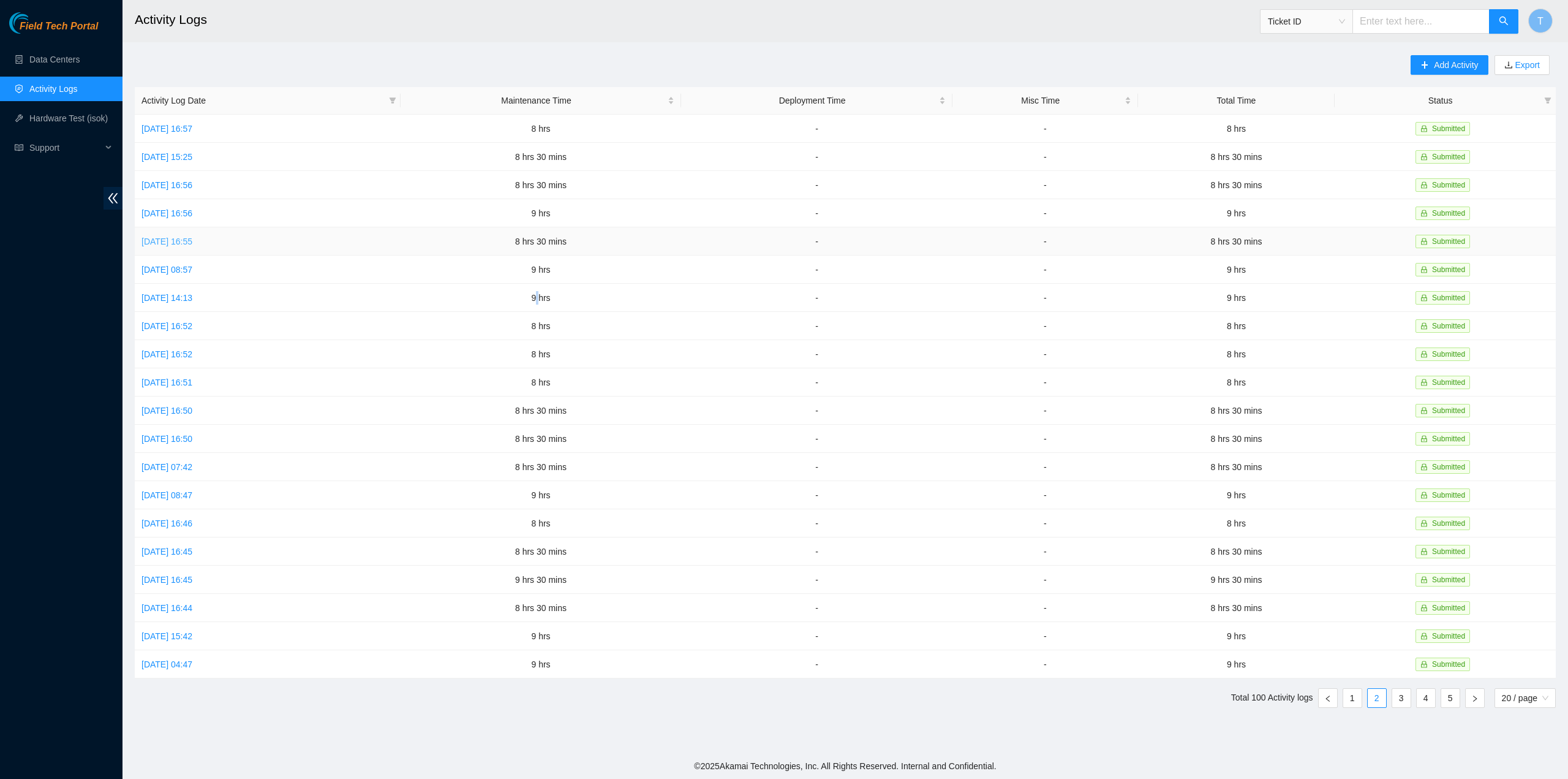
click at [192, 239] on link "Wed, 13 Aug 2025 16:55" at bounding box center [167, 242] width 51 height 10
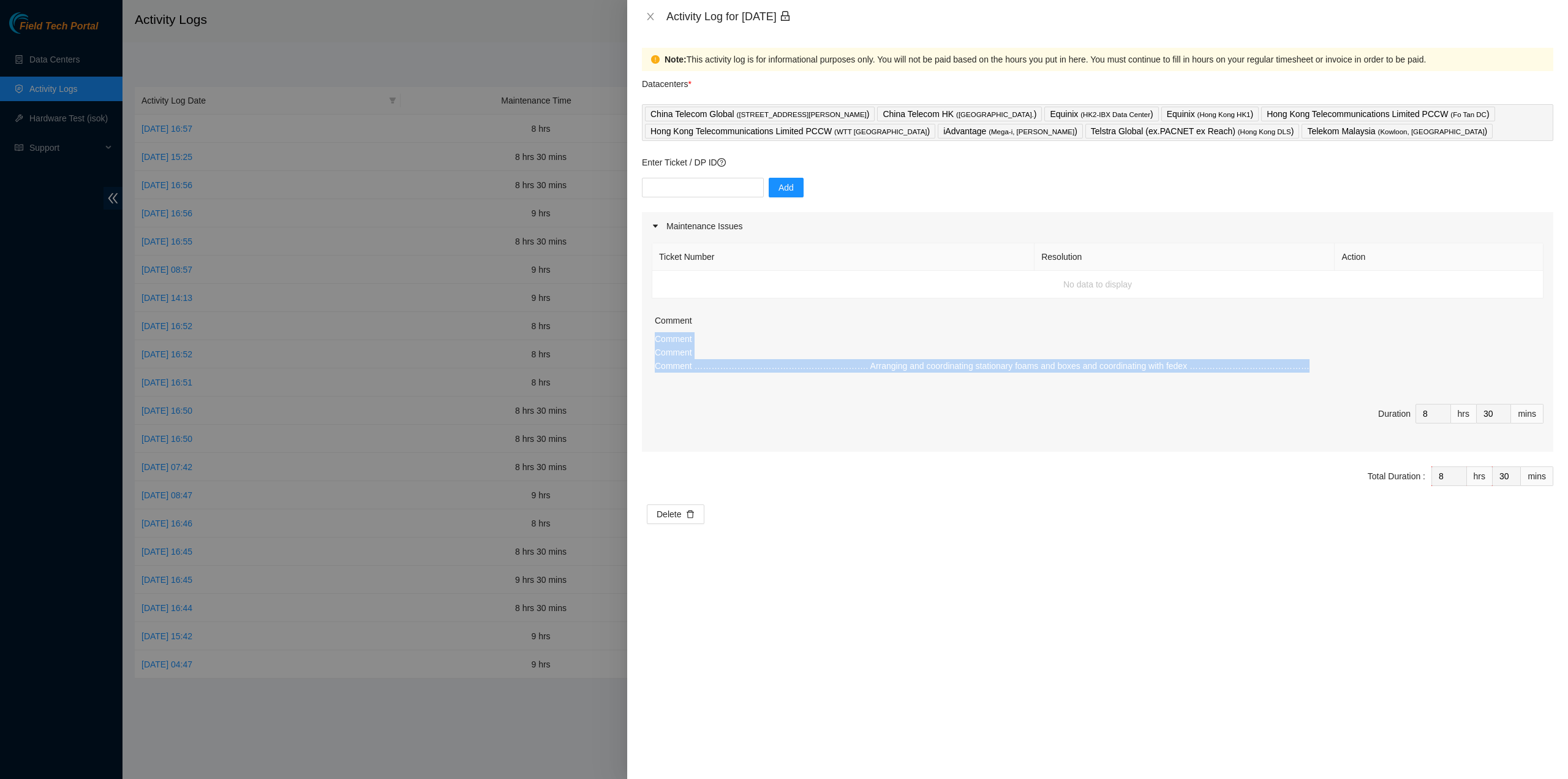
drag, startPoint x: 1204, startPoint y: 366, endPoint x: 653, endPoint y: 334, distance: 551.9
click at [653, 334] on div "Ticket Number Resolution Action No data to display Comment Comment Comment Comm…" at bounding box center [1098, 346] width 912 height 211
copy p "Comment Comment Comment ……………………………………………………. Arranging and coordinating statio…"
click at [648, 16] on icon "close" at bounding box center [651, 17] width 10 height 10
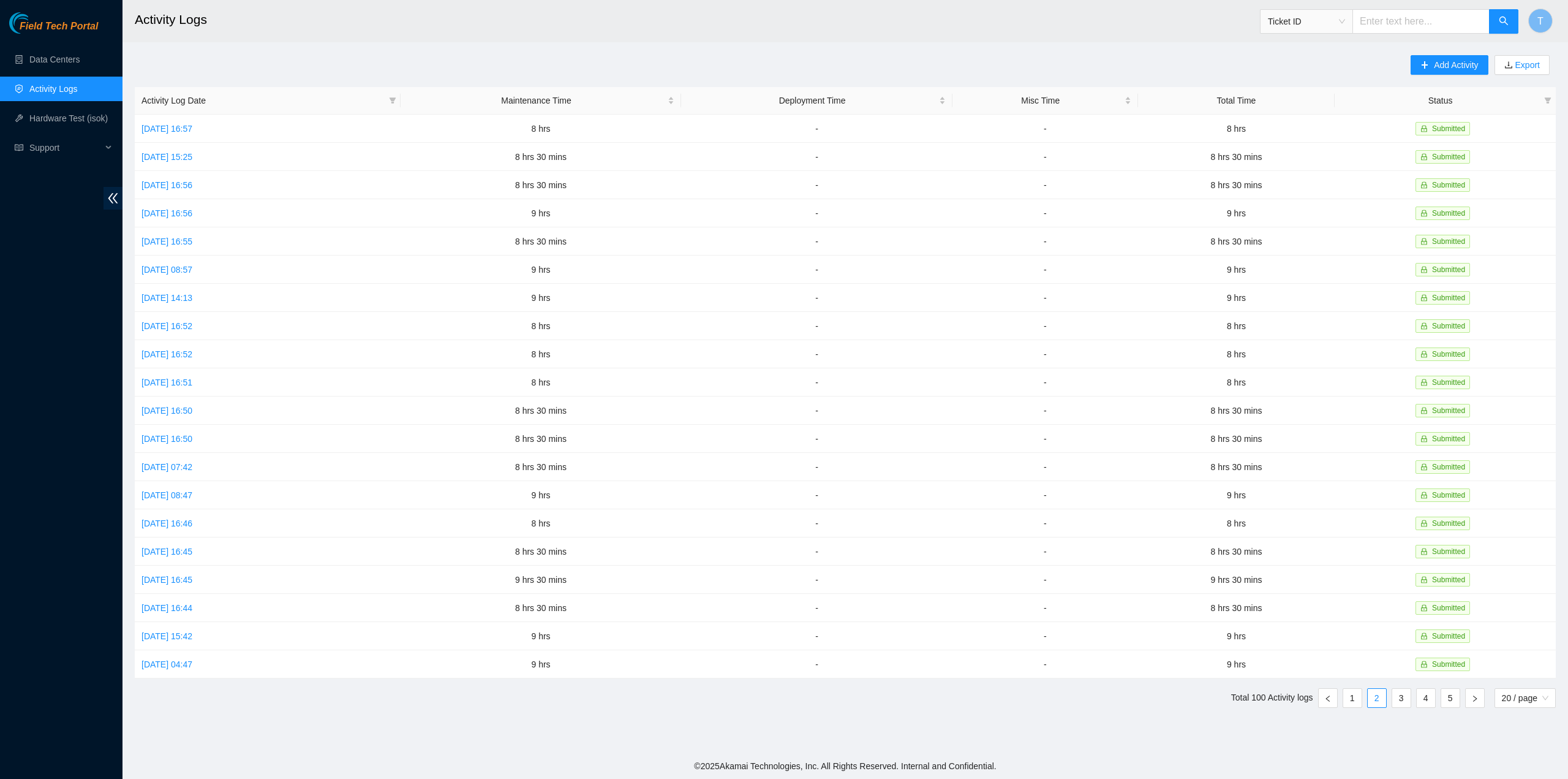
click at [54, 87] on link "Activity Logs" at bounding box center [54, 89] width 49 height 10
click at [51, 87] on link "Activity Logs" at bounding box center [54, 89] width 49 height 10
click at [55, 62] on link "Data Centers" at bounding box center [54, 59] width 50 height 10
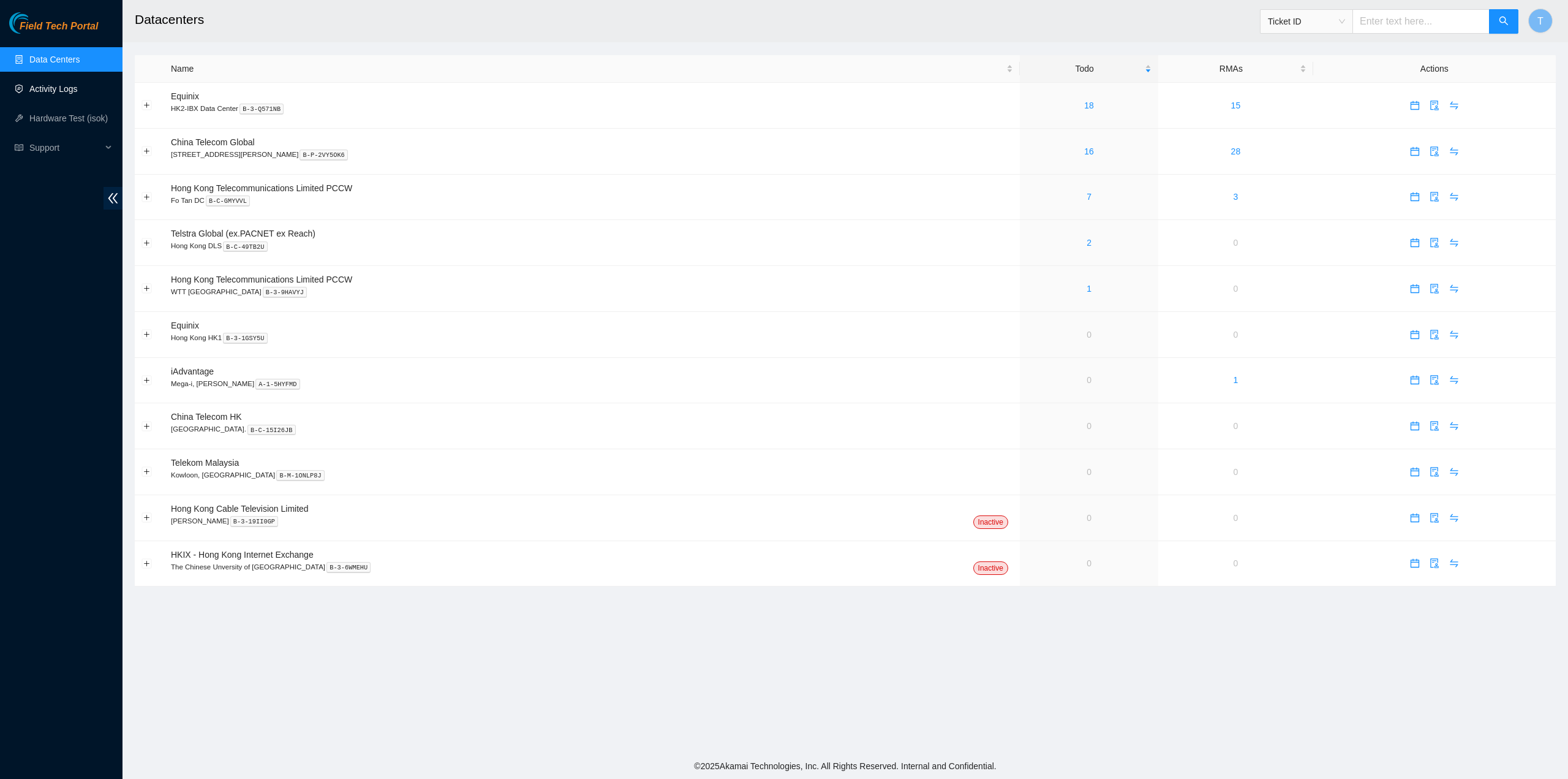
click at [63, 89] on link "Activity Logs" at bounding box center [54, 89] width 49 height 10
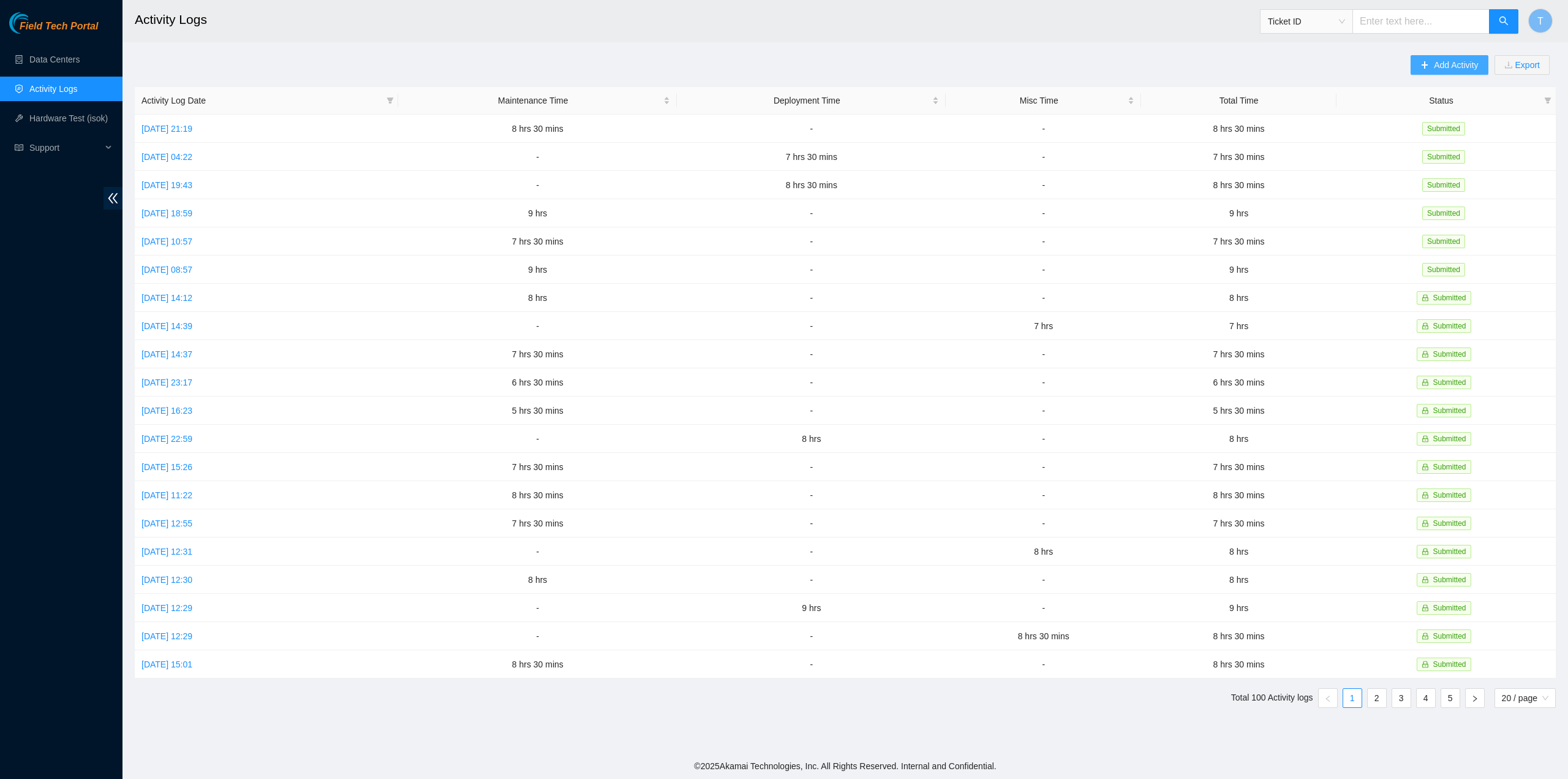
click at [1445, 63] on span "Add Activity" at bounding box center [1456, 65] width 44 height 13
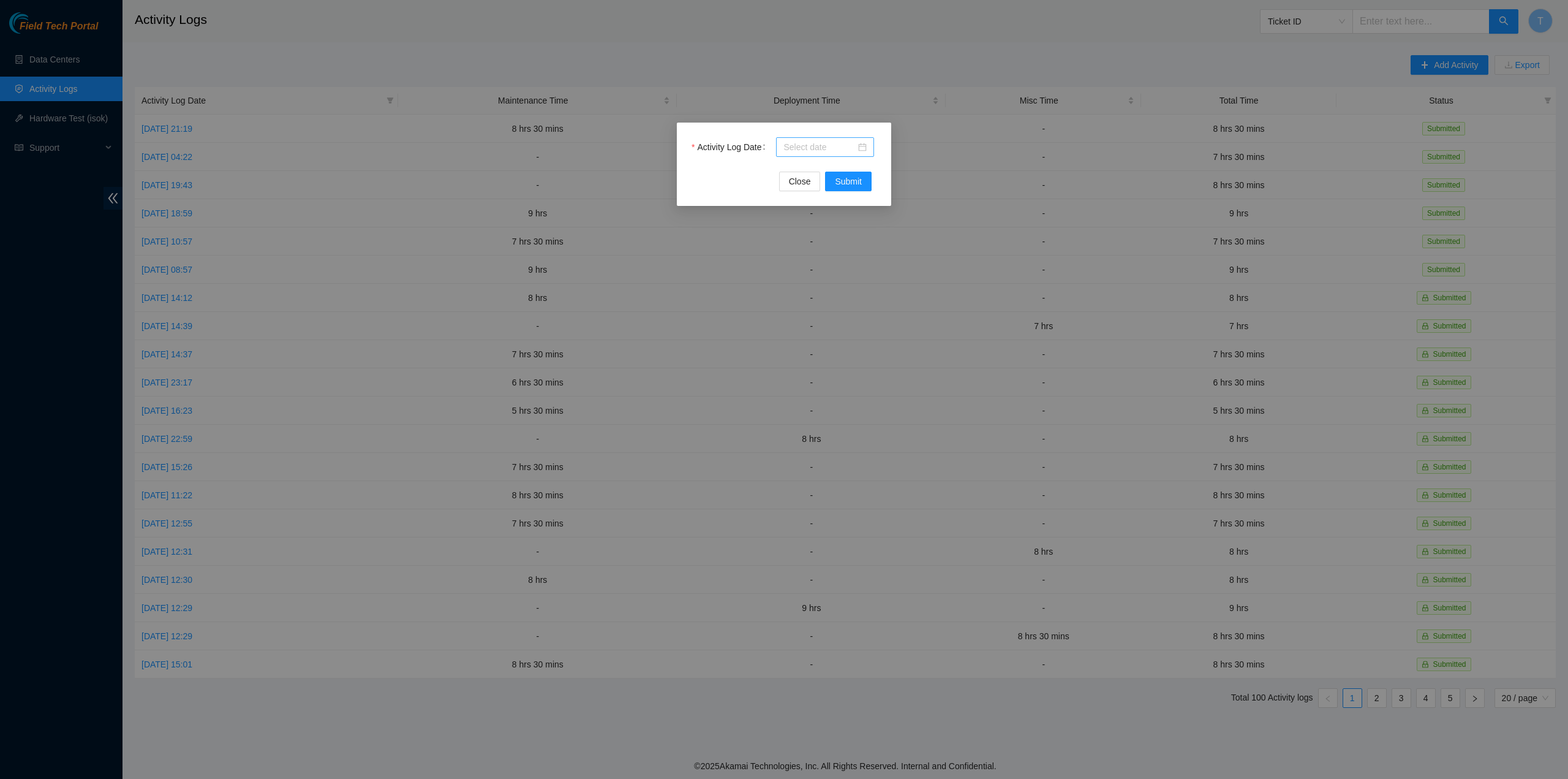
click at [822, 151] on input "Activity Log Date" at bounding box center [820, 147] width 73 height 13
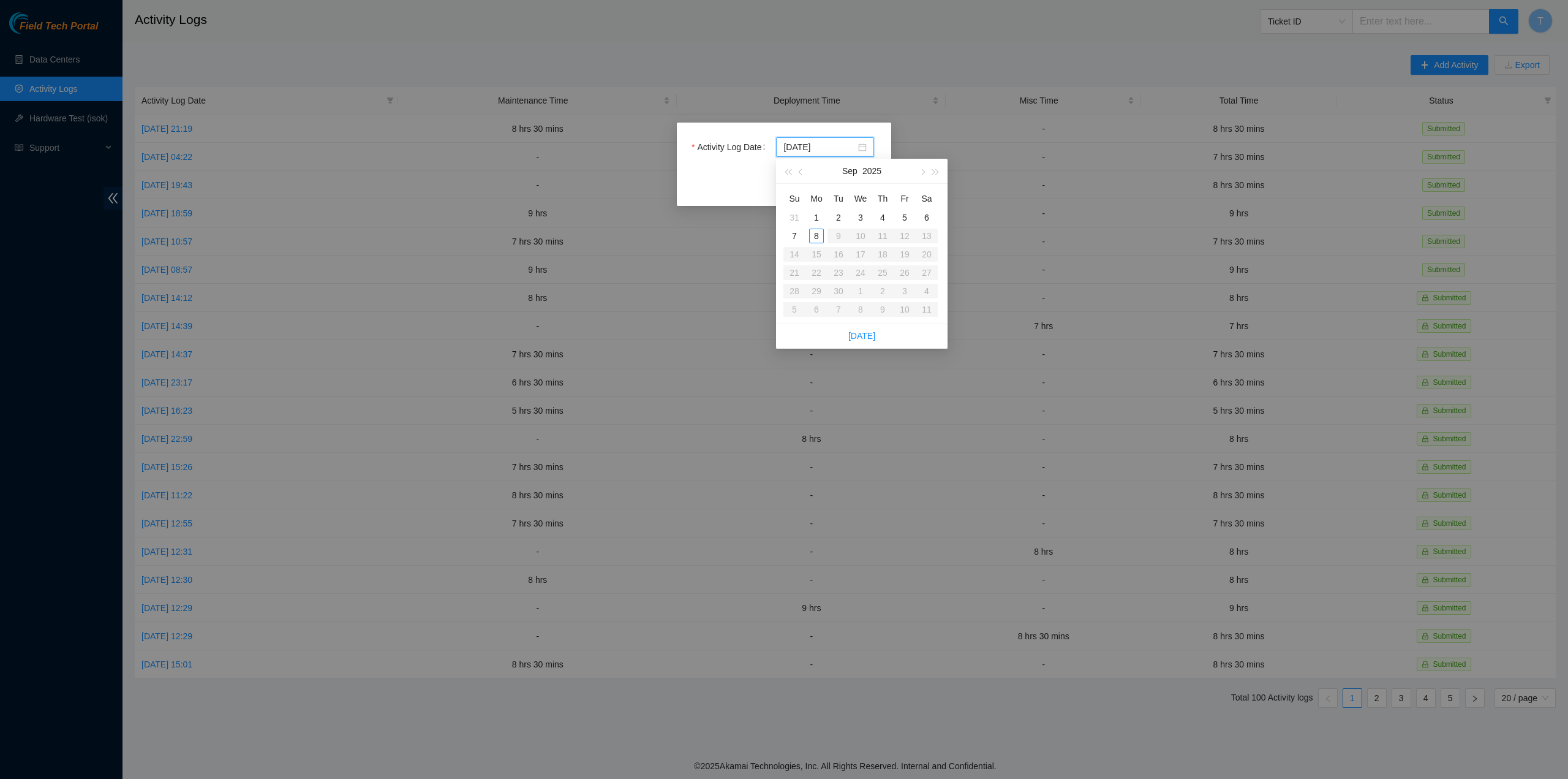
type input "2025-09-04"
type input "2025-09-06"
click at [929, 216] on div "6" at bounding box center [927, 217] width 15 height 15
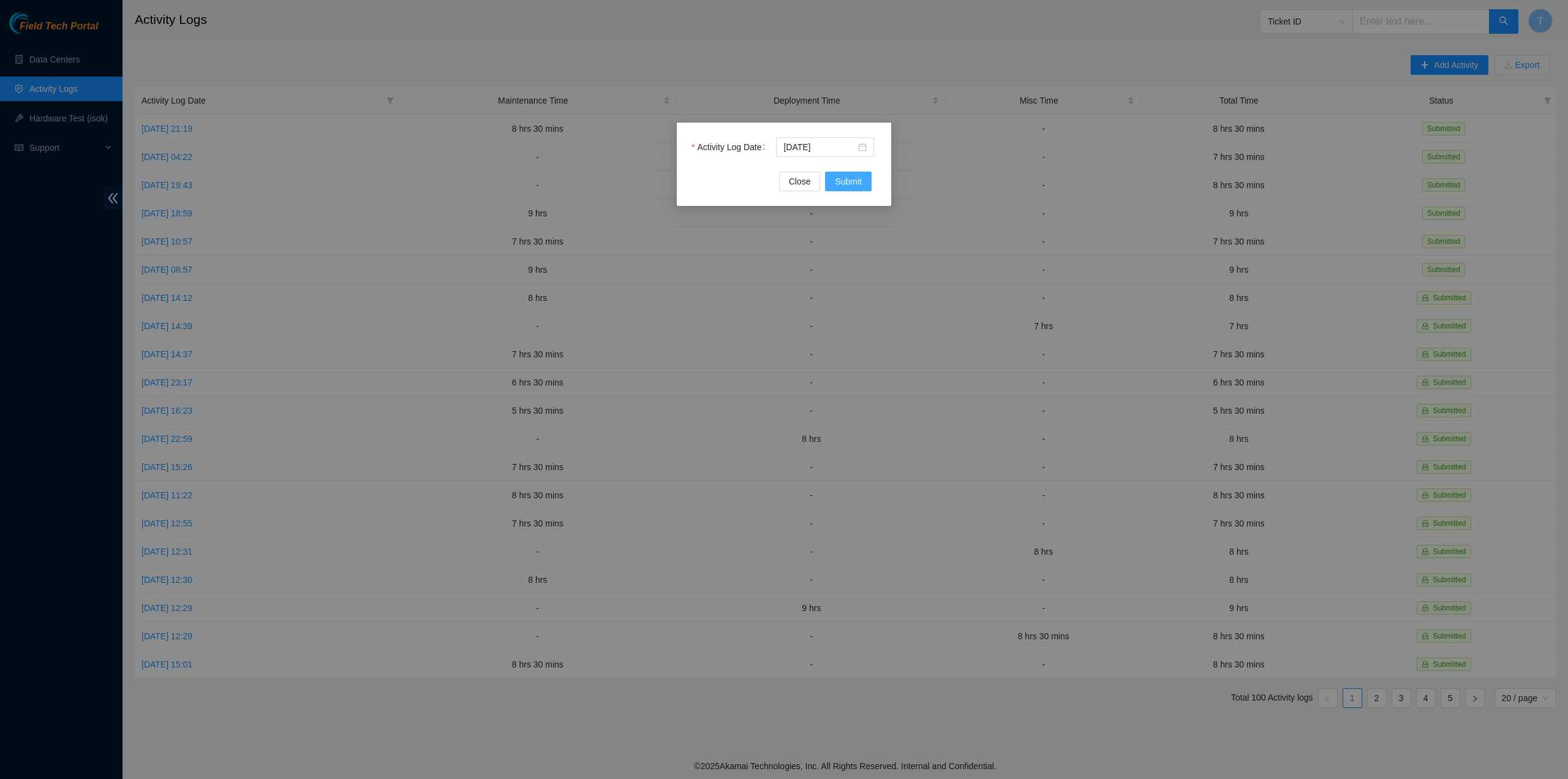
click at [855, 177] on span "Submit" at bounding box center [848, 181] width 27 height 13
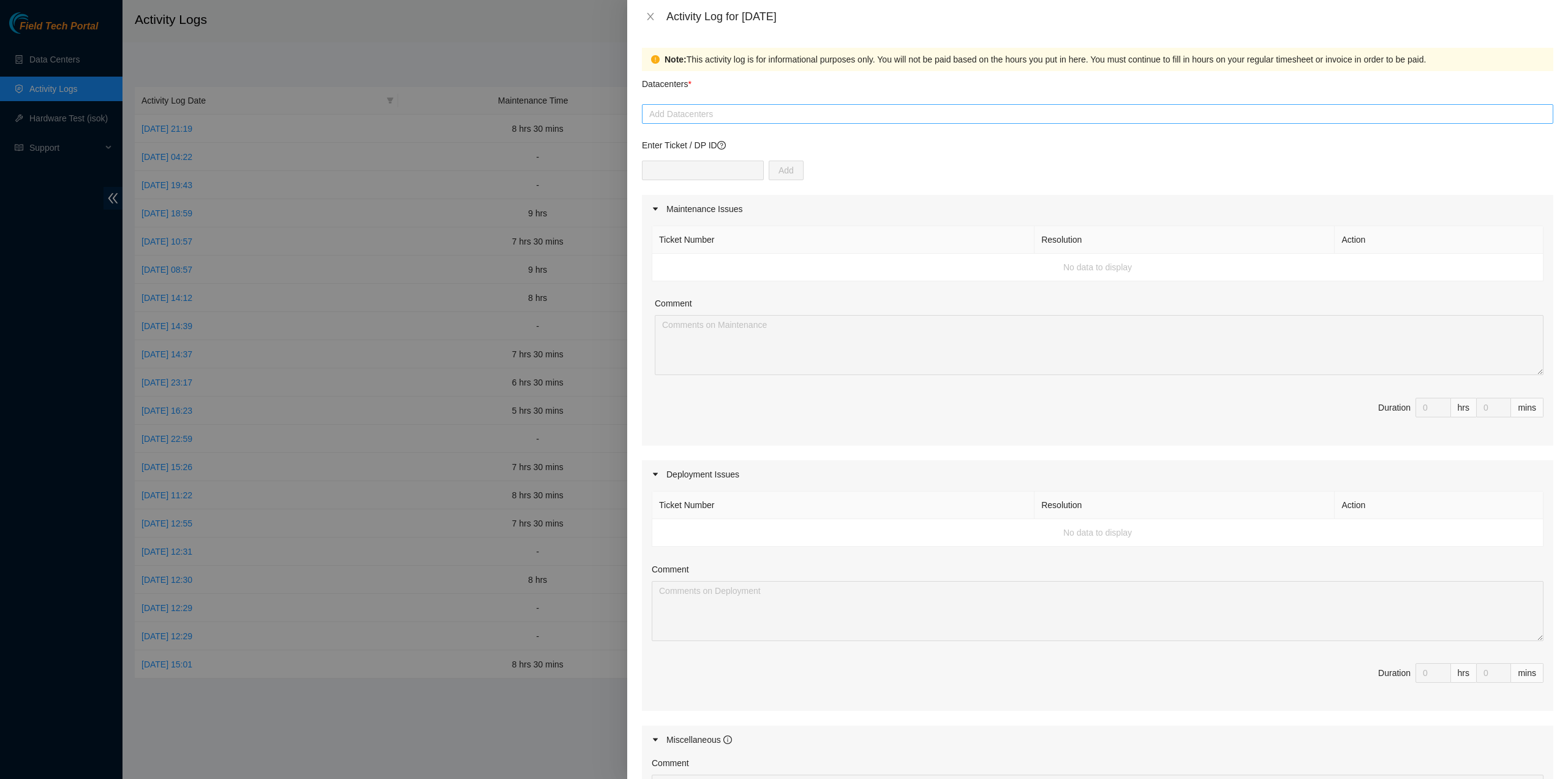
click at [874, 117] on div at bounding box center [1098, 113] width 905 height 15
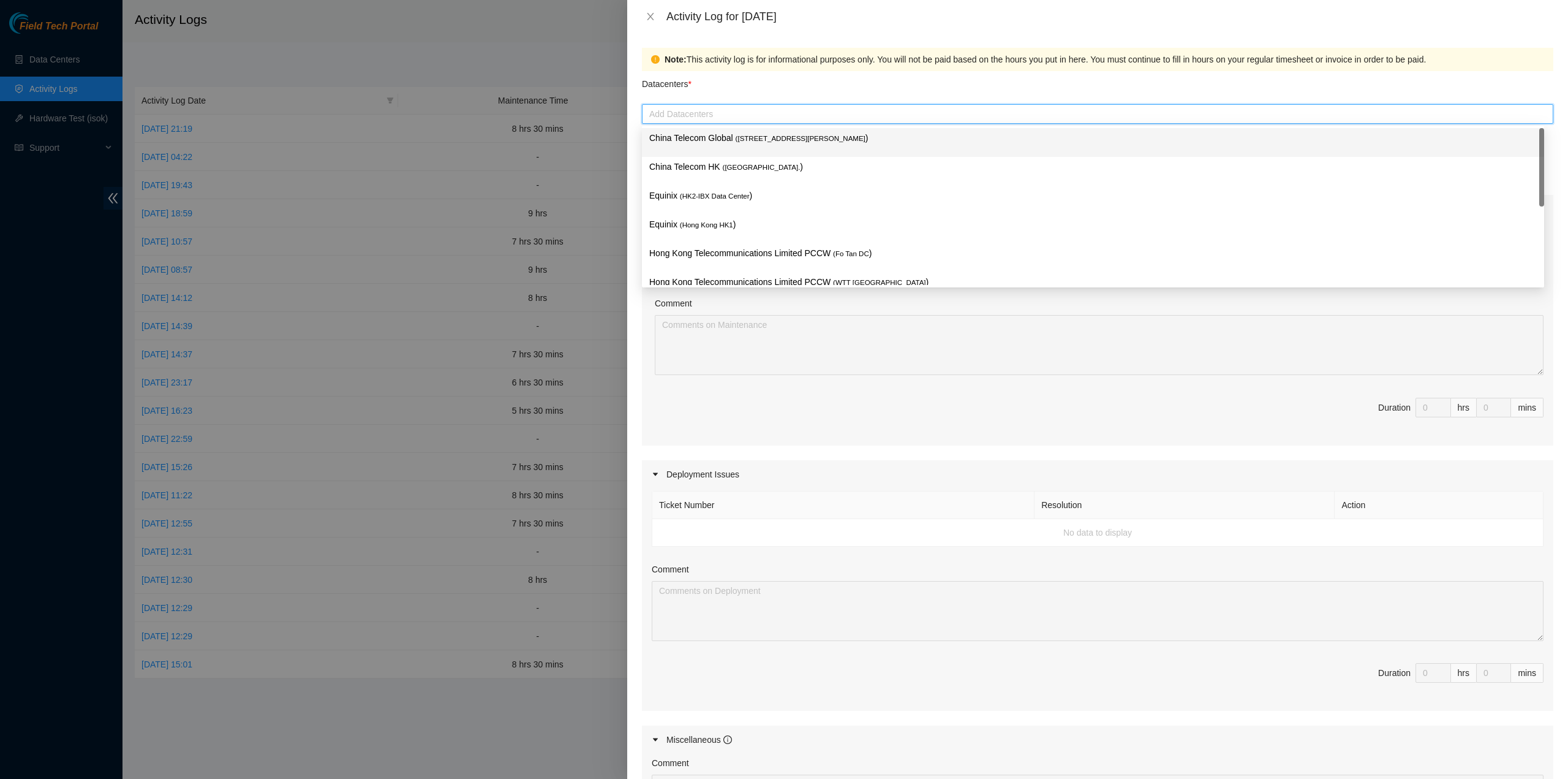
click at [817, 145] on div "China Telecom Global ( Room B11, 2/F, 18 Chun Yat Street, TKO , Hong Kong )" at bounding box center [1093, 142] width 888 height 23
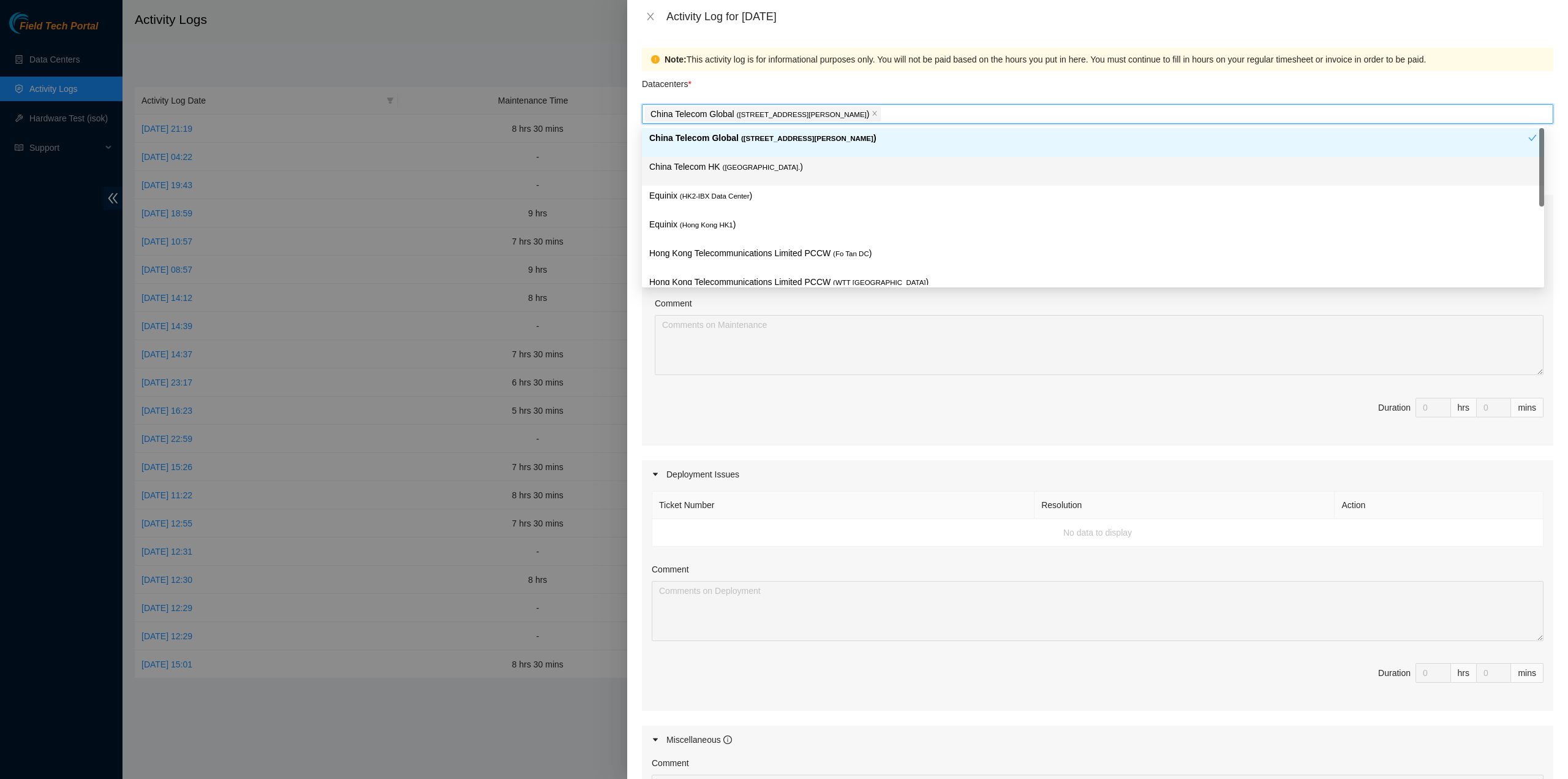
click at [790, 170] on p "China Telecom HK ( Hong Kong. )" at bounding box center [1093, 167] width 888 height 14
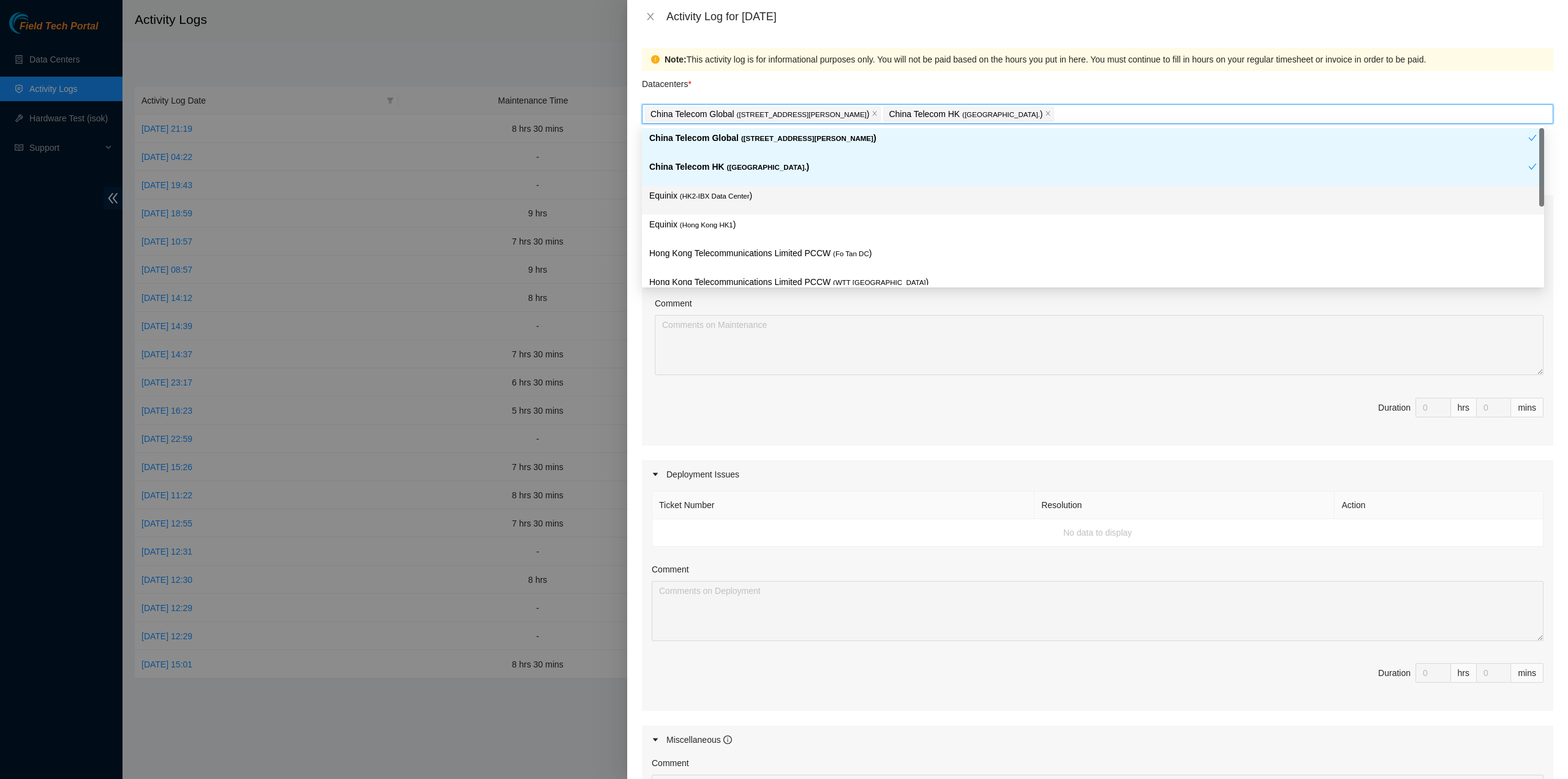
click at [763, 198] on p "Equinix ( HK2-IBX Data Center )" at bounding box center [1093, 196] width 888 height 14
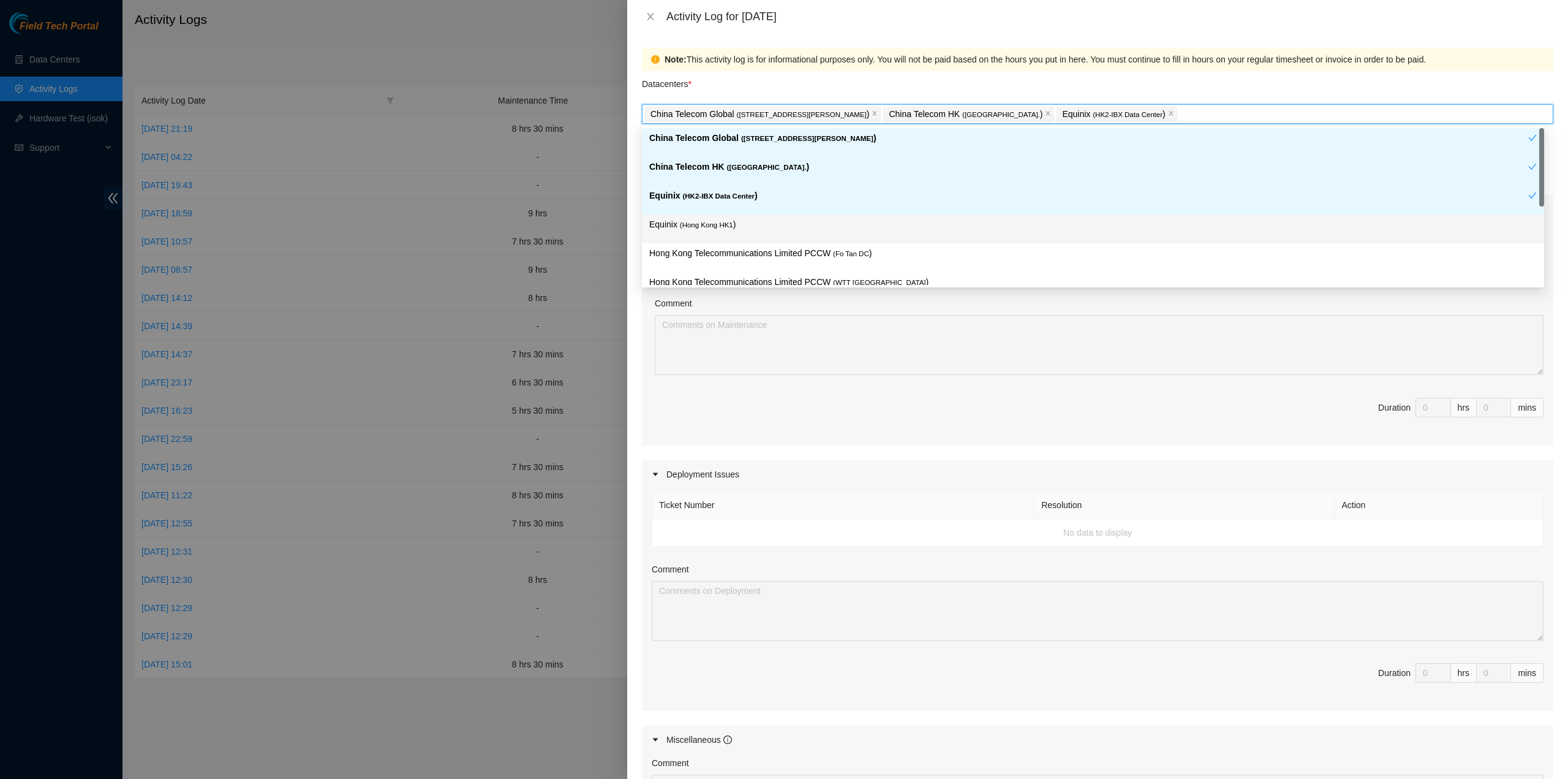
click at [760, 228] on p "Equinix ( Hong Kong HK1 )" at bounding box center [1093, 225] width 888 height 14
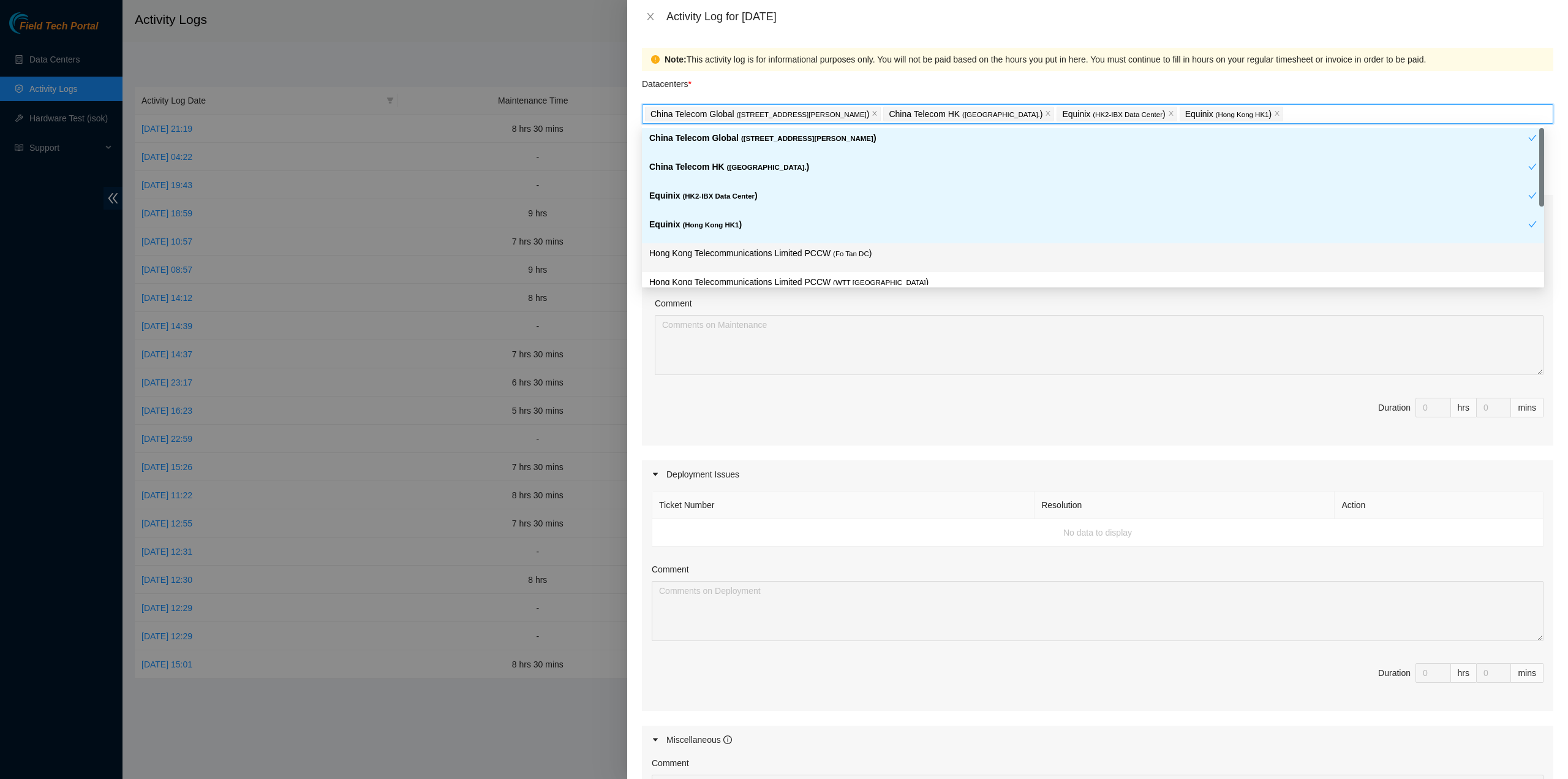
drag, startPoint x: 770, startPoint y: 258, endPoint x: 808, endPoint y: 264, distance: 38.5
click at [770, 258] on p "Hong Kong Telecommunications Limited PCCW ( Fo Tan DC )" at bounding box center [1093, 254] width 888 height 14
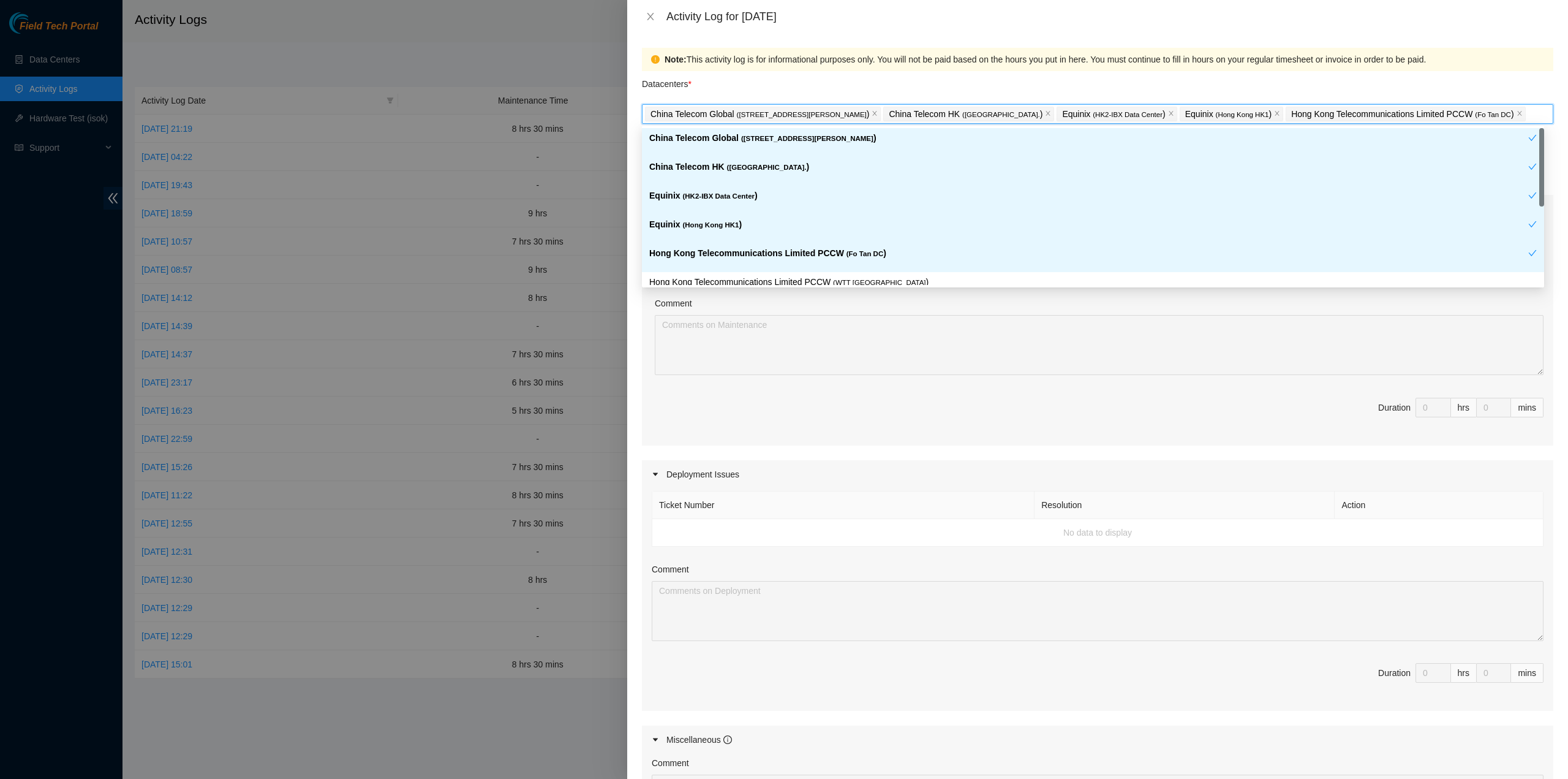
scroll to position [101, 0]
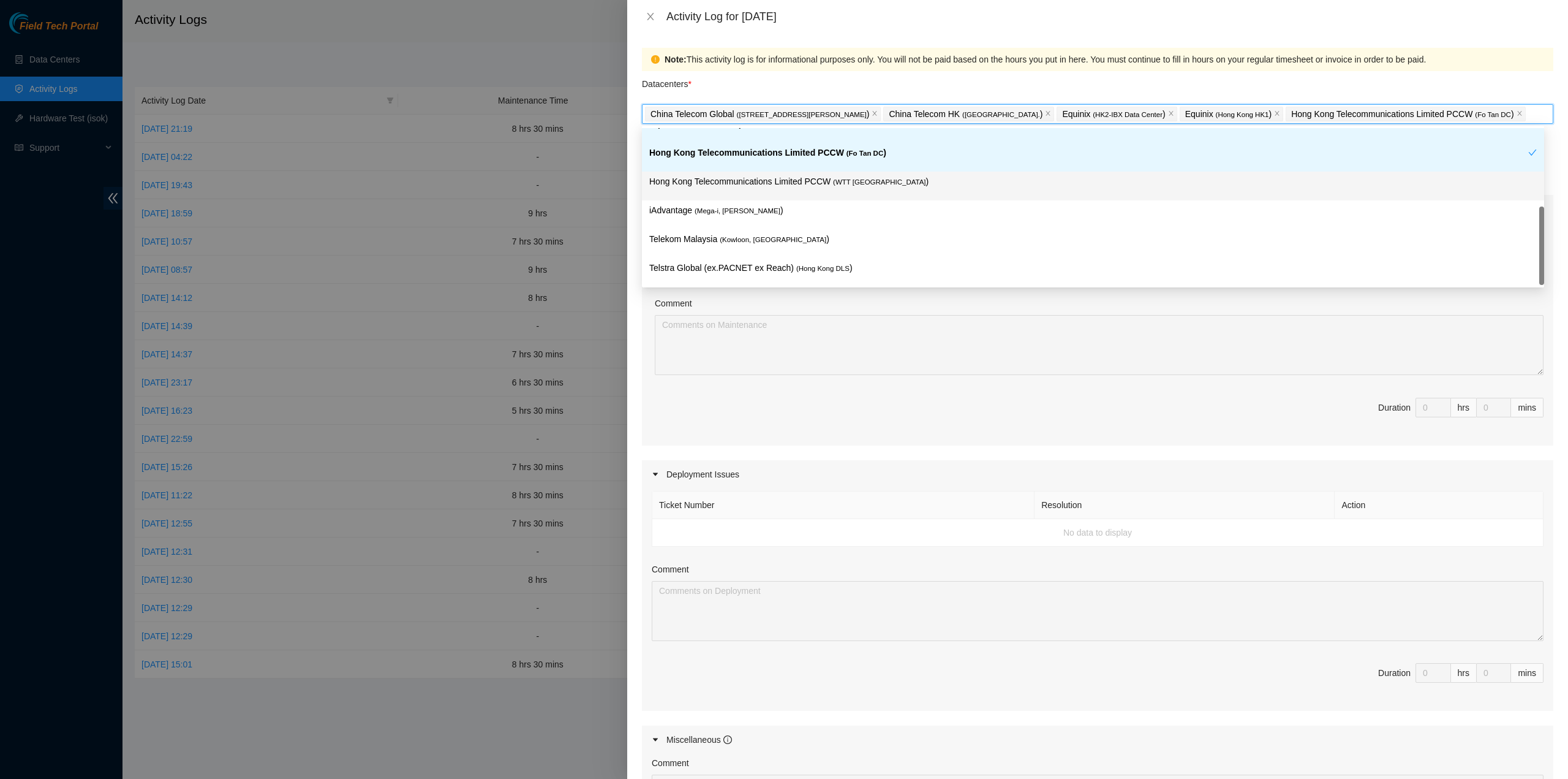
click at [851, 188] on div "Hong Kong Telecommunications Limited PCCW ( WTT DC )" at bounding box center [1093, 186] width 888 height 23
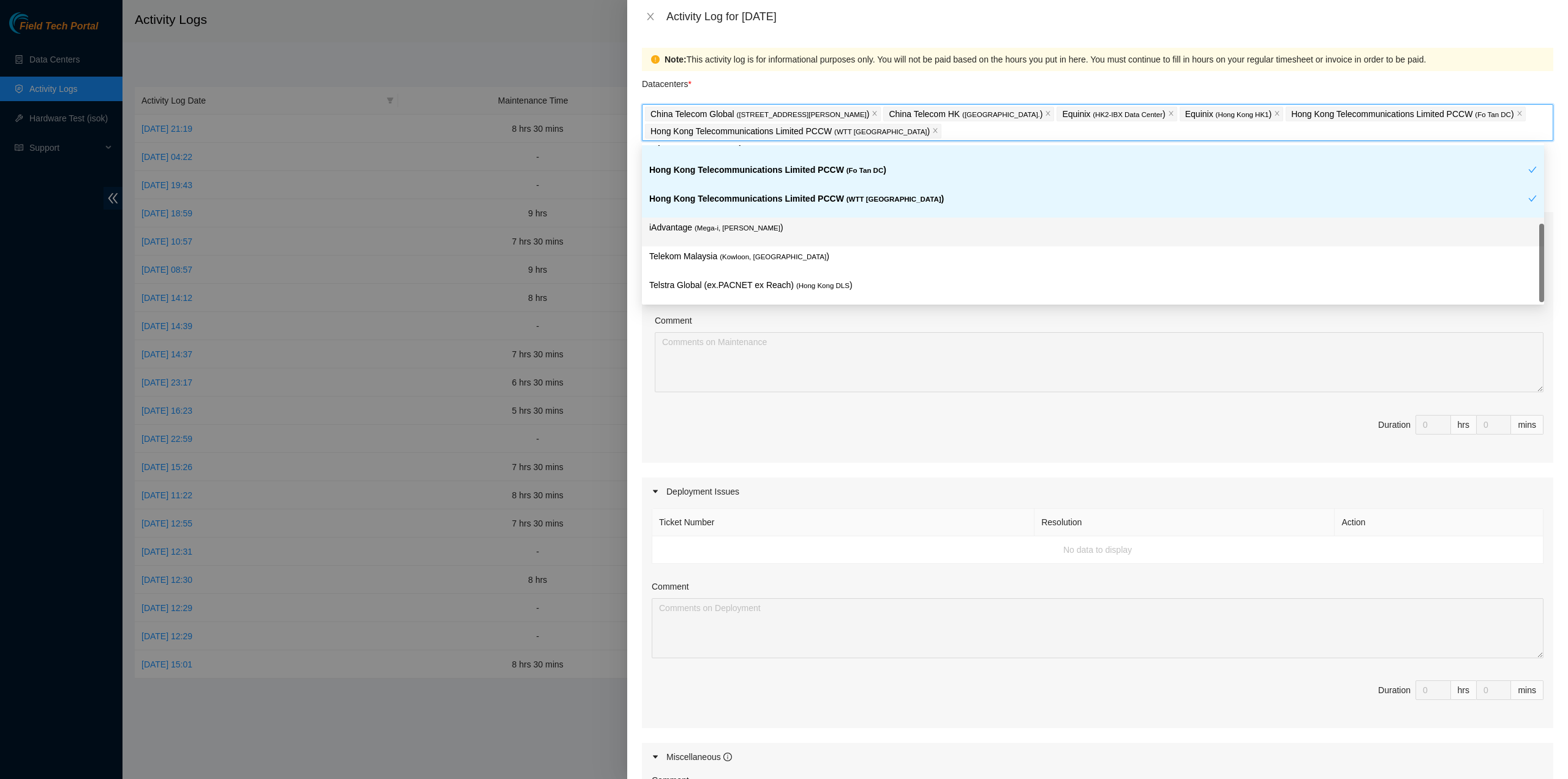
click at [811, 229] on p "iAdvantage ( Mega-i, Chai Wan )" at bounding box center [1093, 228] width 888 height 14
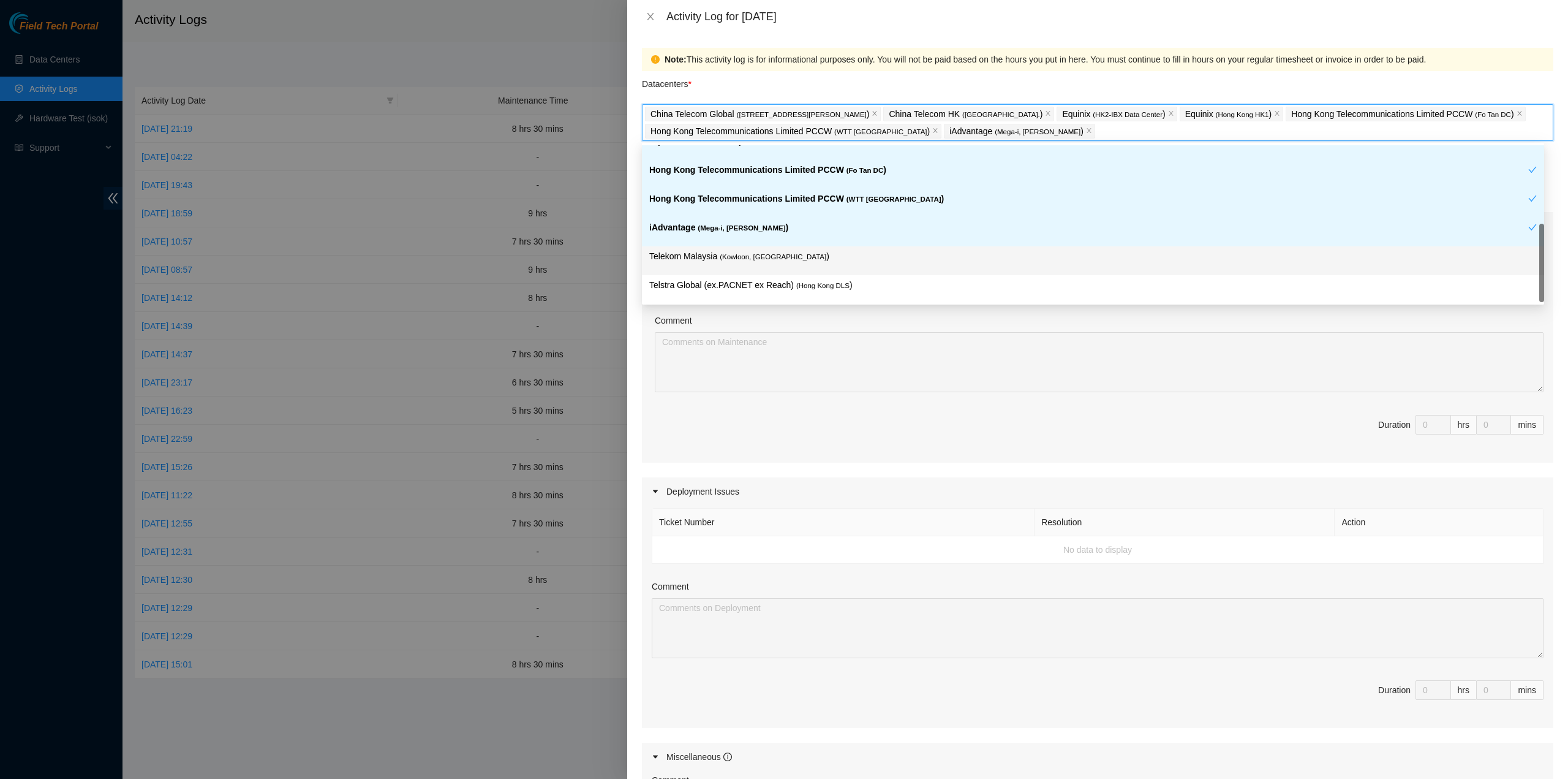
click at [800, 260] on p "Telekom Malaysia ( Kowloon, Hong Kong )" at bounding box center [1093, 256] width 888 height 14
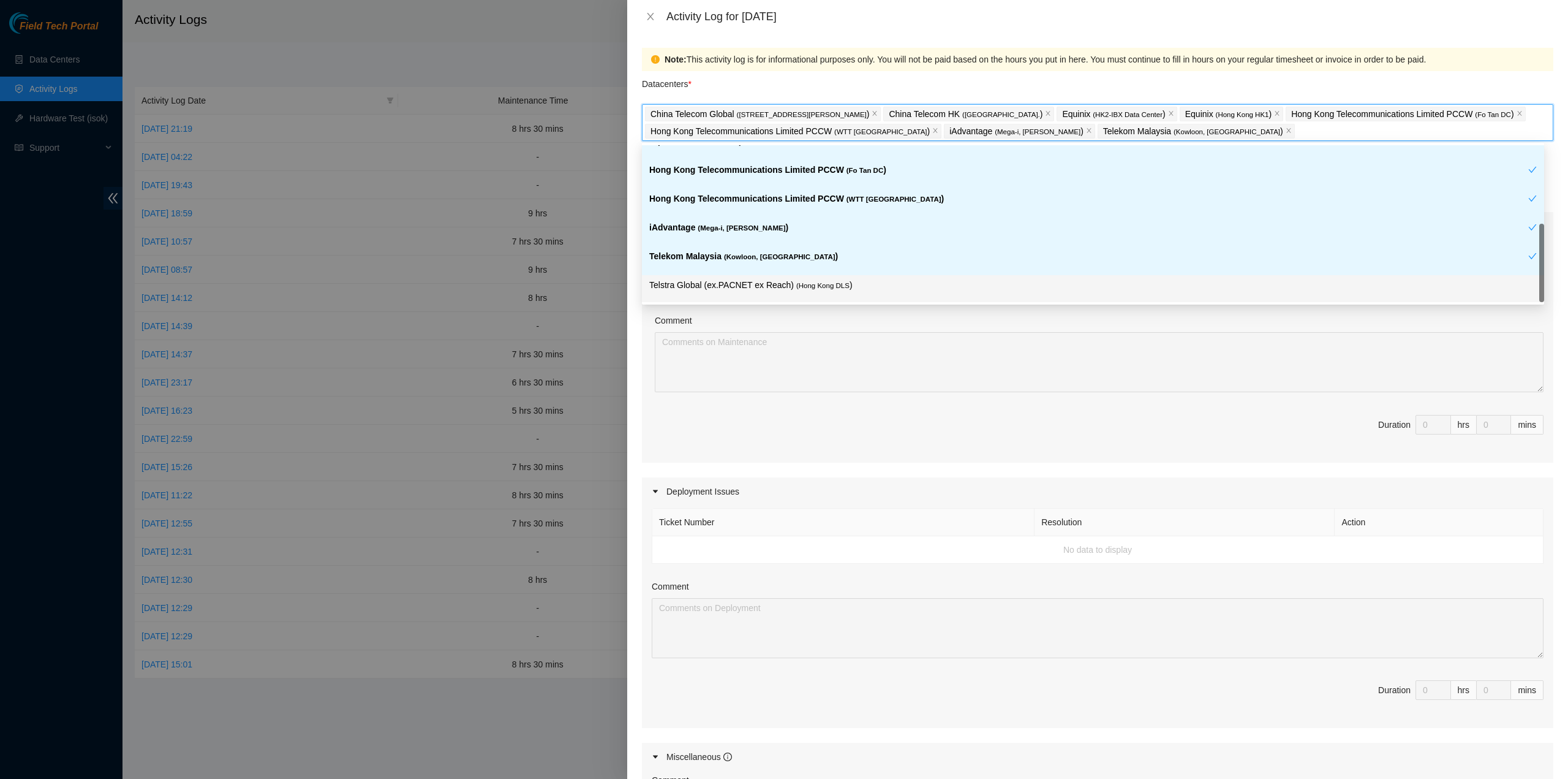
click at [810, 285] on span "( Hong Kong DLS" at bounding box center [823, 285] width 54 height 7
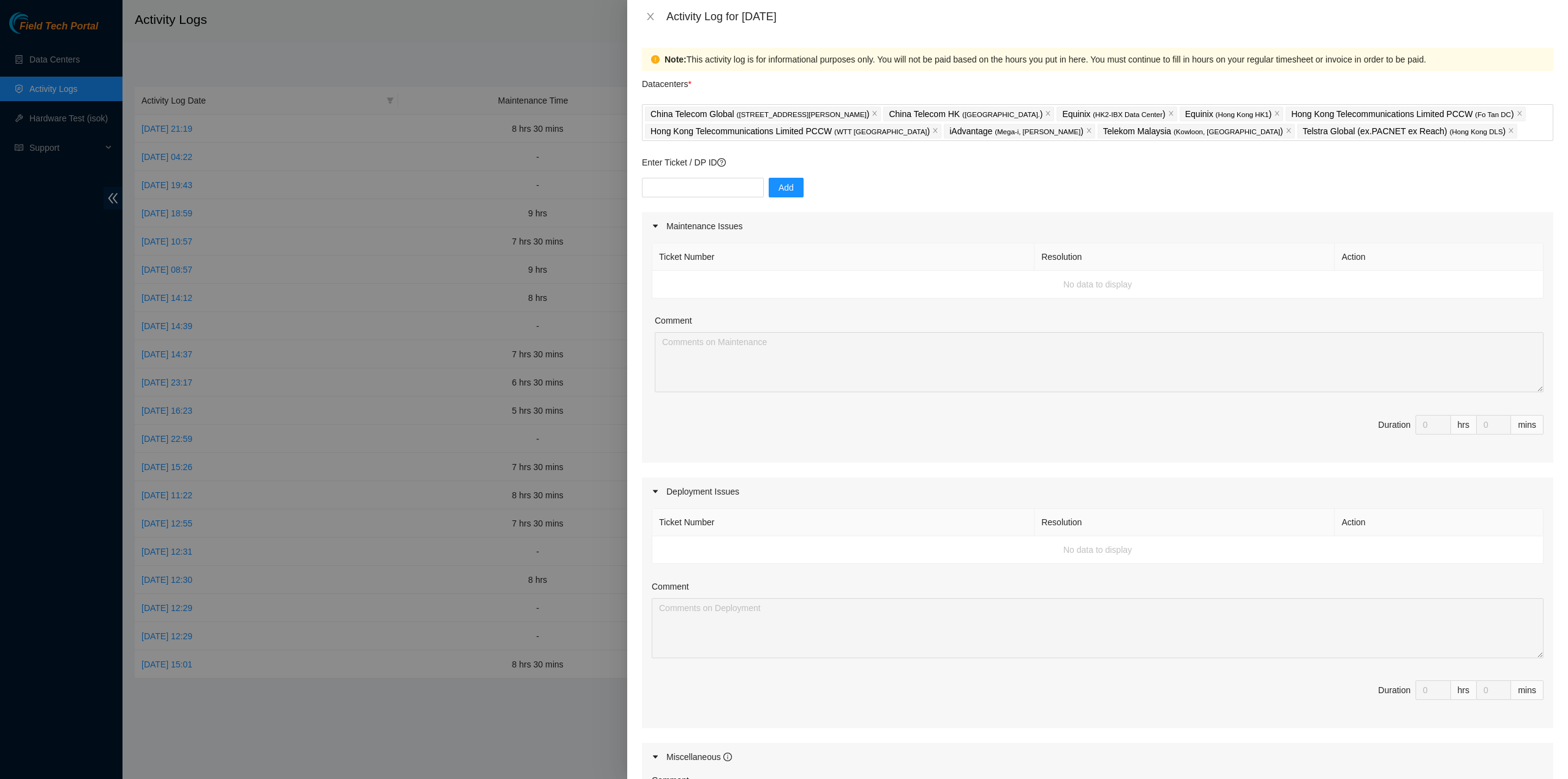
click at [1023, 661] on div "Ticket Number Resolution Action No data to display Comment Duration 0 hrs 0 mins" at bounding box center [1098, 617] width 912 height 223
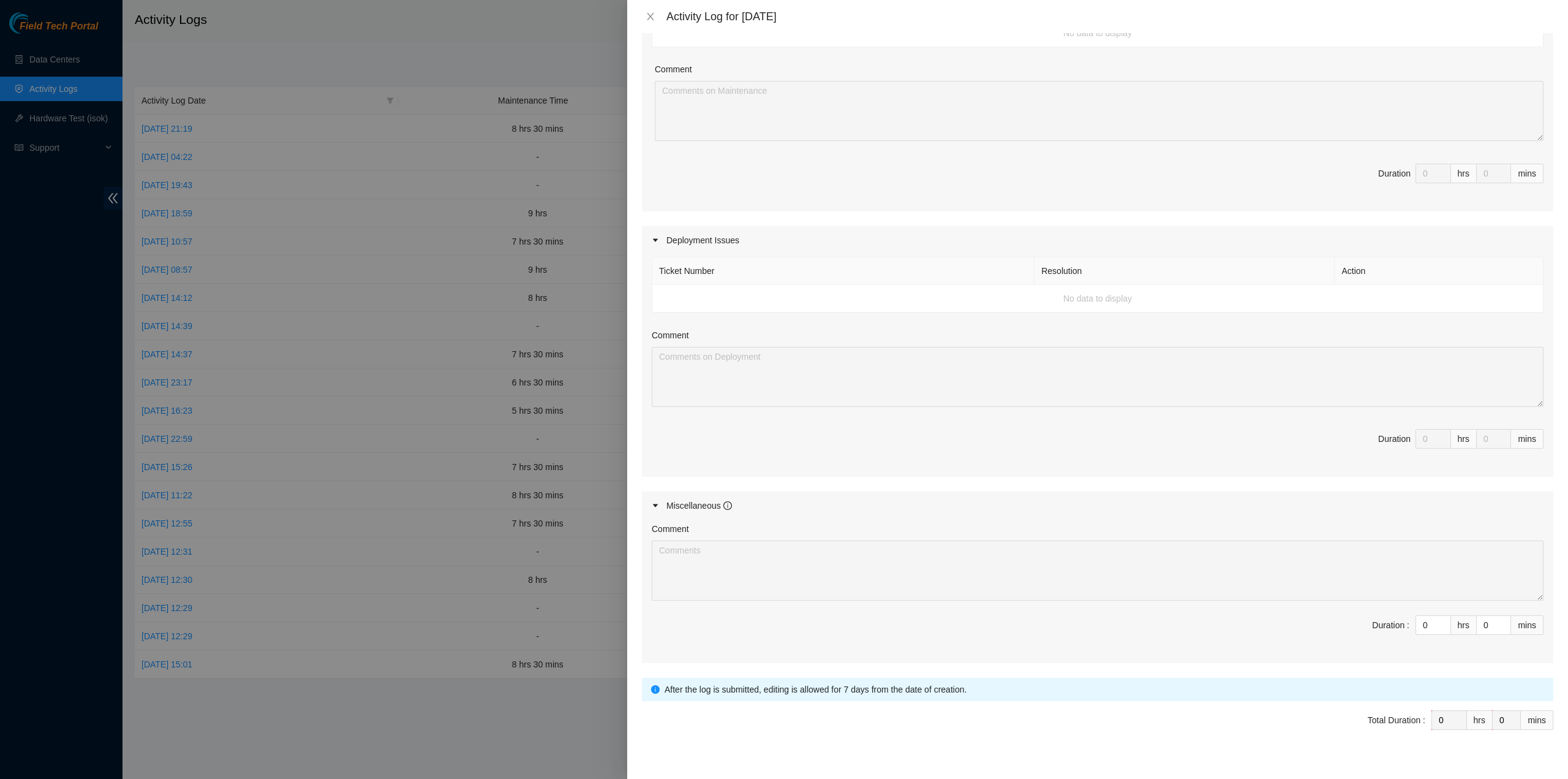
scroll to position [265, 0]
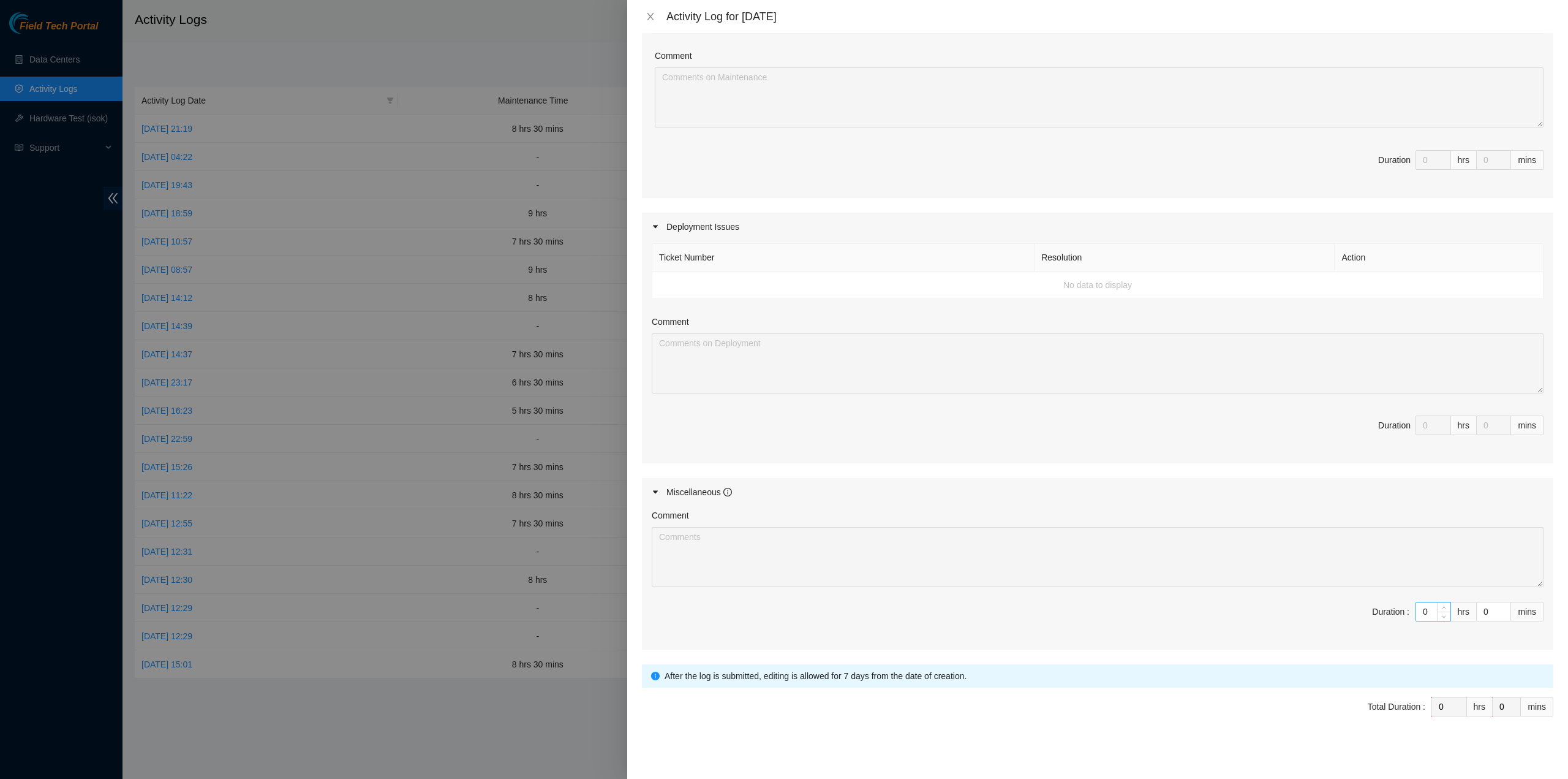
click at [1420, 613] on input "0" at bounding box center [1434, 611] width 35 height 18
type input "8"
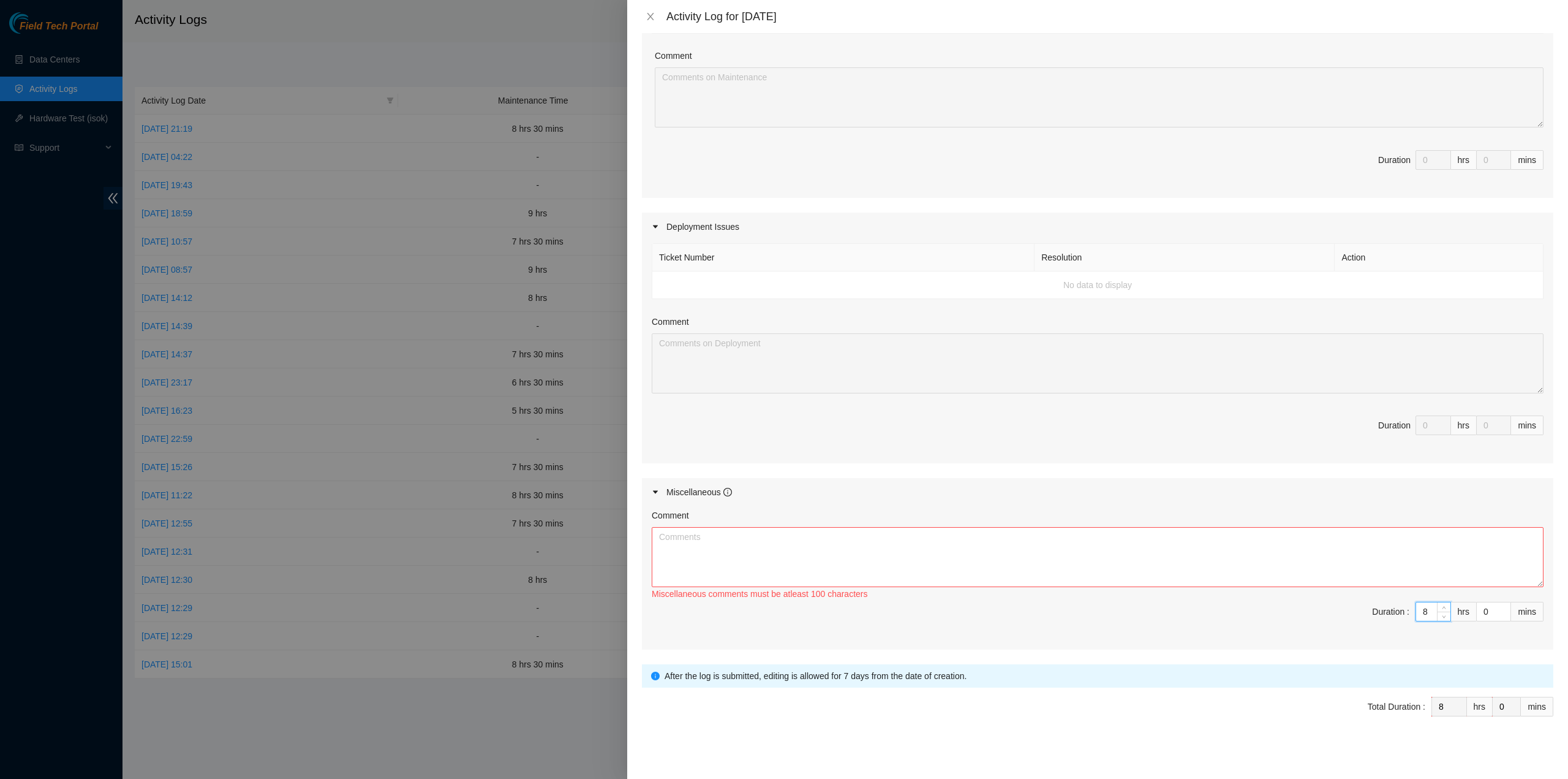
type input "8"
type input "3"
type input "30"
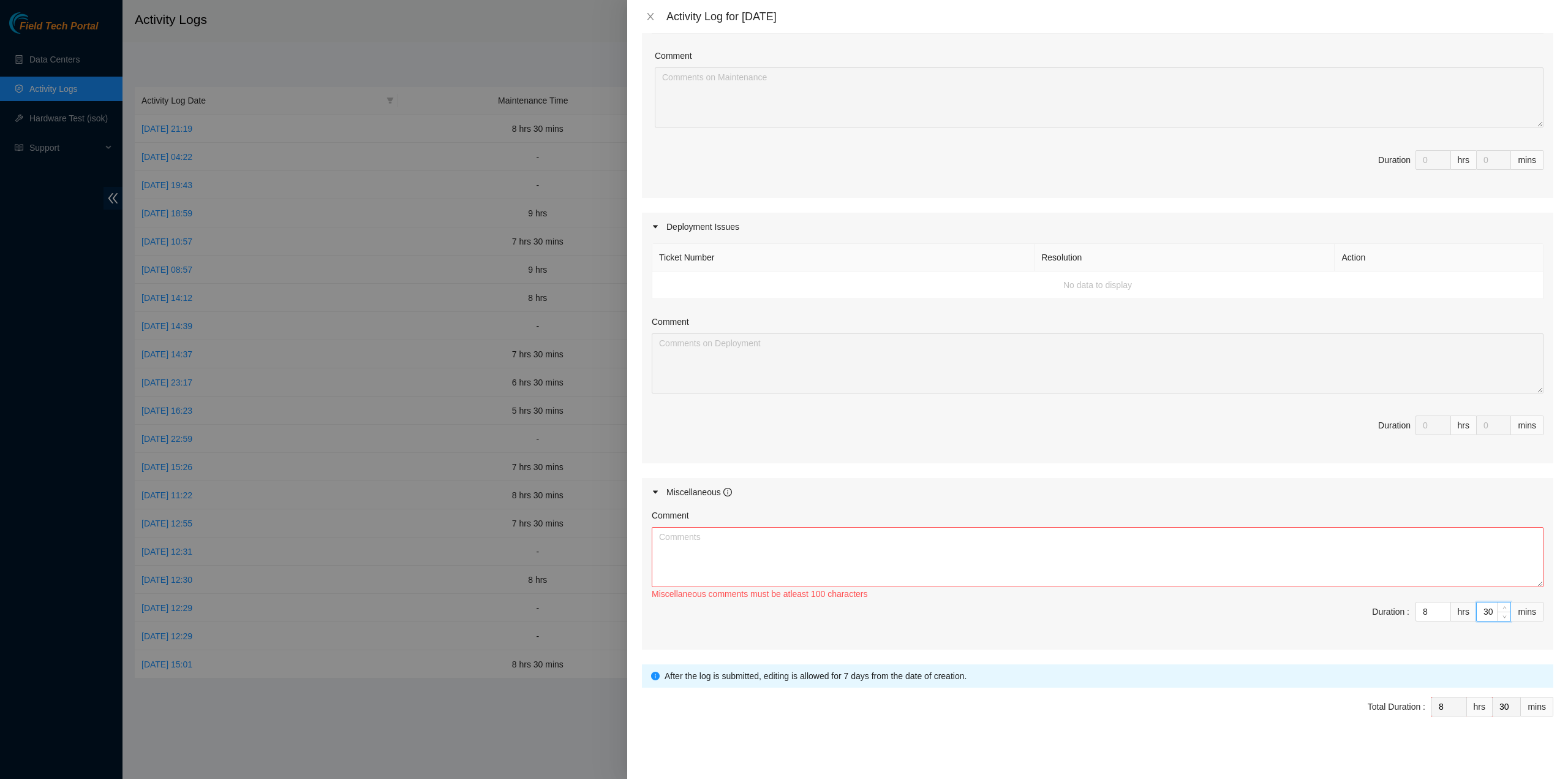
type input "30"
click at [1041, 549] on textarea "Comment" at bounding box center [1098, 556] width 892 height 60
paste textarea "Comment Comment Comment ……………………………………………………. Arranging and coordinating statio…"
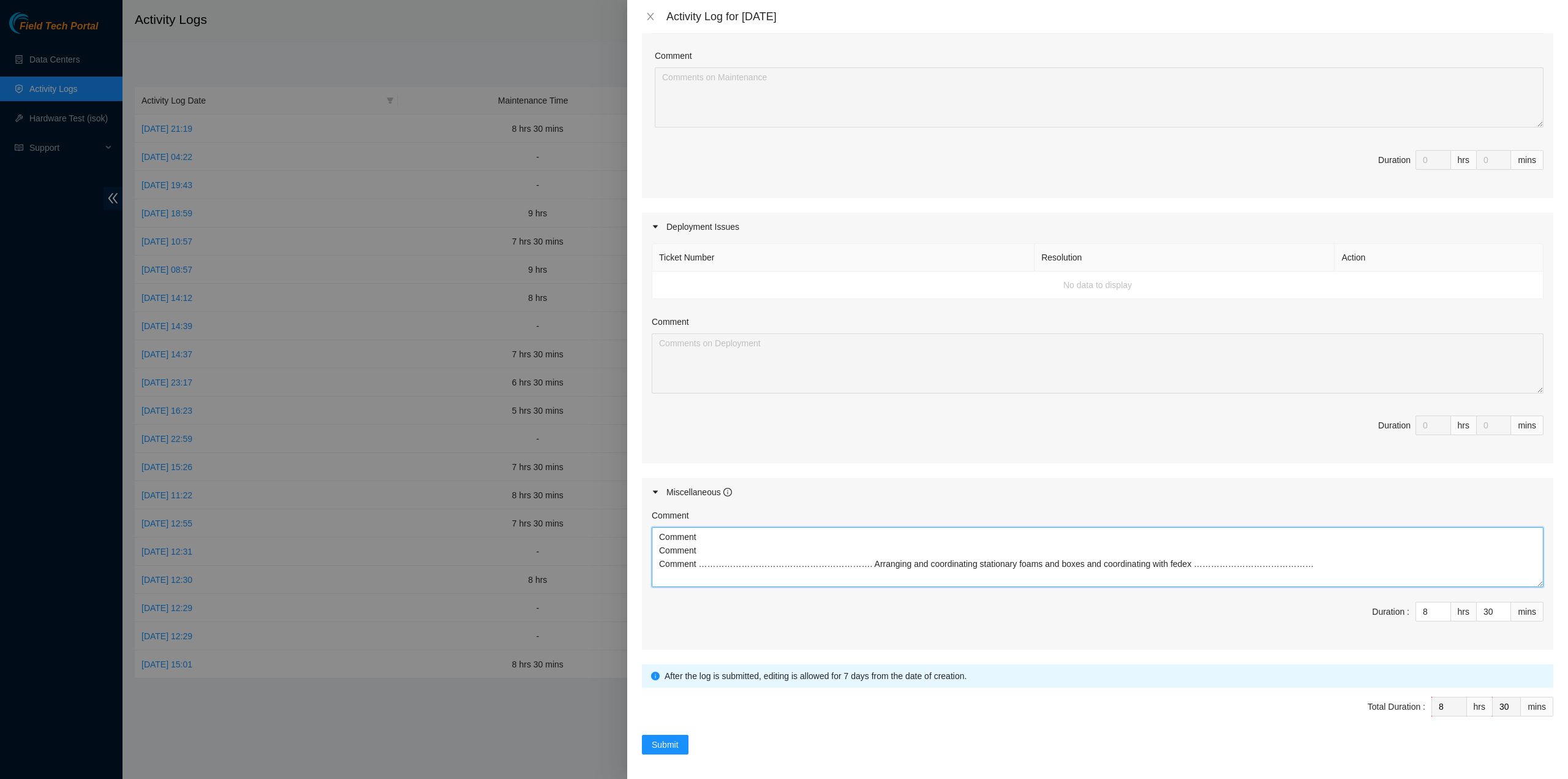
type textarea "Comment Comment Comment ……………………………………………………. Arranging and coordinating statio…"
click at [670, 728] on form "Datacenters * China Telecom Global ( Room B11, 2/F, 18 Chun Yat Street, TKO , H…" at bounding box center [1098, 280] width 912 height 948
click at [670, 730] on form "Datacenters * China Telecom Global ( Room B11, 2/F, 18 Chun Yat Street, TKO , H…" at bounding box center [1098, 280] width 912 height 948
click at [689, 735] on div "Submit" at bounding box center [1098, 744] width 912 height 20
click at [682, 735] on button "Submit" at bounding box center [665, 744] width 46 height 20
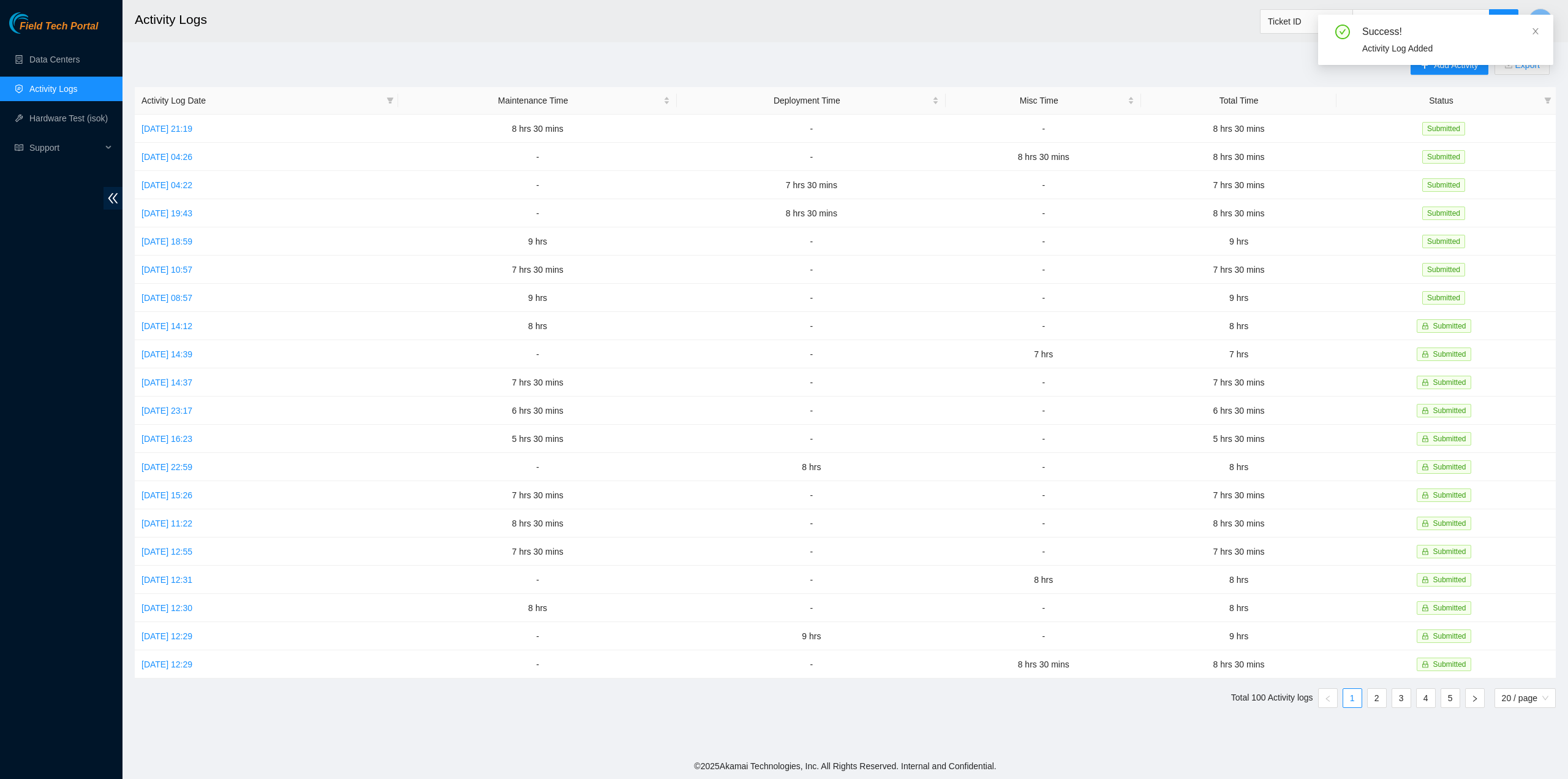
drag, startPoint x: 1535, startPoint y: 32, endPoint x: 1482, endPoint y: 82, distance: 72.9
click at [1535, 32] on icon "close" at bounding box center [1536, 31] width 8 height 8
